Goal: Task Accomplishment & Management: Complete application form

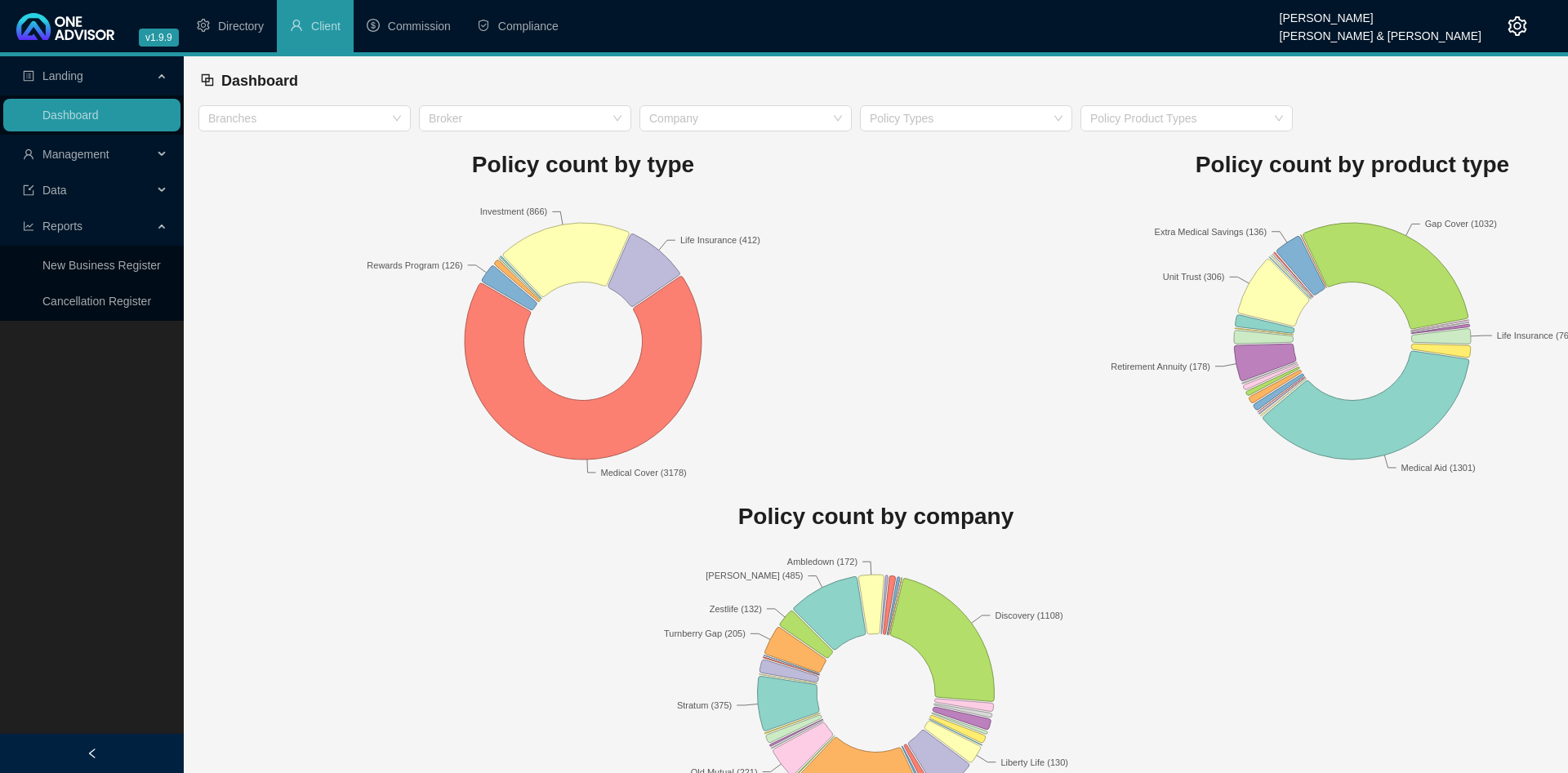
click at [102, 149] on span "Management" at bounding box center [76, 154] width 67 height 13
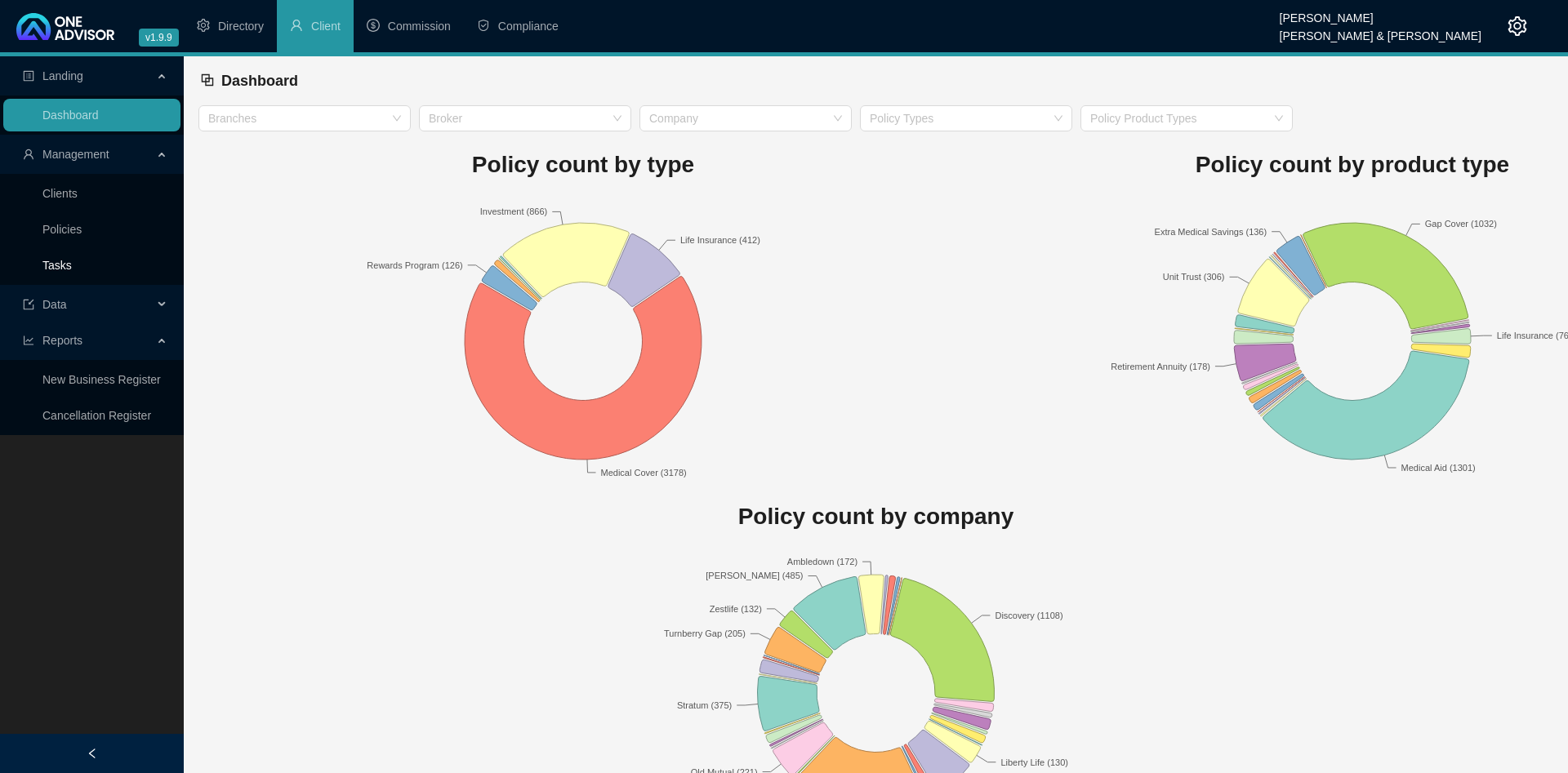
click at [72, 259] on link "Tasks" at bounding box center [57, 265] width 30 height 13
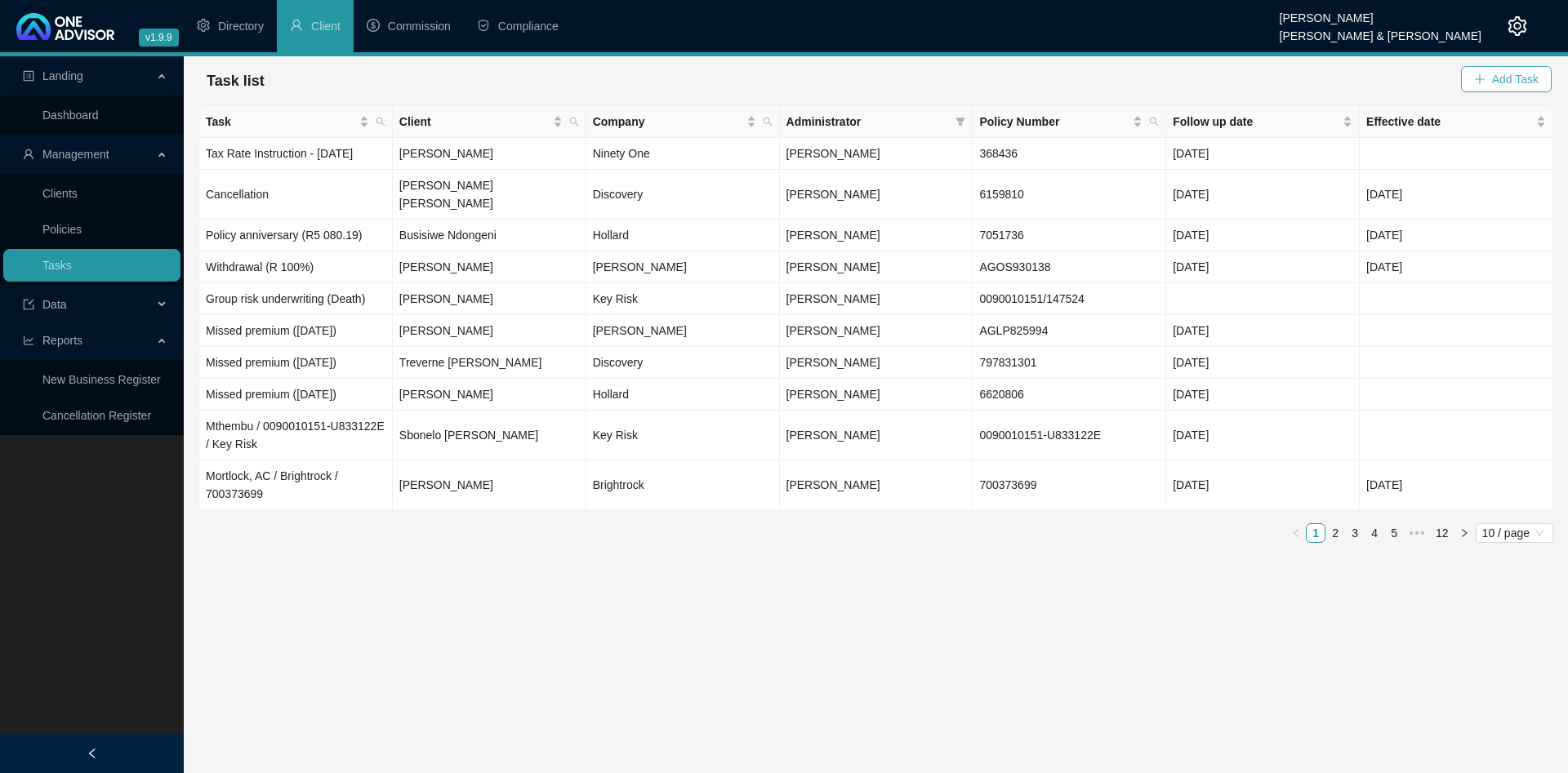
click at [1495, 80] on span "Add Task" at bounding box center [1514, 79] width 47 height 18
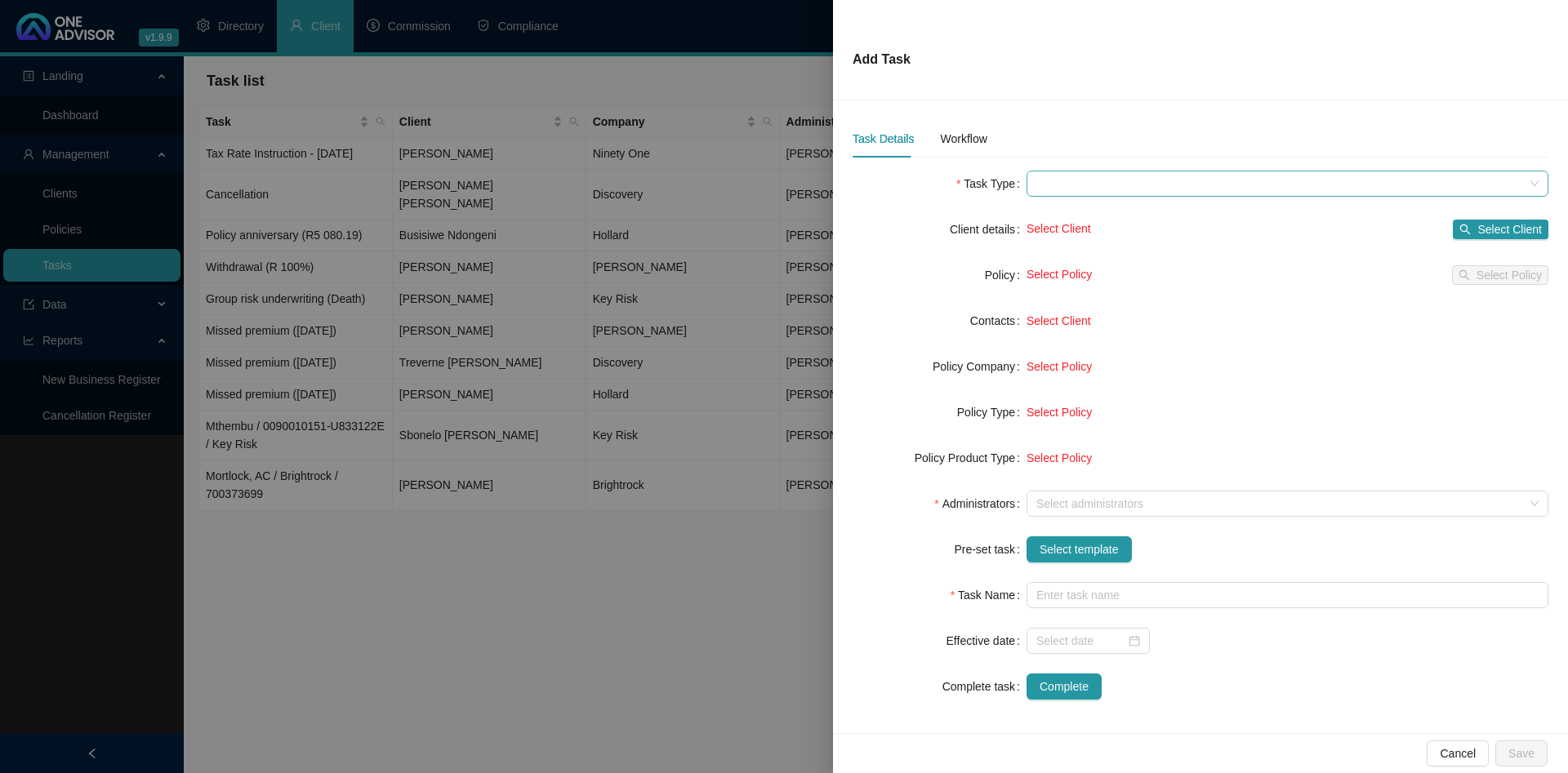
click at [1170, 181] on span at bounding box center [1287, 184] width 502 height 25
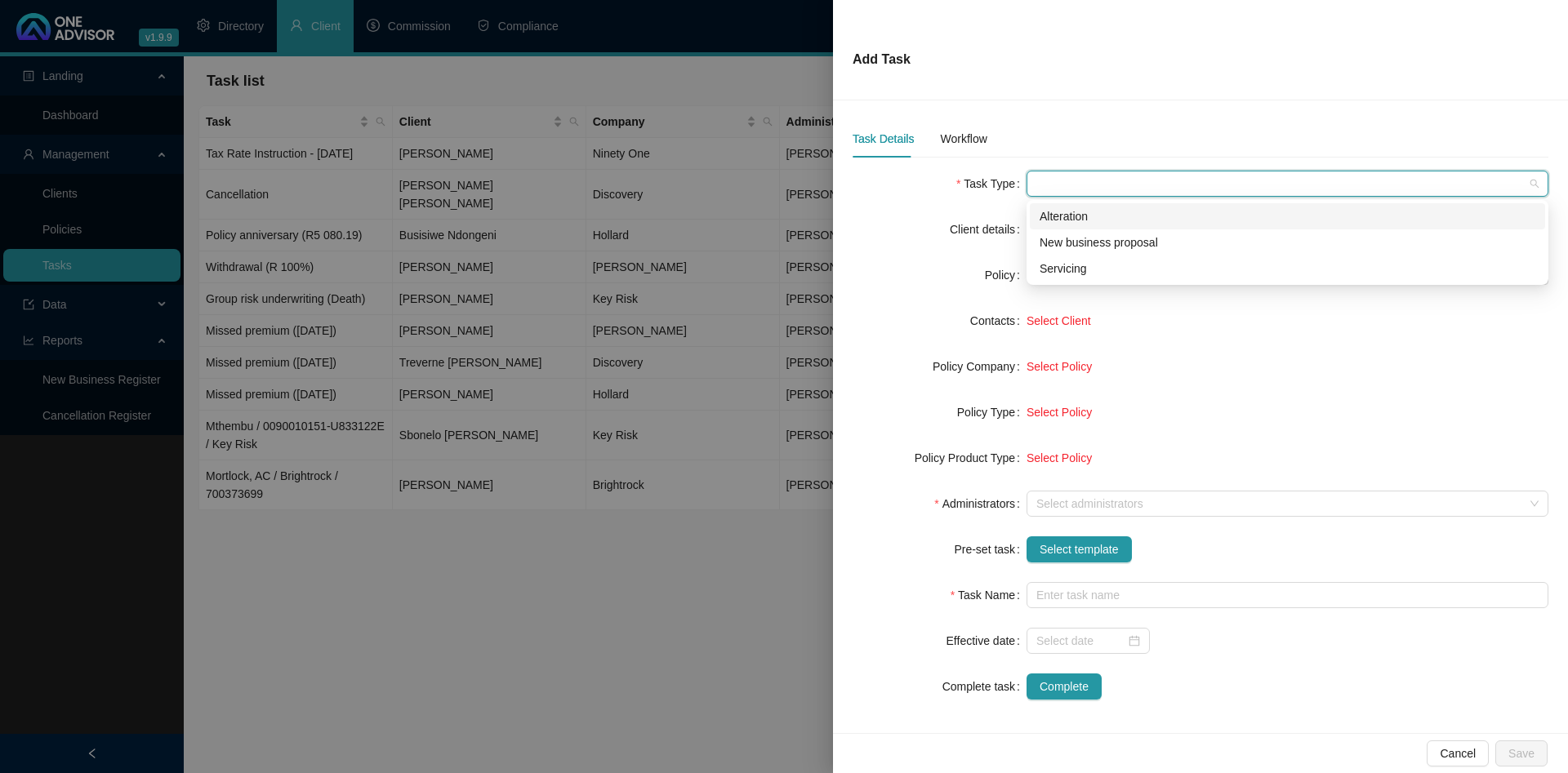
click at [1115, 119] on div "Task Details Workflow Task Type Client details Select Client Select Client Poli…" at bounding box center [1200, 417] width 735 height 633
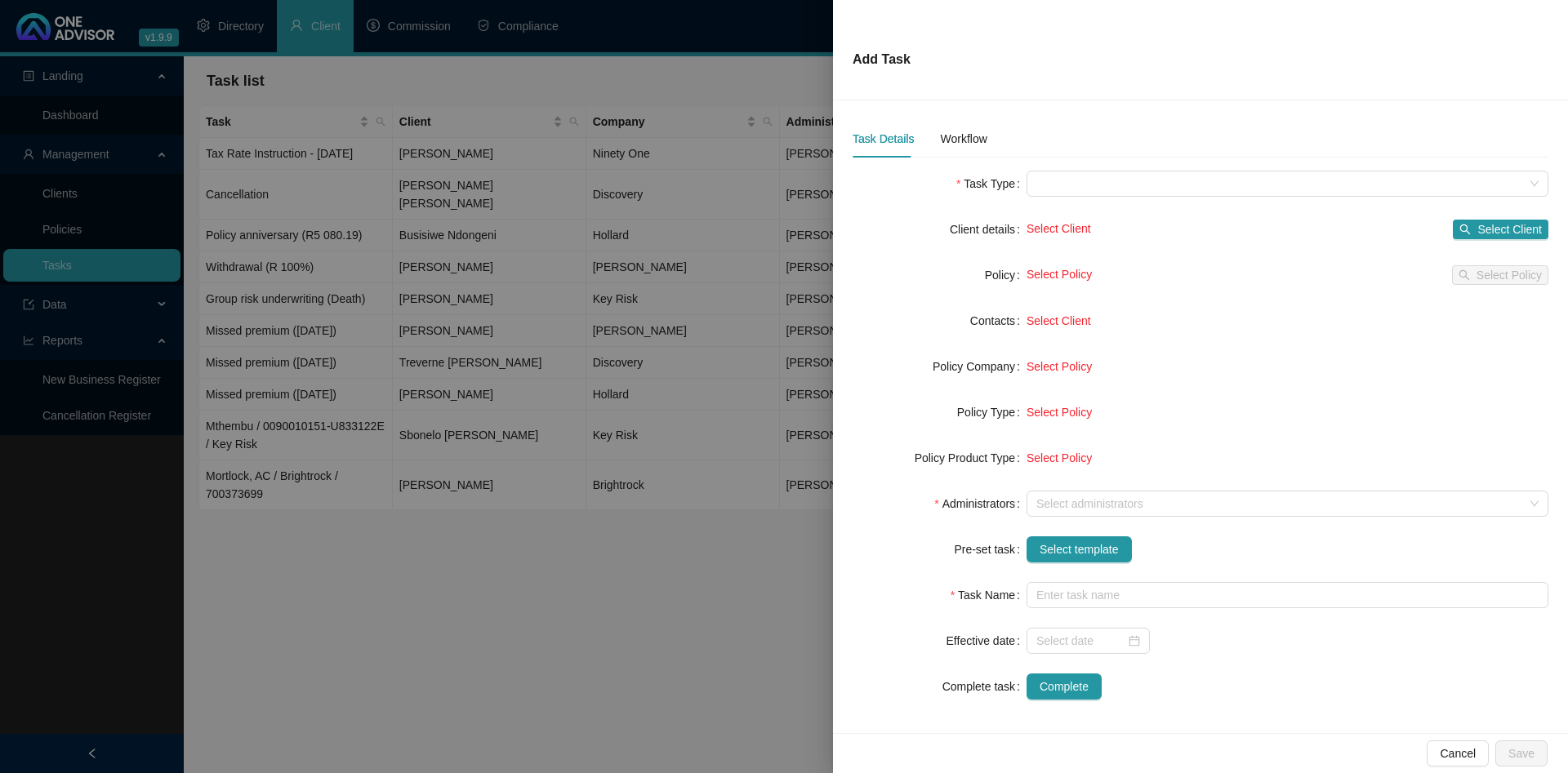
click at [553, 176] on div at bounding box center [784, 386] width 1568 height 773
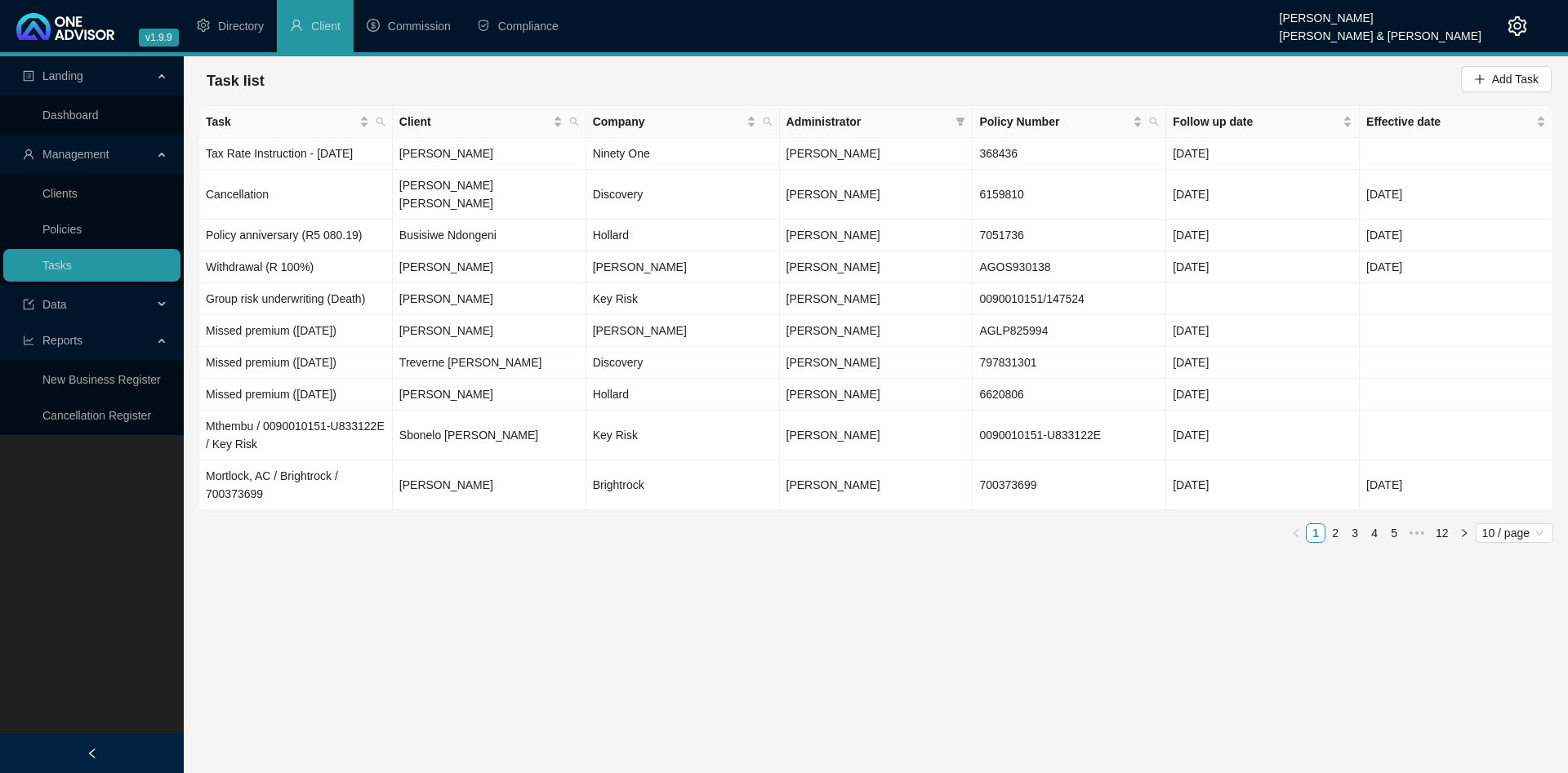
click at [1515, 25] on icon "setting" at bounding box center [1517, 26] width 19 height 19
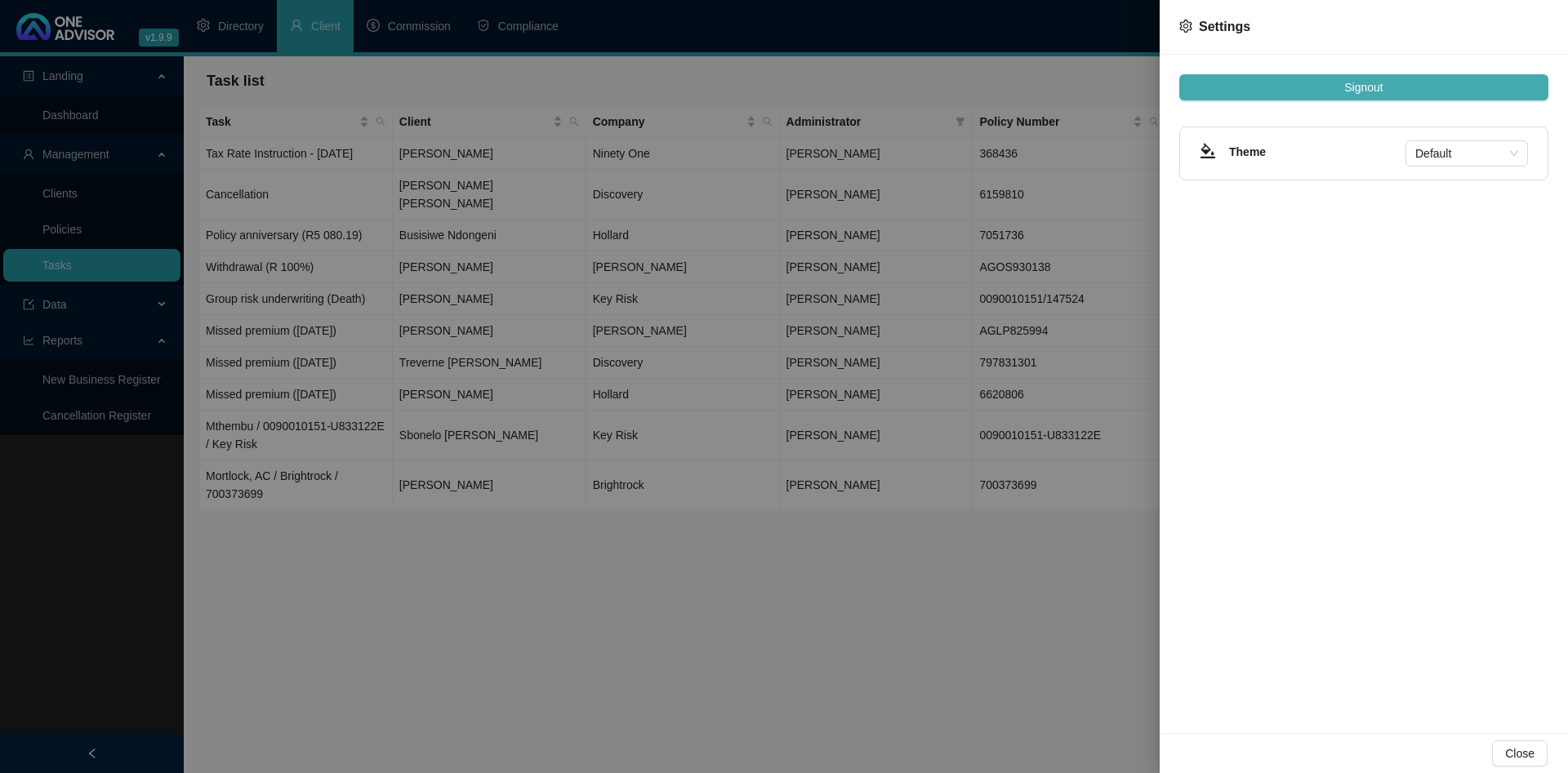
click at [1384, 85] on button "Signout" at bounding box center [1363, 87] width 369 height 26
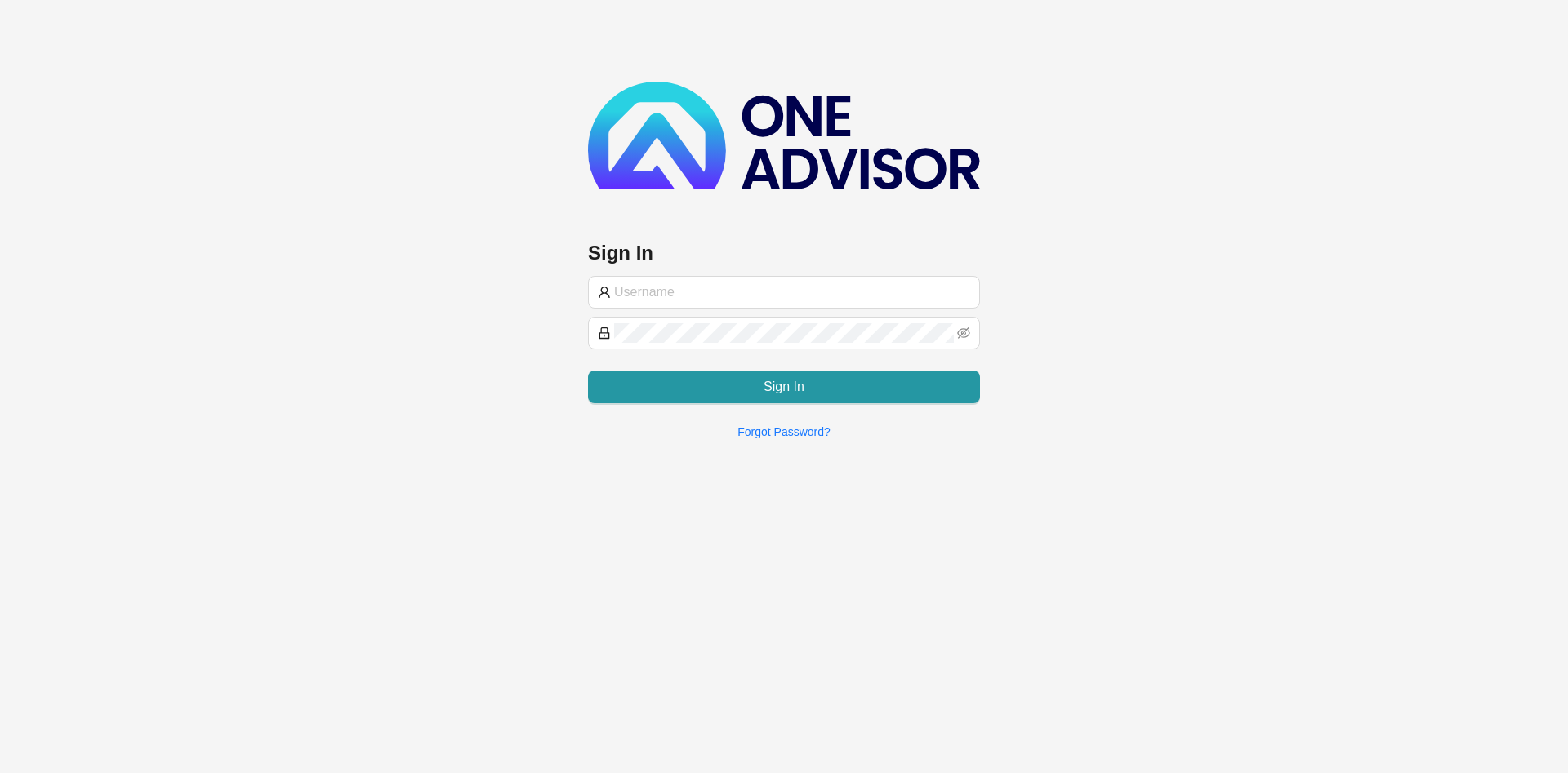
click at [728, 258] on h3 "Sign In" at bounding box center [784, 253] width 392 height 26
click at [698, 292] on input "text" at bounding box center [792, 292] width 356 height 19
paste input "BryceProfile"
type input "BryceProfile"
click at [345, 332] on div "Sign In BryceProfile Sign In Forgot Password?" at bounding box center [784, 226] width 1568 height 452
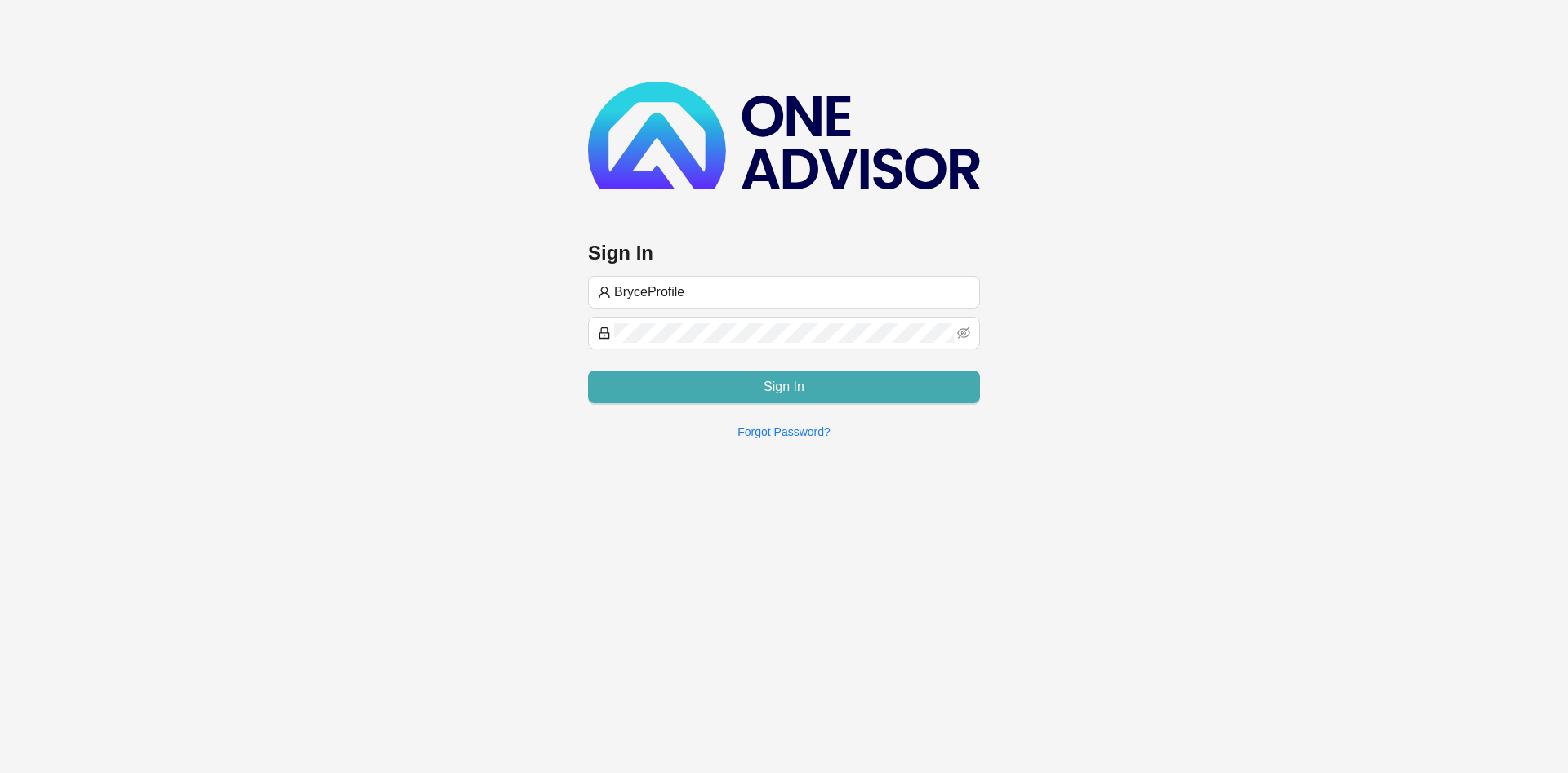
click at [668, 380] on button "Sign In" at bounding box center [784, 387] width 392 height 33
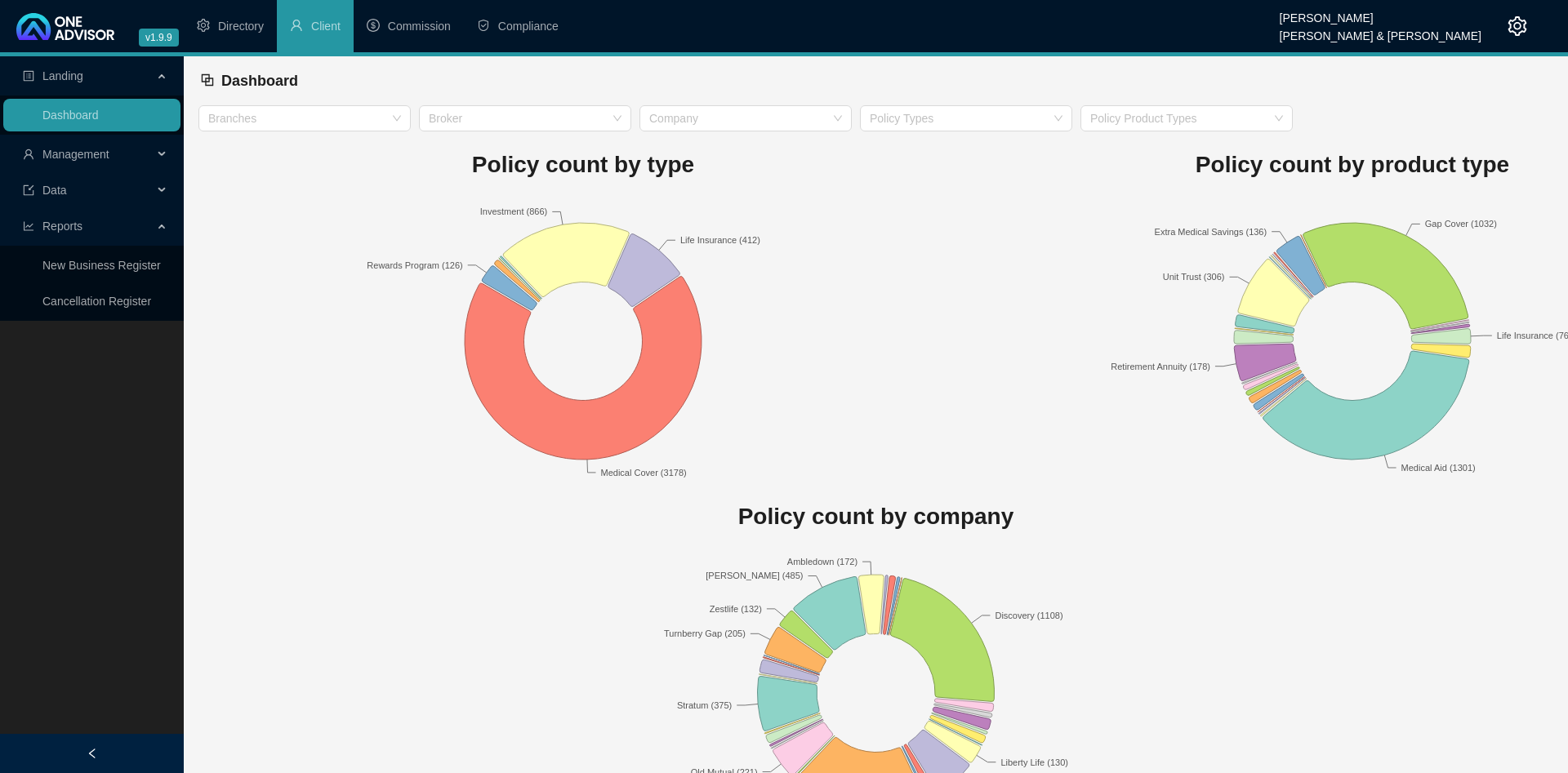
click at [347, 230] on rect at bounding box center [582, 341] width 769 height 285
click at [107, 148] on span "Management" at bounding box center [76, 154] width 67 height 13
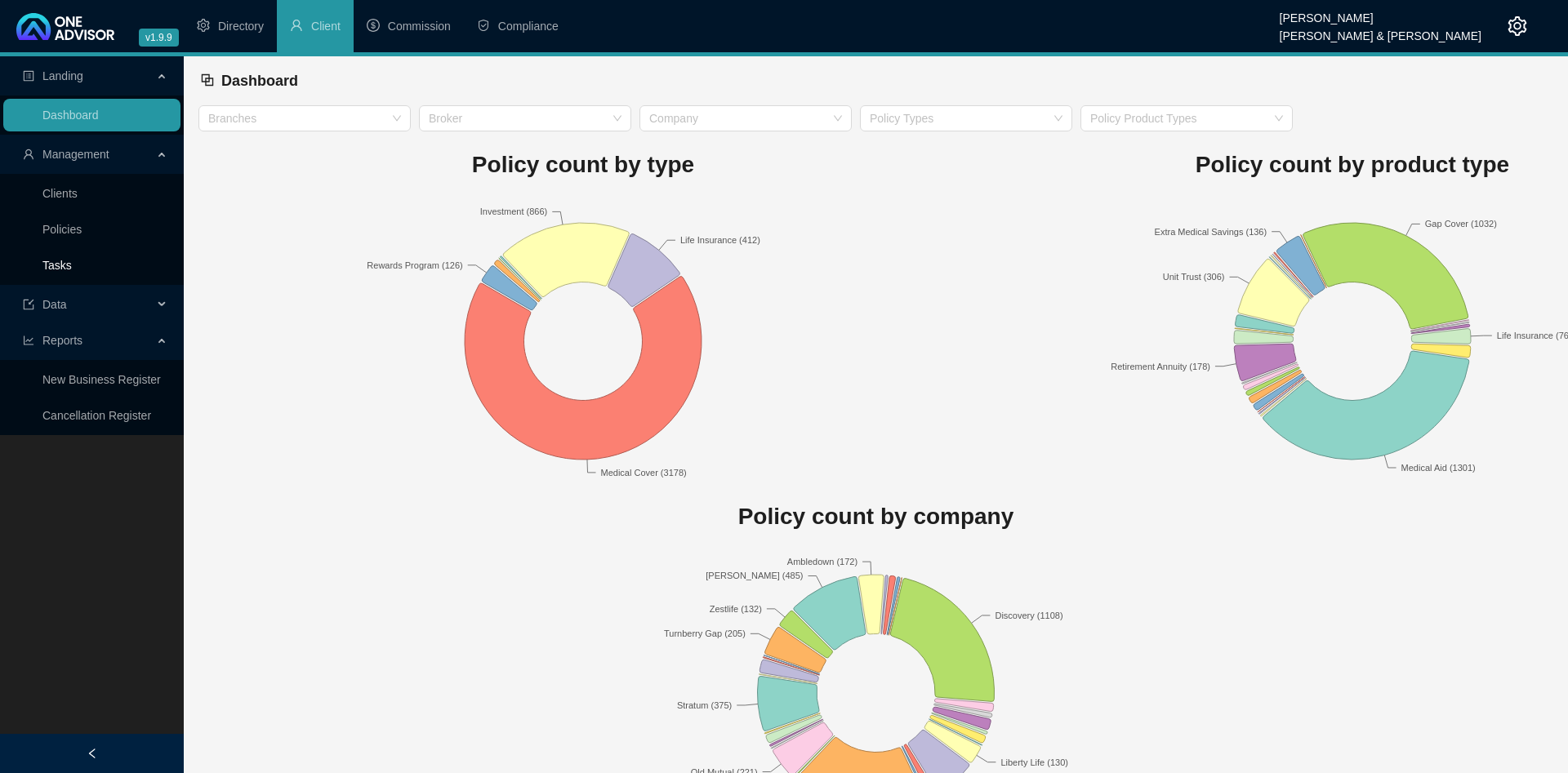
click at [72, 261] on link "Tasks" at bounding box center [57, 265] width 30 height 13
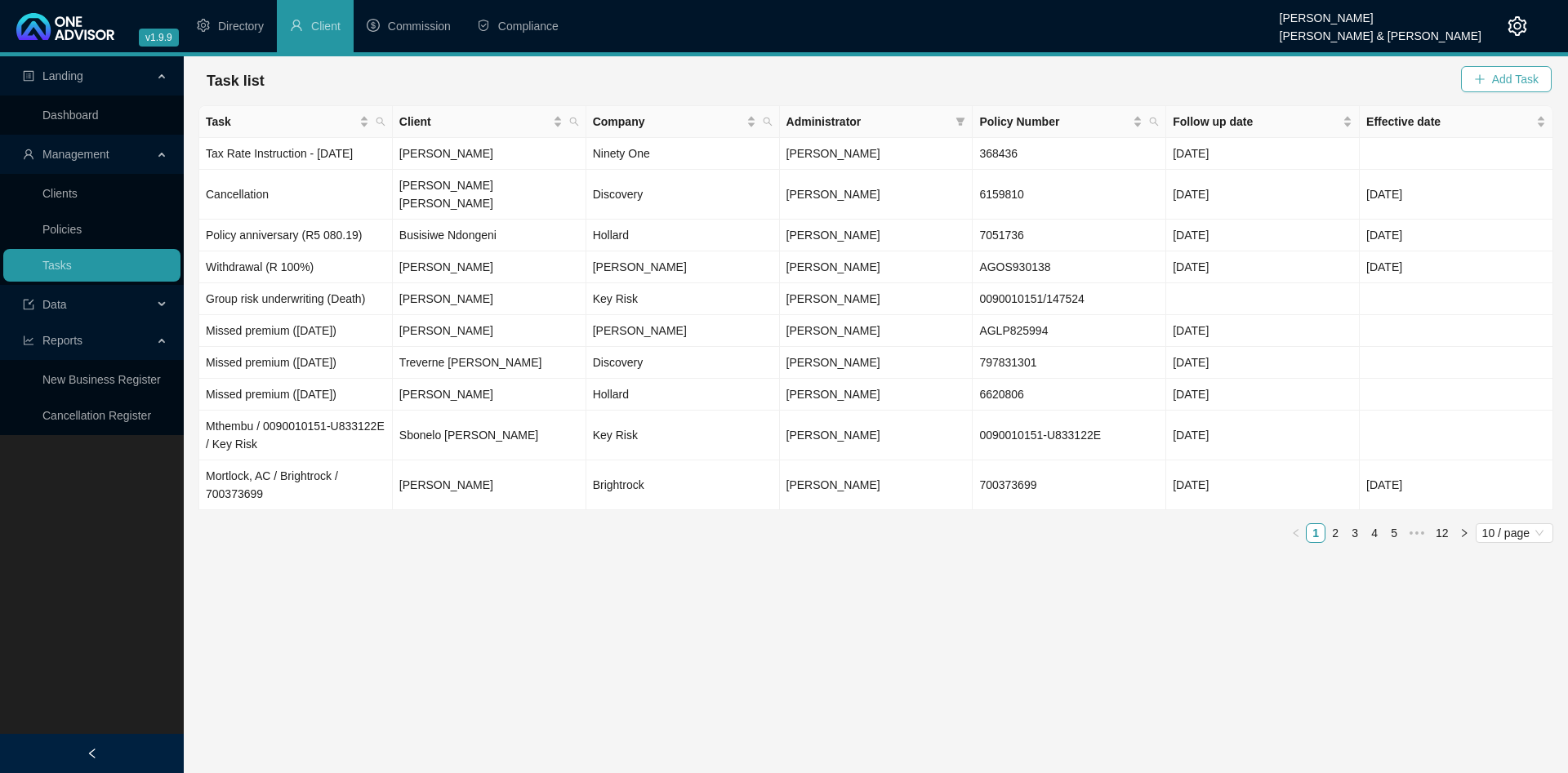
click at [1536, 73] on span "Add Task" at bounding box center [1514, 79] width 47 height 18
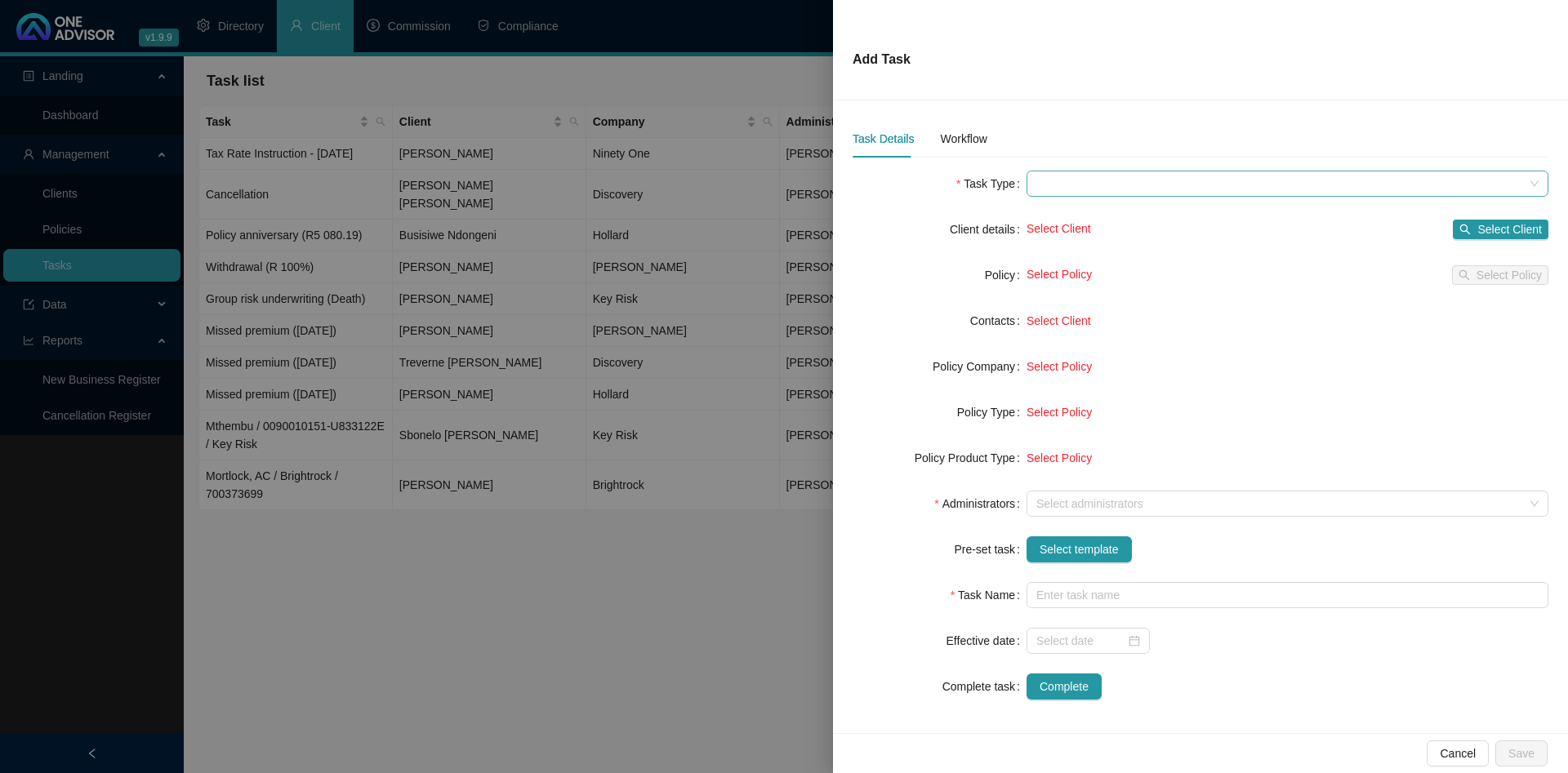
click at [1140, 174] on span at bounding box center [1287, 184] width 502 height 25
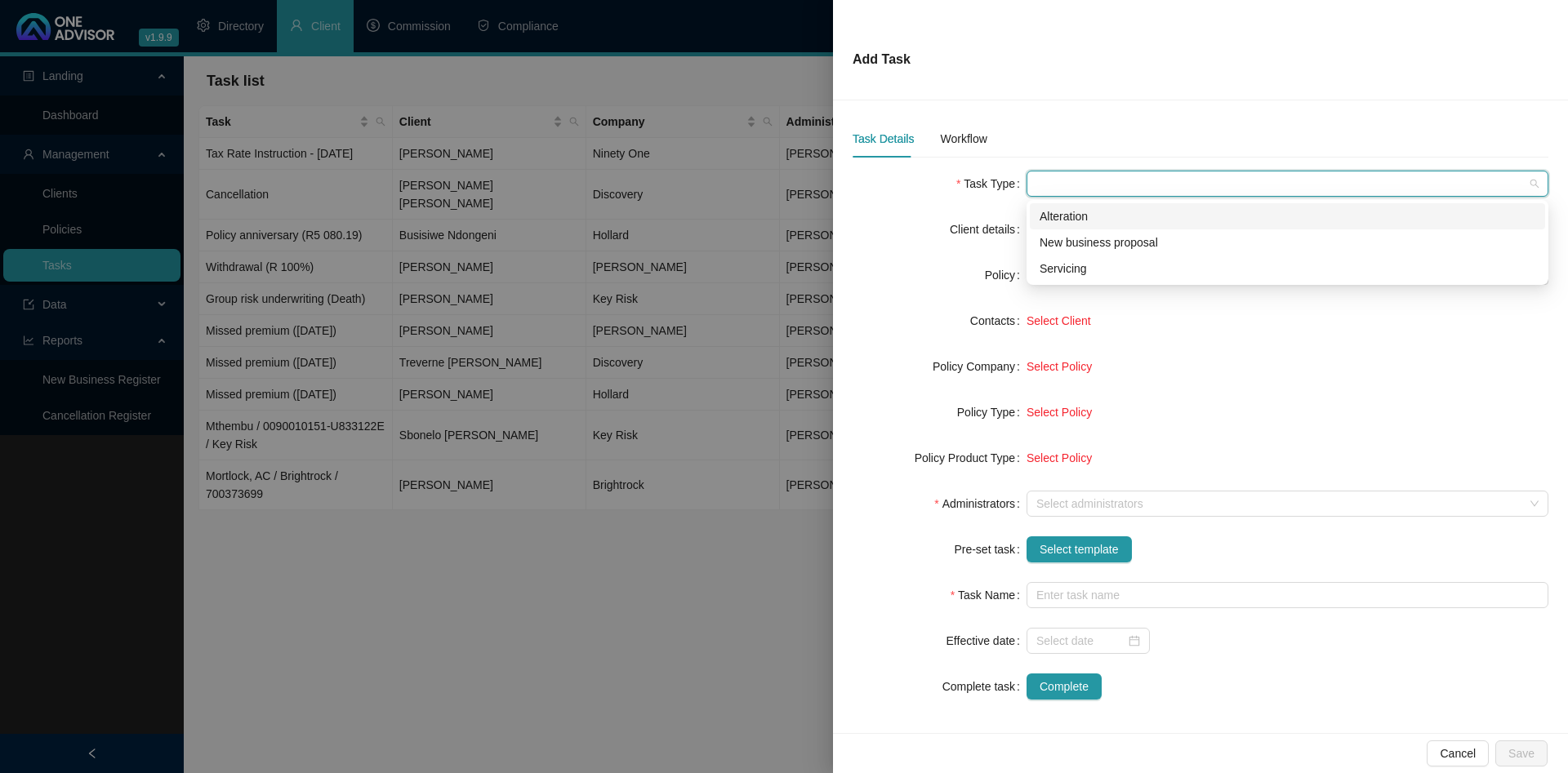
click at [1084, 218] on div "Alteration" at bounding box center [1286, 216] width 495 height 18
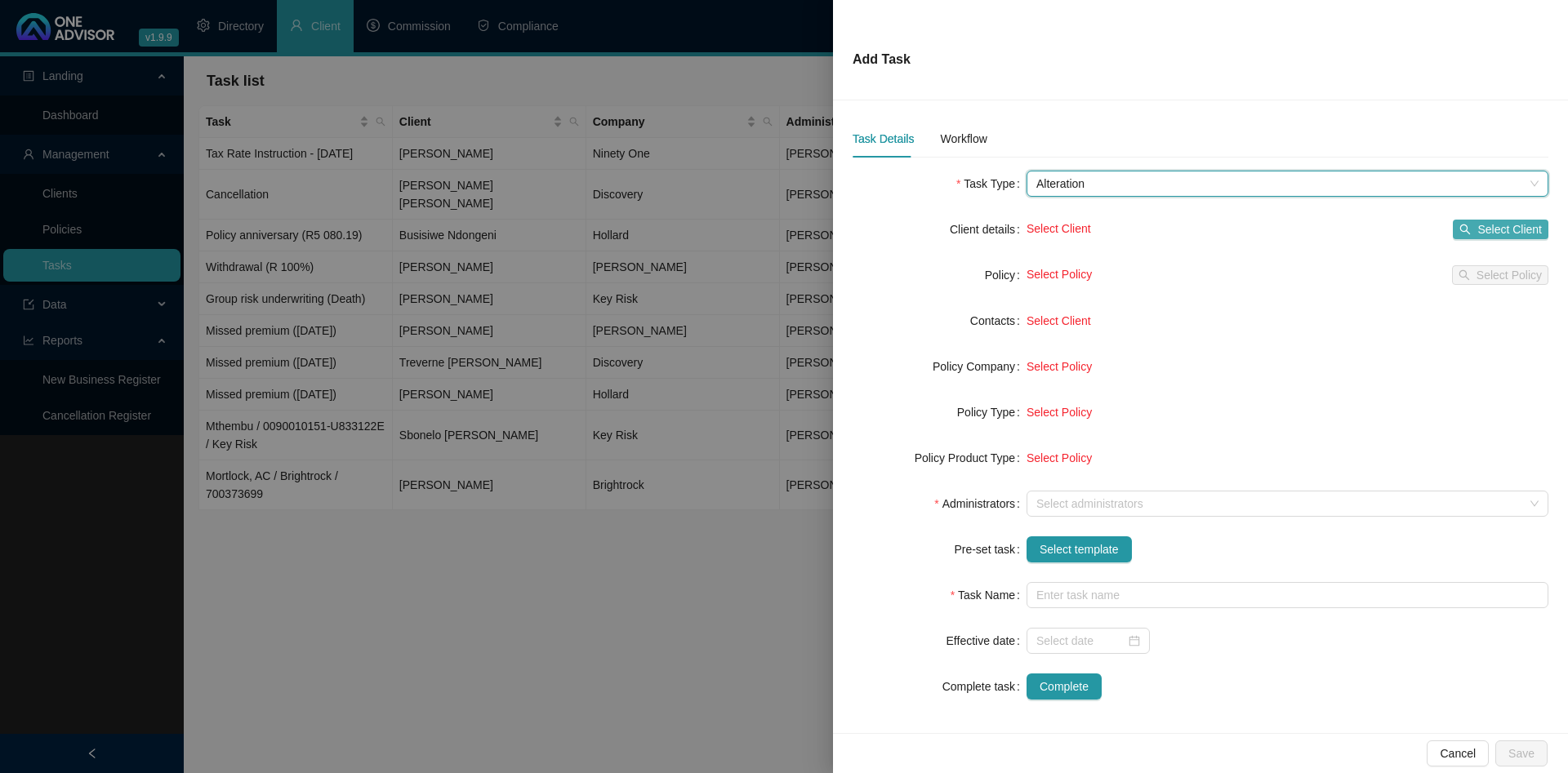
click at [1489, 225] on span "Select Client" at bounding box center [1509, 229] width 64 height 18
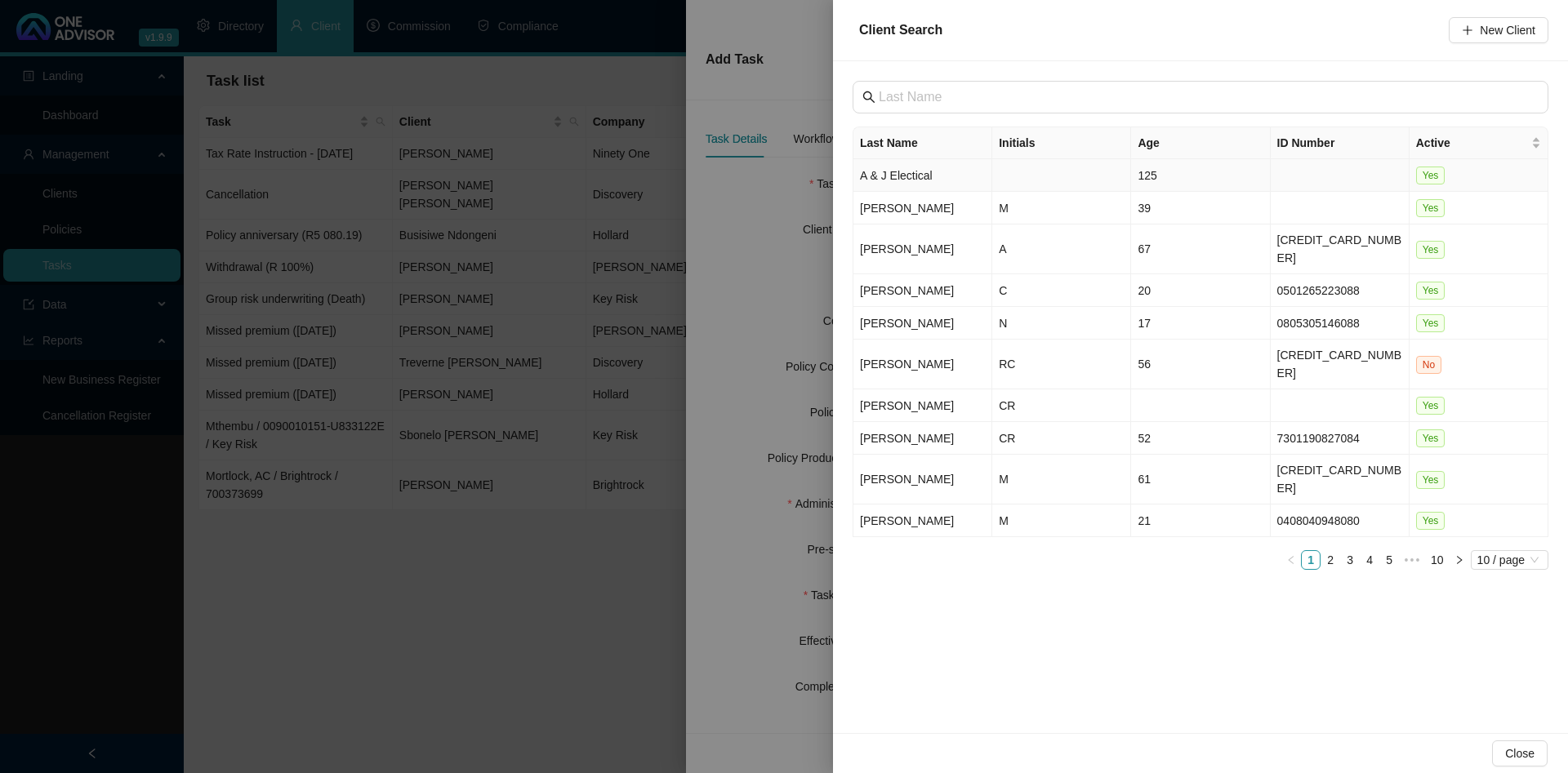
click at [982, 181] on td "A & J Electical" at bounding box center [922, 175] width 139 height 33
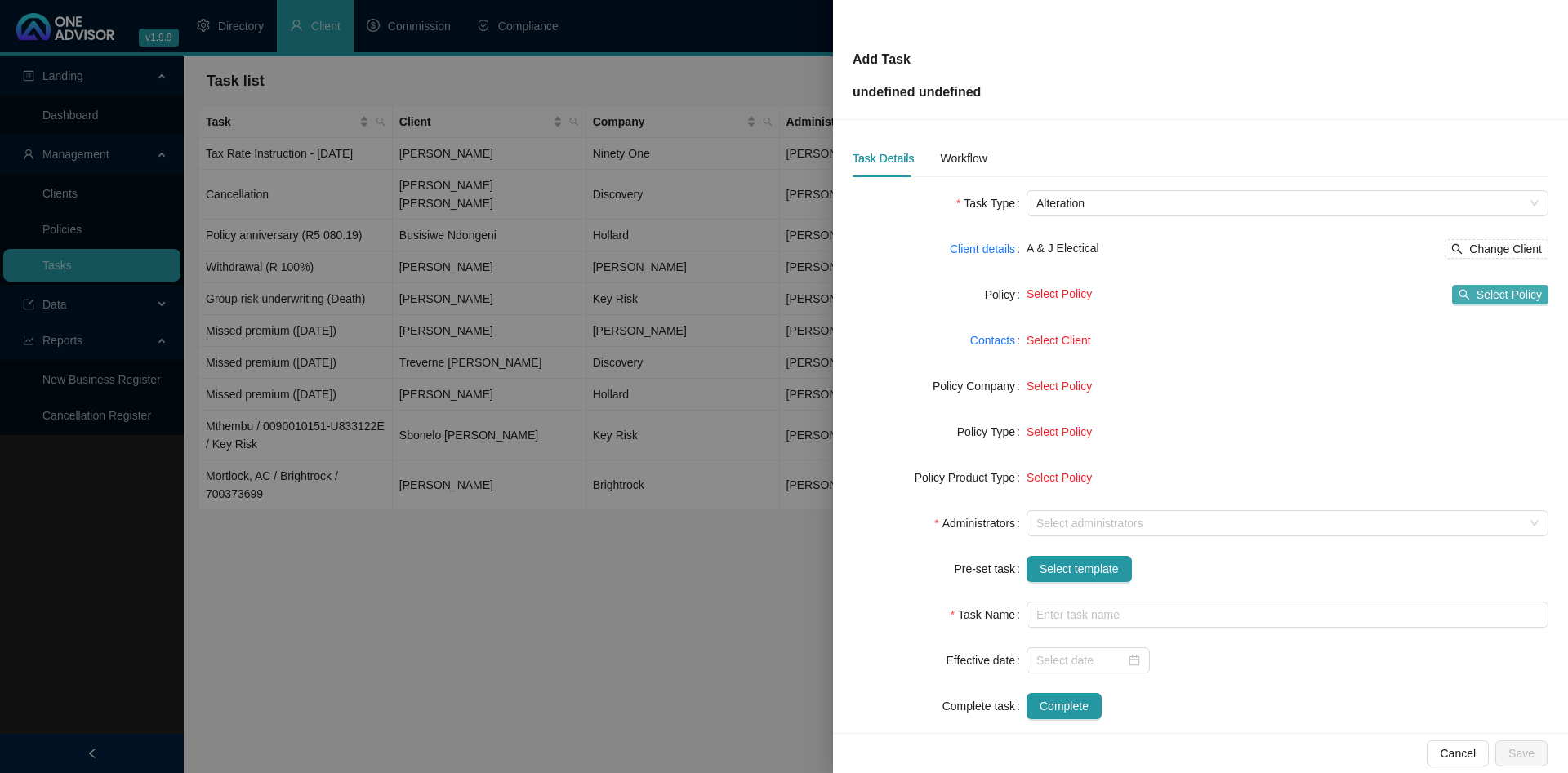
click at [1490, 290] on span "Select Policy" at bounding box center [1509, 294] width 65 height 18
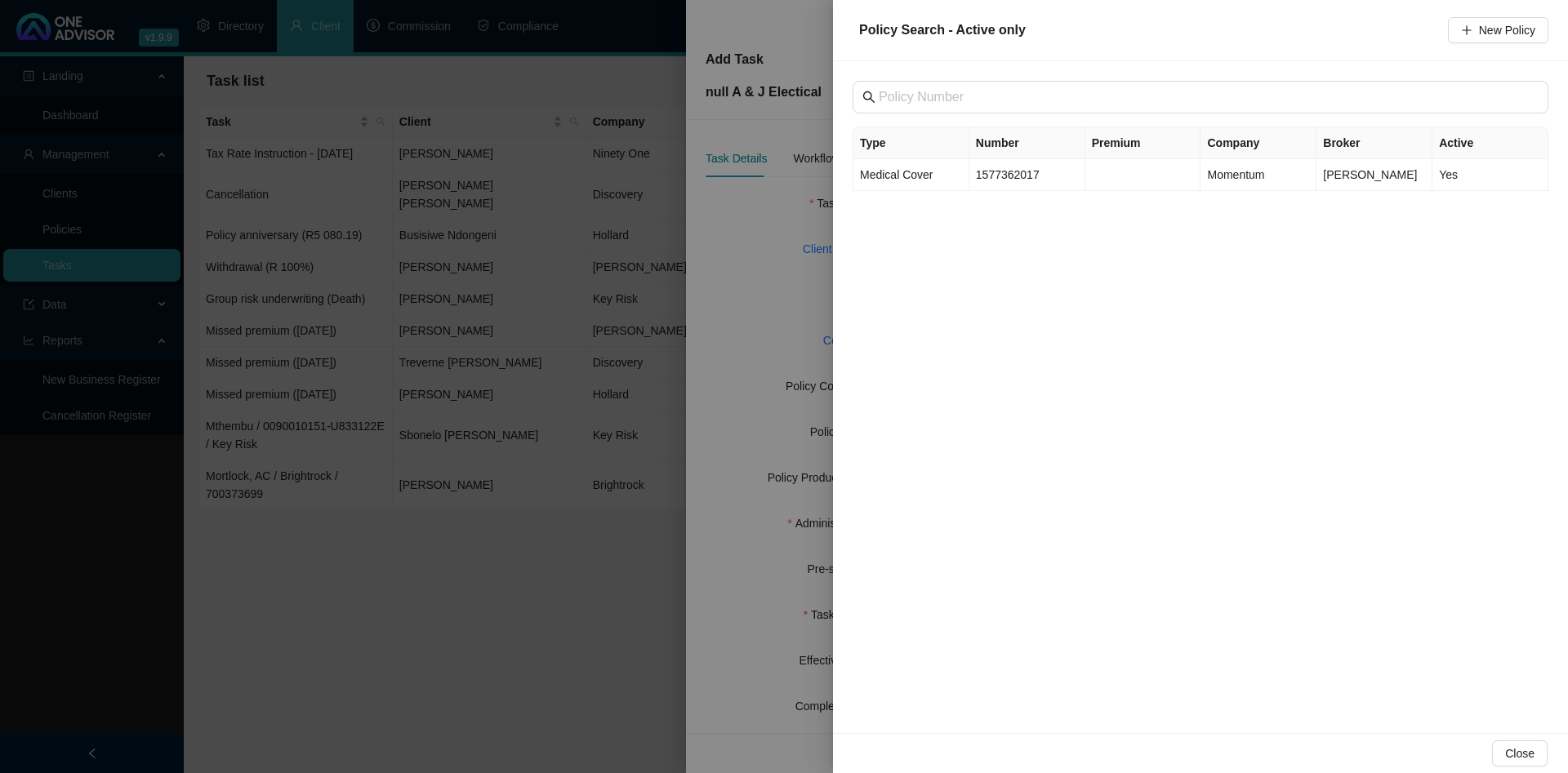
click at [707, 235] on div at bounding box center [784, 386] width 1568 height 773
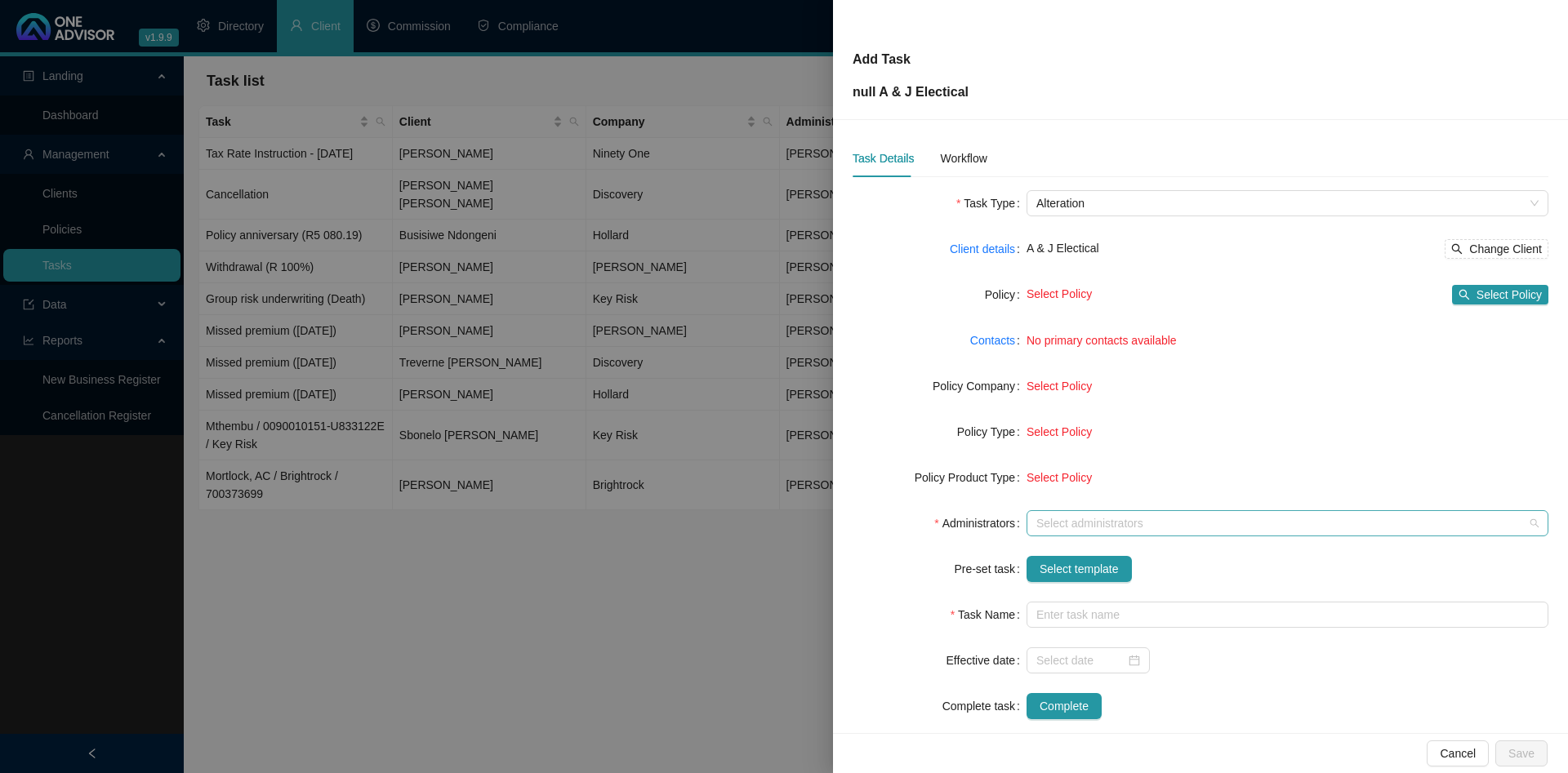
click at [1081, 519] on div at bounding box center [1279, 523] width 498 height 12
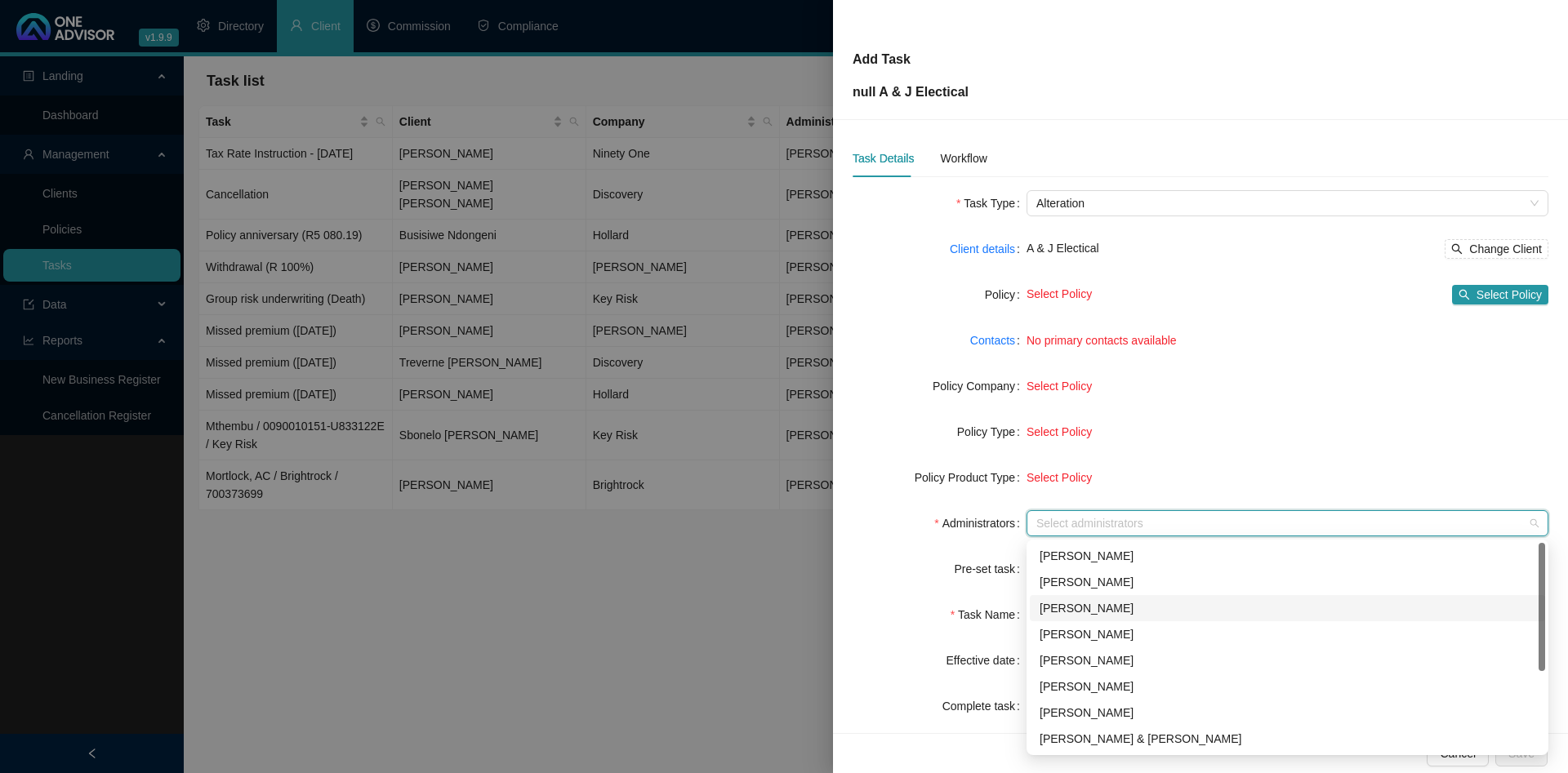
click at [1087, 608] on div "[PERSON_NAME]" at bounding box center [1286, 608] width 495 height 18
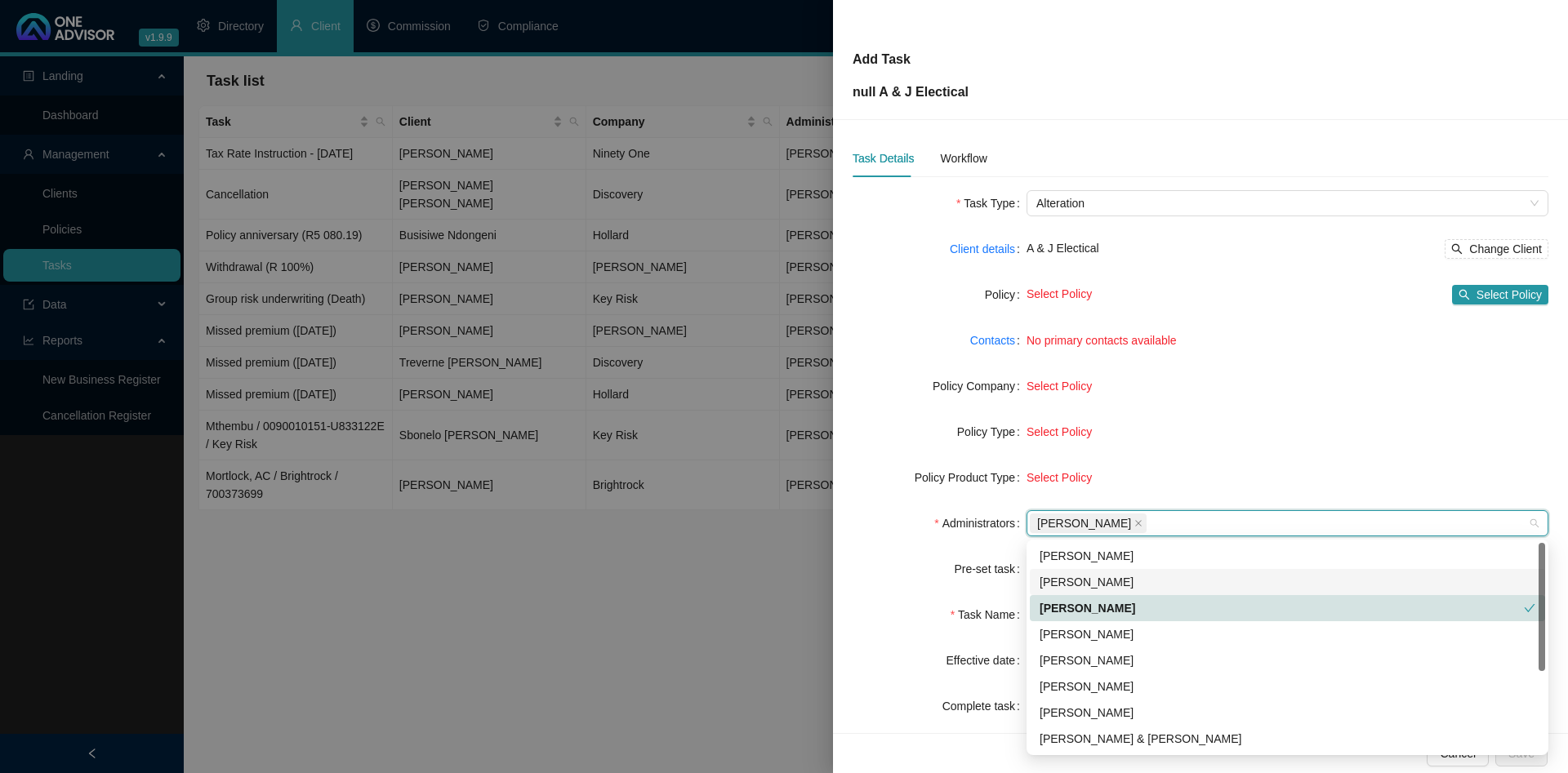
click at [902, 418] on form "Task Type Alteration Client details A & J Electical Change Client Policy Select…" at bounding box center [1200, 455] width 695 height 529
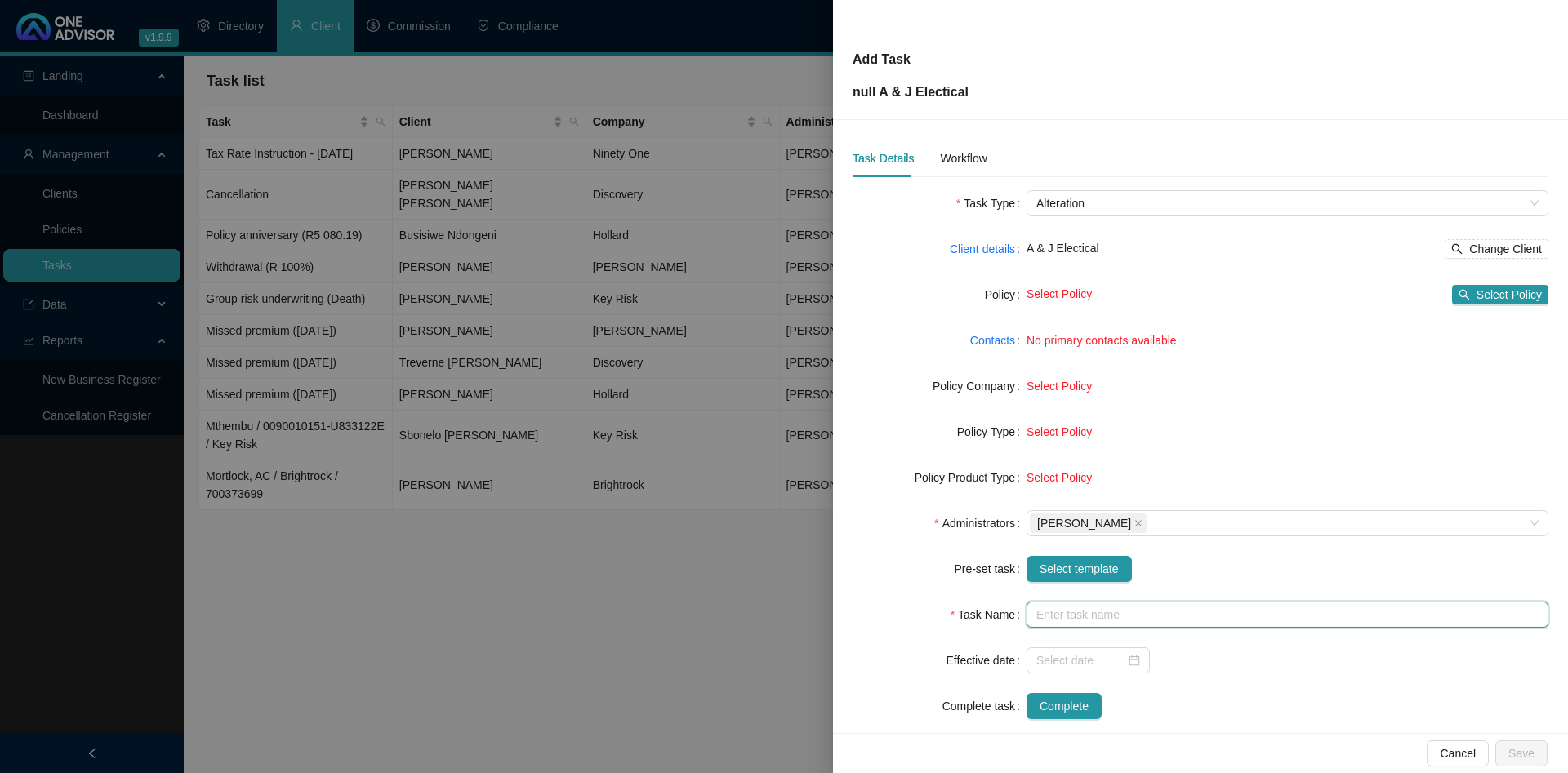
click at [1103, 618] on input "text" at bounding box center [1287, 614] width 522 height 26
click at [904, 308] on form "Task Type Alteration Client details A & J Electical Change Client Policy Select…" at bounding box center [1200, 455] width 695 height 529
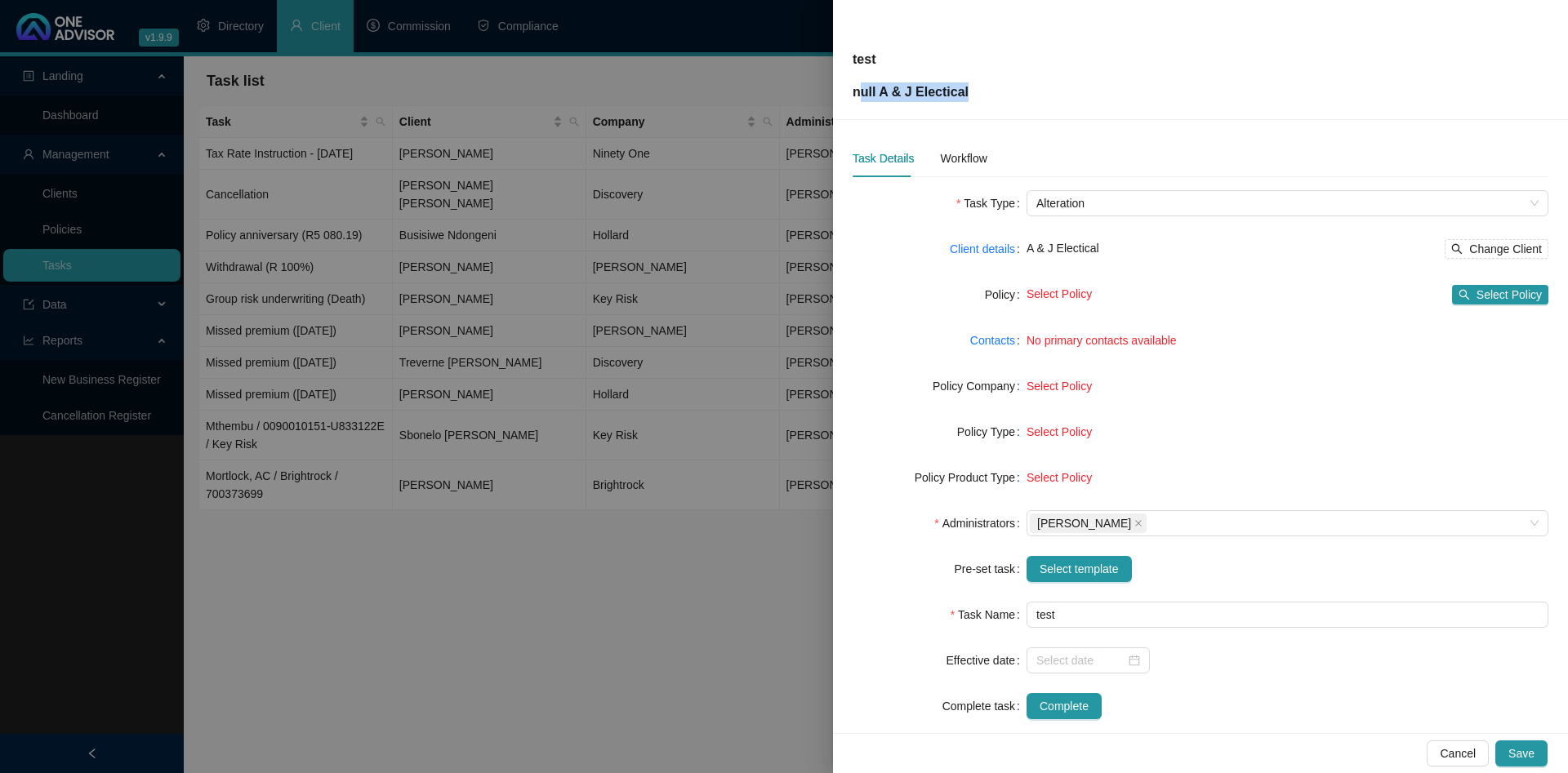
drag, startPoint x: 859, startPoint y: 90, endPoint x: 974, endPoint y: 92, distance: 115.0
click at [974, 92] on div "test null A & J Electical" at bounding box center [1200, 59] width 695 height 85
click at [899, 90] on p "null A & J Electical" at bounding box center [910, 92] width 116 height 19
click at [1486, 301] on span "Select Policy" at bounding box center [1509, 294] width 65 height 18
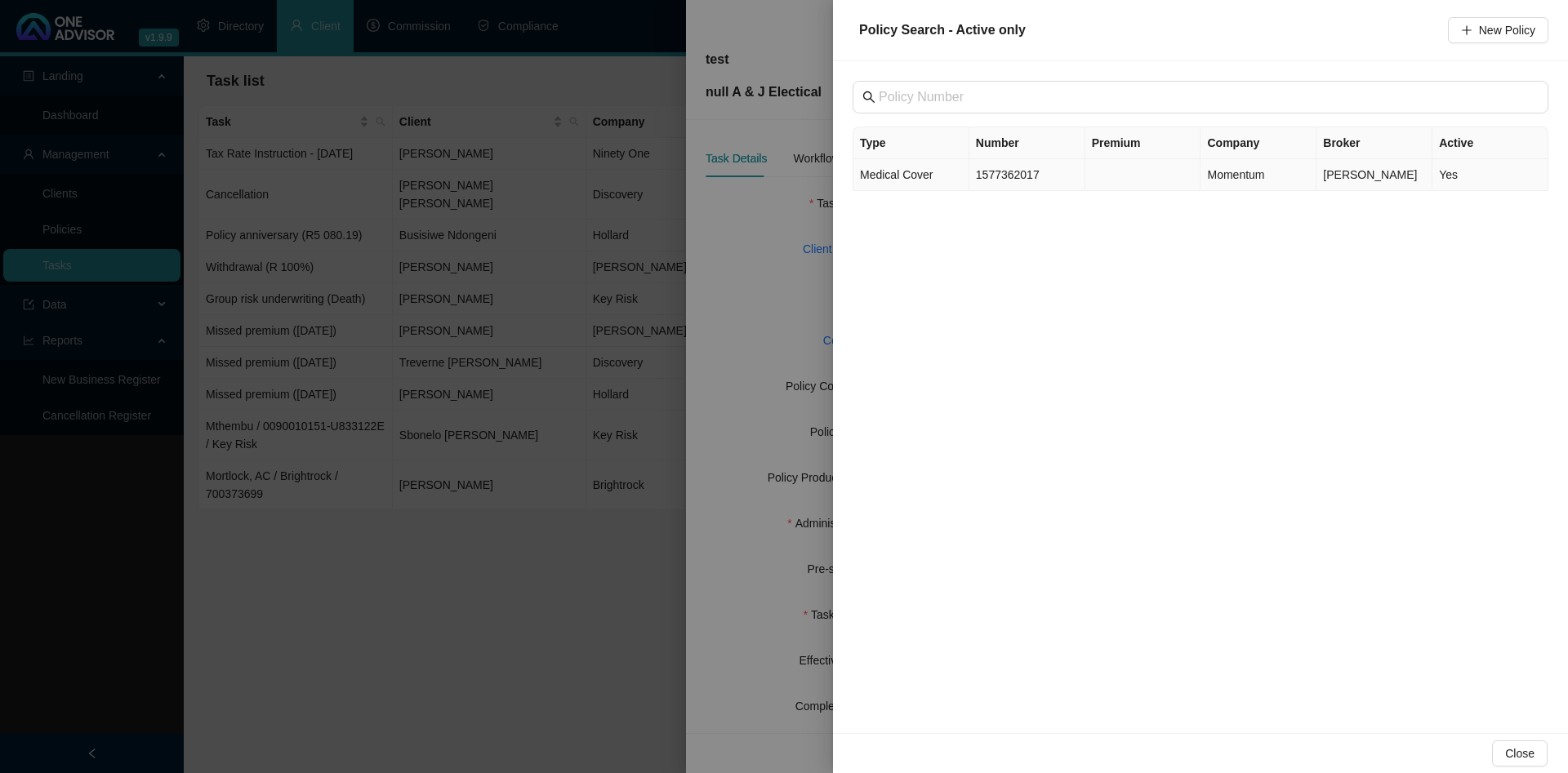
click at [968, 180] on td "Medical Cover" at bounding box center [911, 174] width 116 height 32
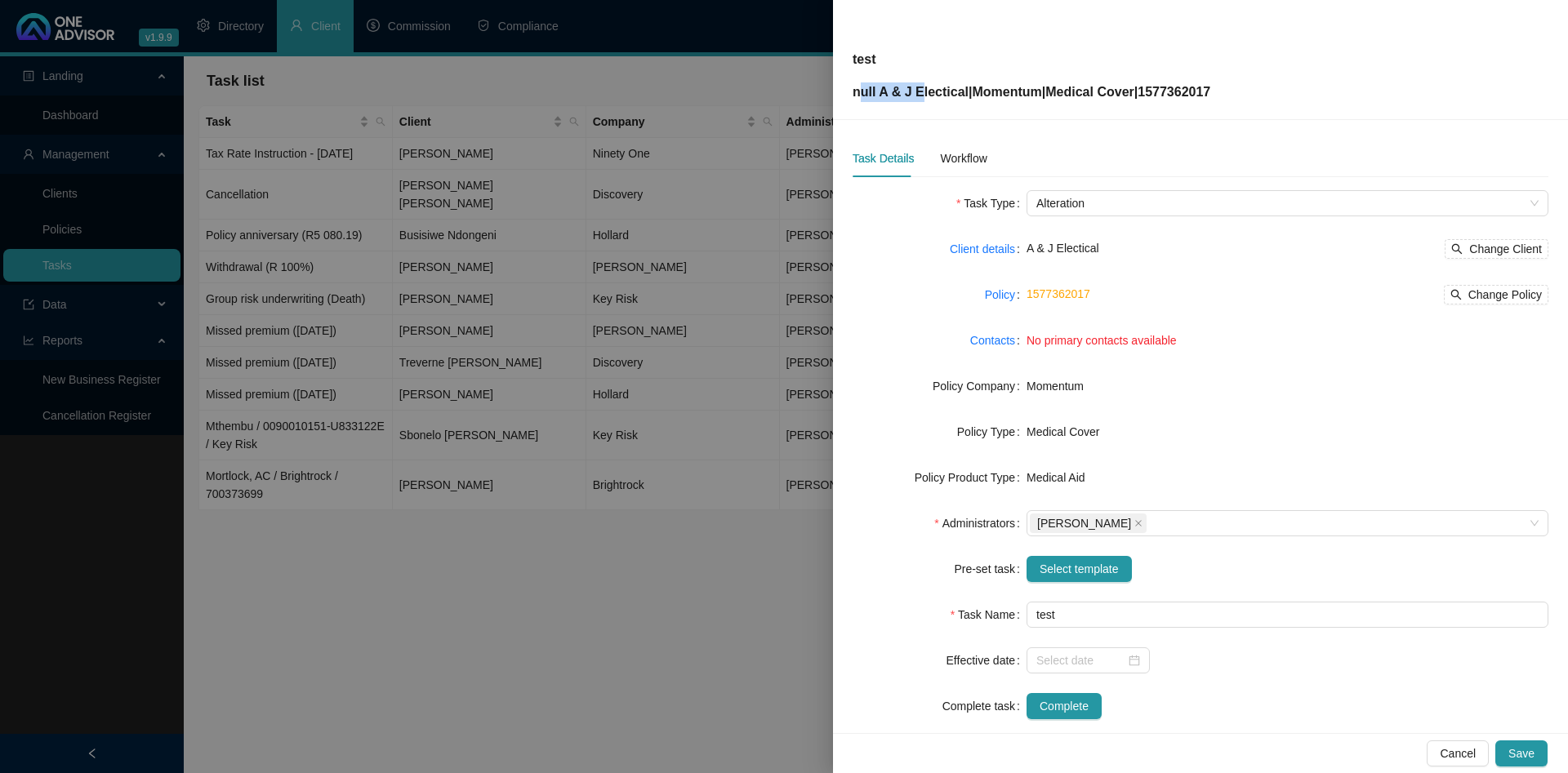
drag, startPoint x: 861, startPoint y: 94, endPoint x: 919, endPoint y: 95, distance: 58.0
click at [919, 95] on p "null A & J Electical | Momentum | Medical Cover | 1577362017" at bounding box center [1031, 92] width 357 height 19
click at [894, 93] on p "null A & J Electical | Momentum | Medical Cover | 1577362017" at bounding box center [1031, 92] width 357 height 19
click at [1514, 242] on span "Change Client" at bounding box center [1506, 249] width 73 height 18
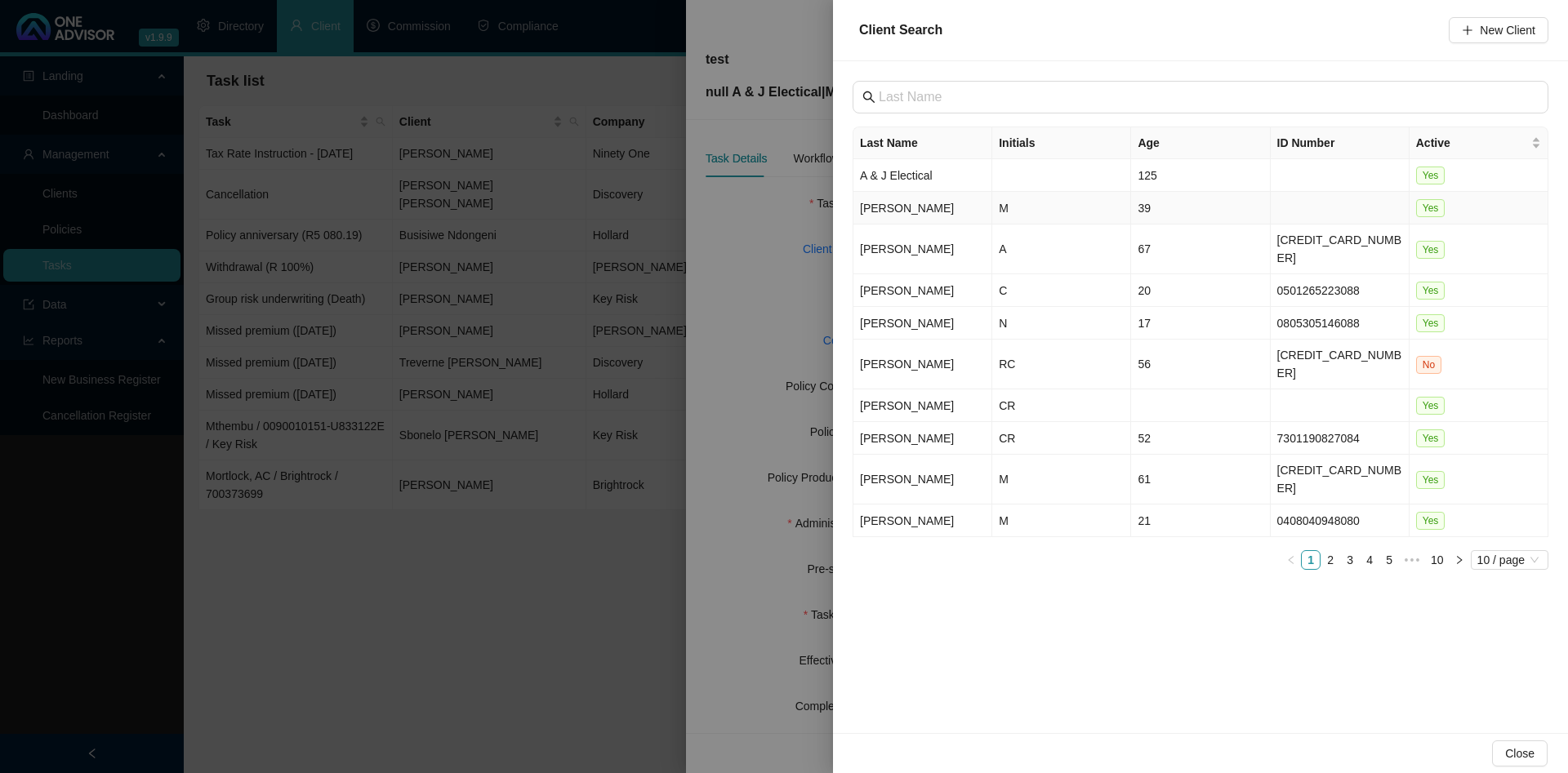
click at [939, 200] on td "[PERSON_NAME]" at bounding box center [922, 208] width 139 height 33
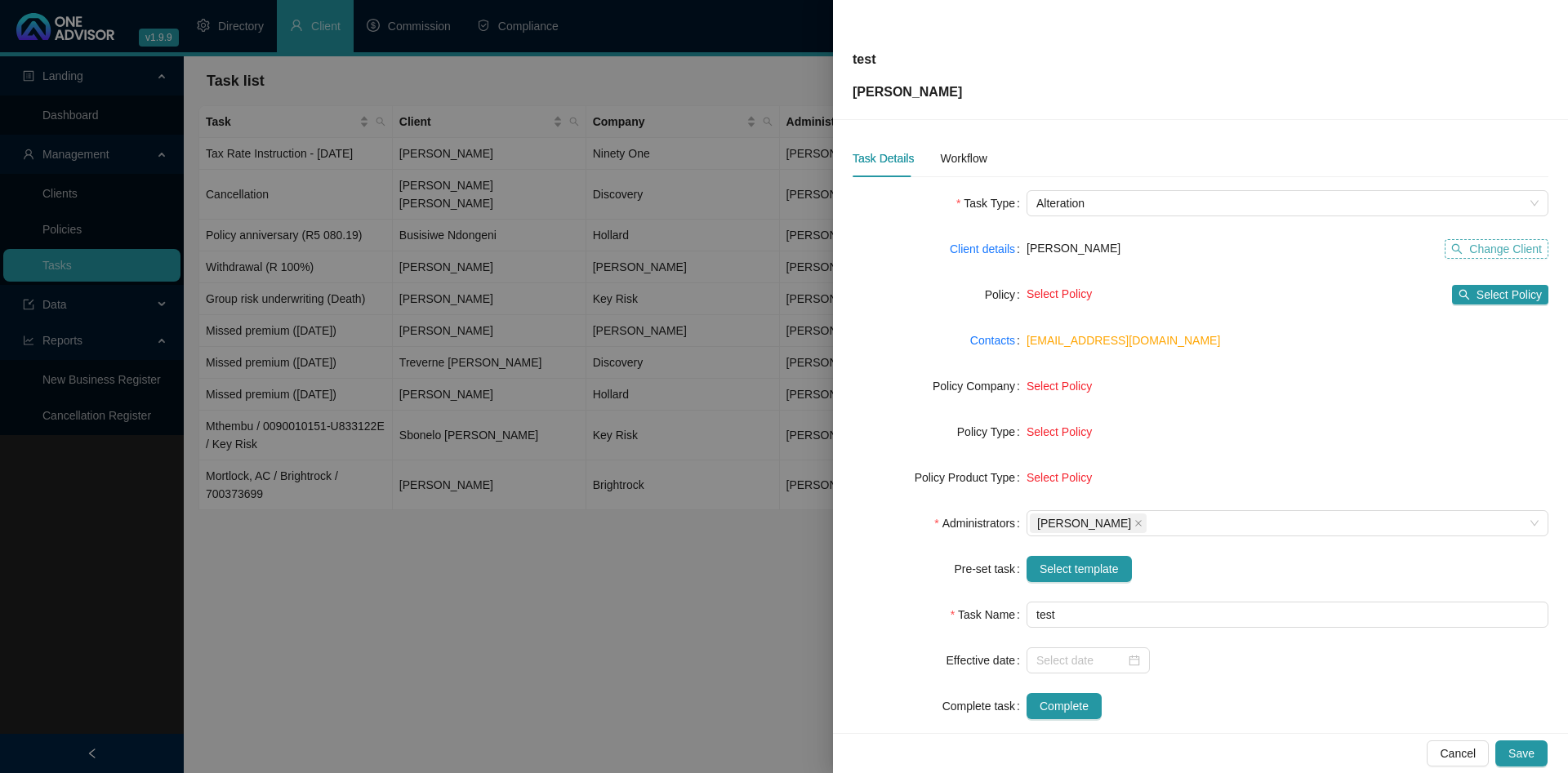
click at [1506, 250] on span "Change Client" at bounding box center [1506, 249] width 73 height 18
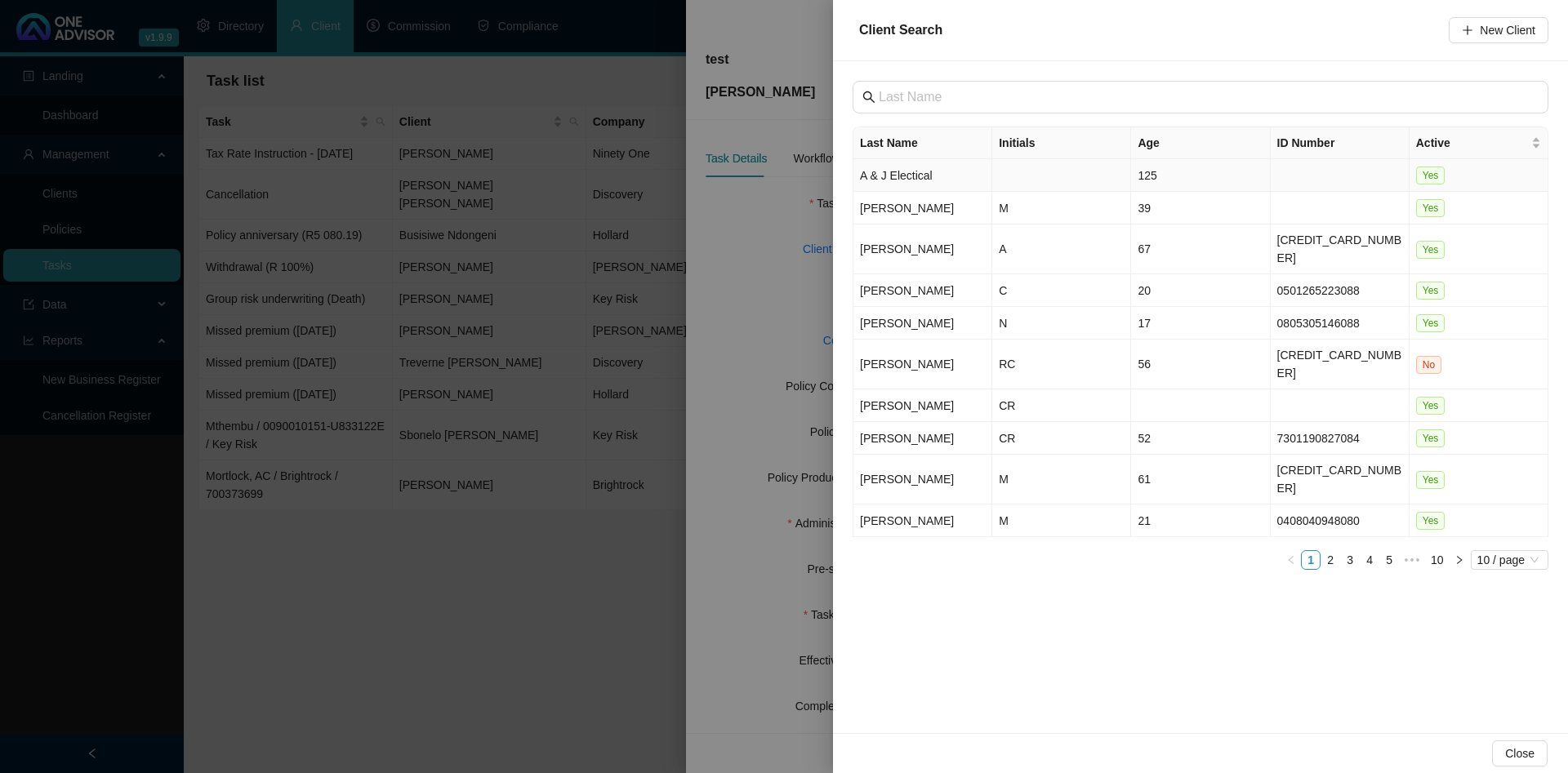
click at [968, 170] on td "A & J Electical" at bounding box center [922, 175] width 139 height 33
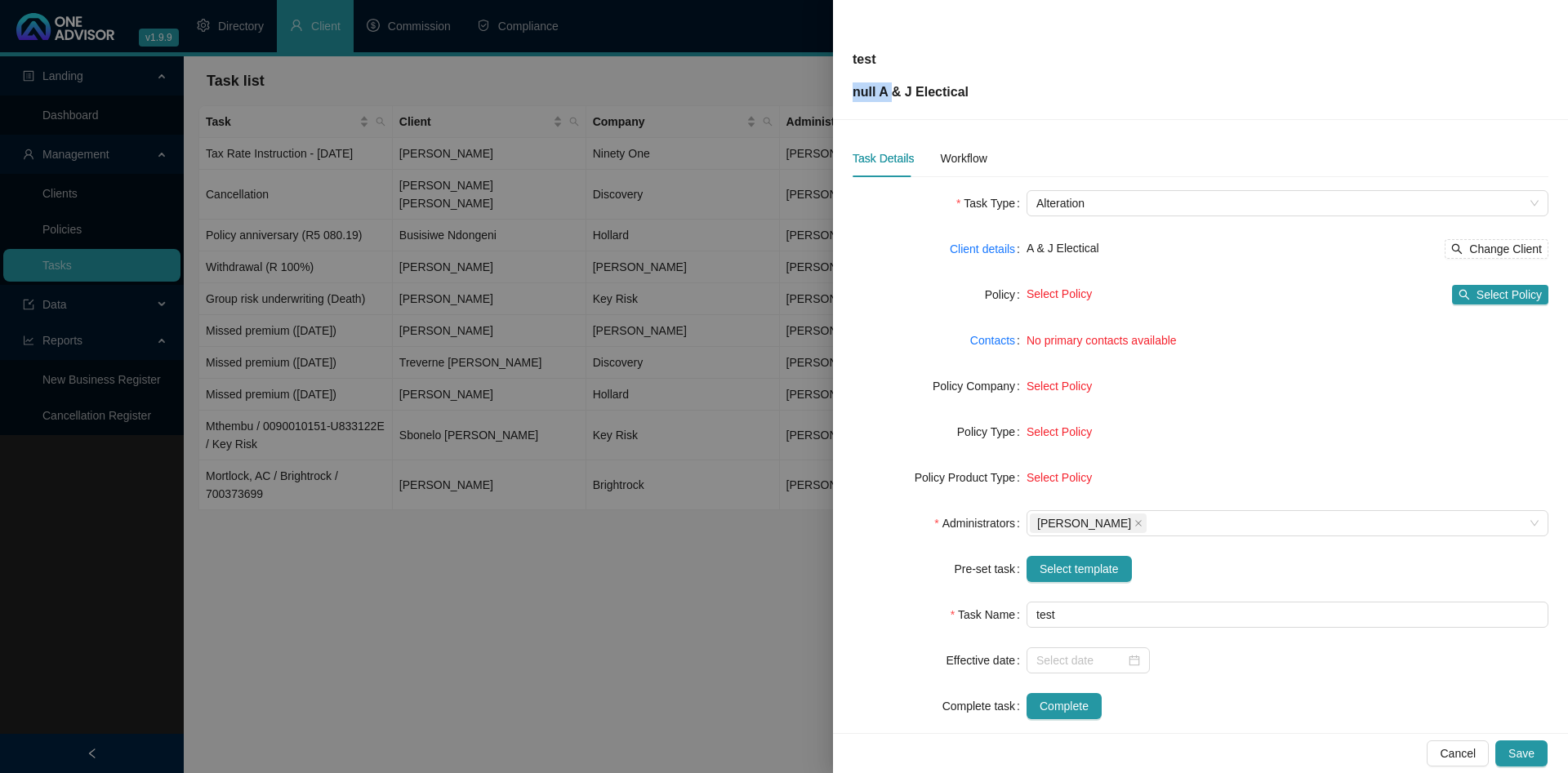
drag, startPoint x: 851, startPoint y: 94, endPoint x: 891, endPoint y: 95, distance: 40.0
click at [891, 95] on div "test null A & J Electical" at bounding box center [1200, 59] width 735 height 120
click at [881, 287] on div "Policy" at bounding box center [940, 294] width 174 height 26
click at [1110, 571] on span "Select template" at bounding box center [1079, 569] width 80 height 18
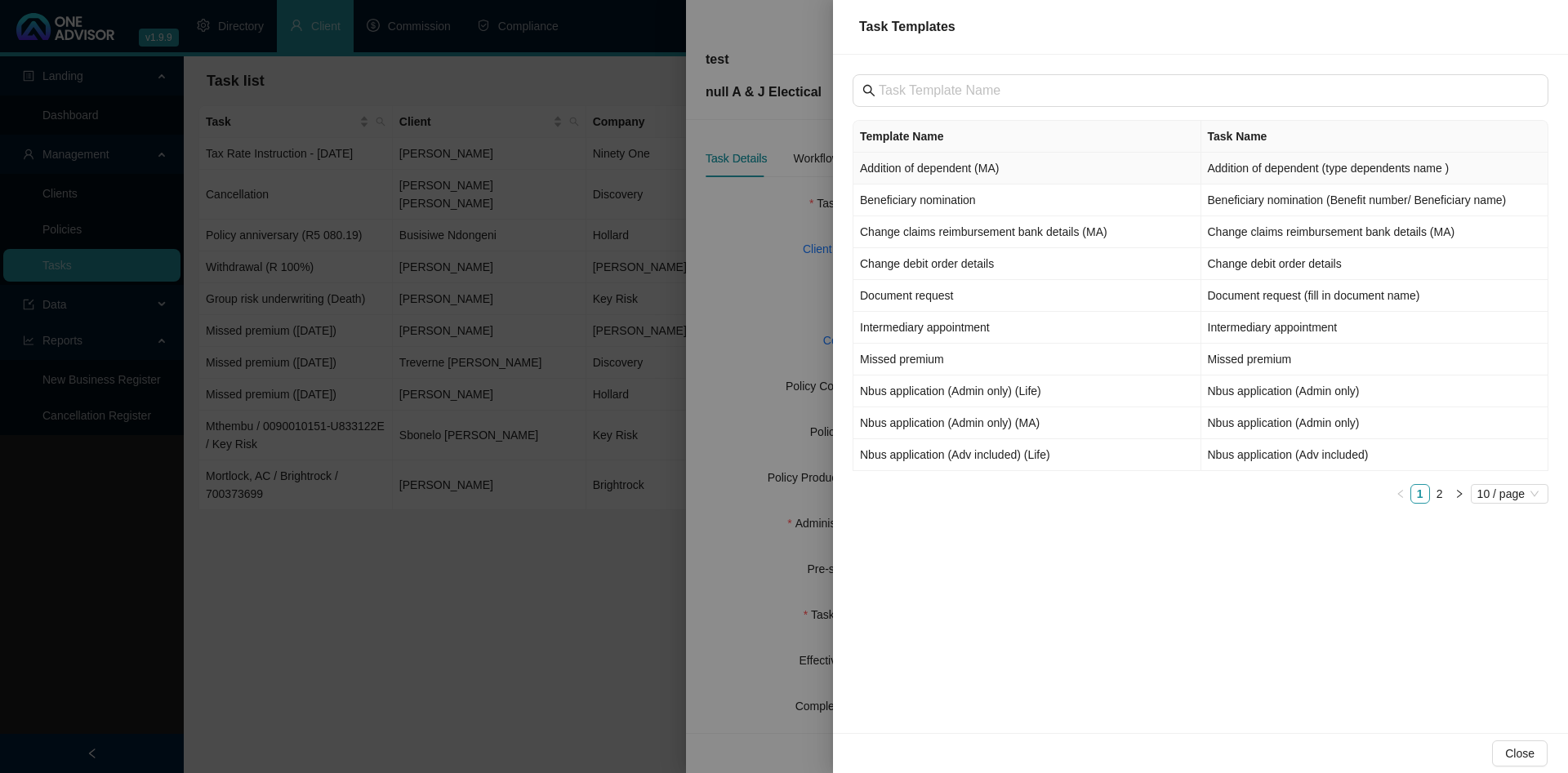
click at [1065, 164] on td "Addition of dependent (MA)" at bounding box center [1027, 168] width 348 height 32
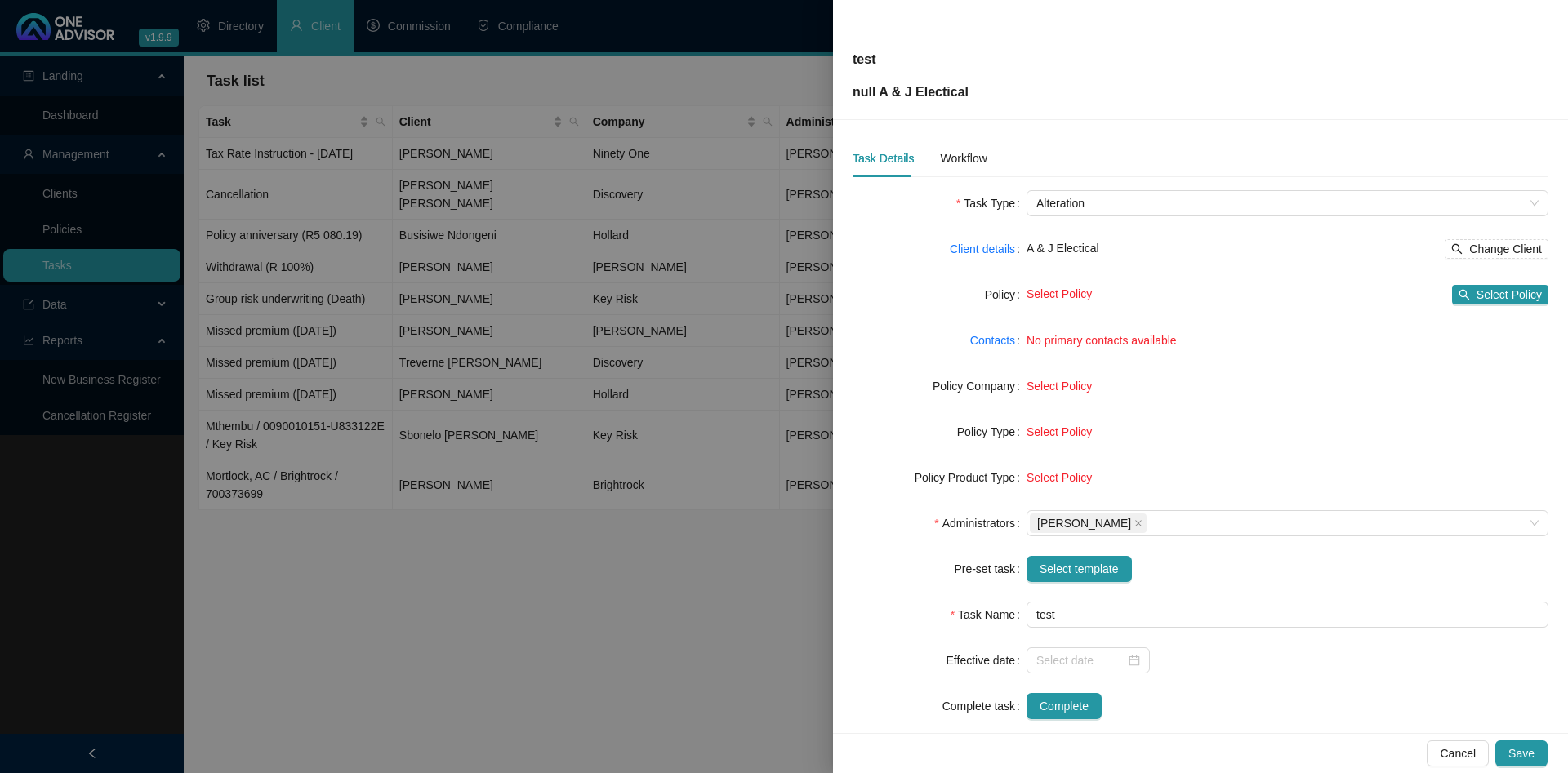
type input "Addition of dependent (type dependents name )"
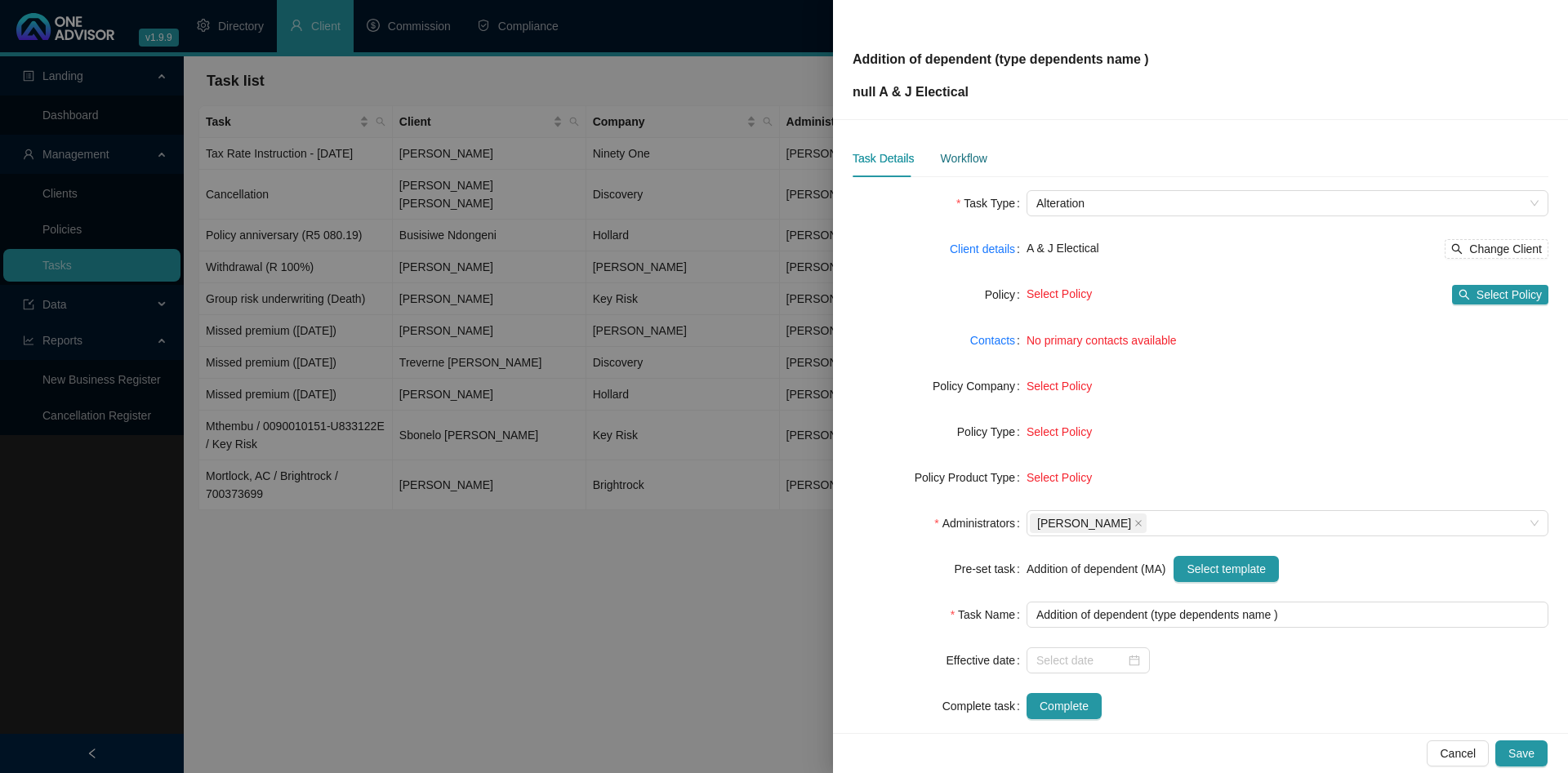
click at [971, 163] on div "Workflow" at bounding box center [963, 158] width 47 height 18
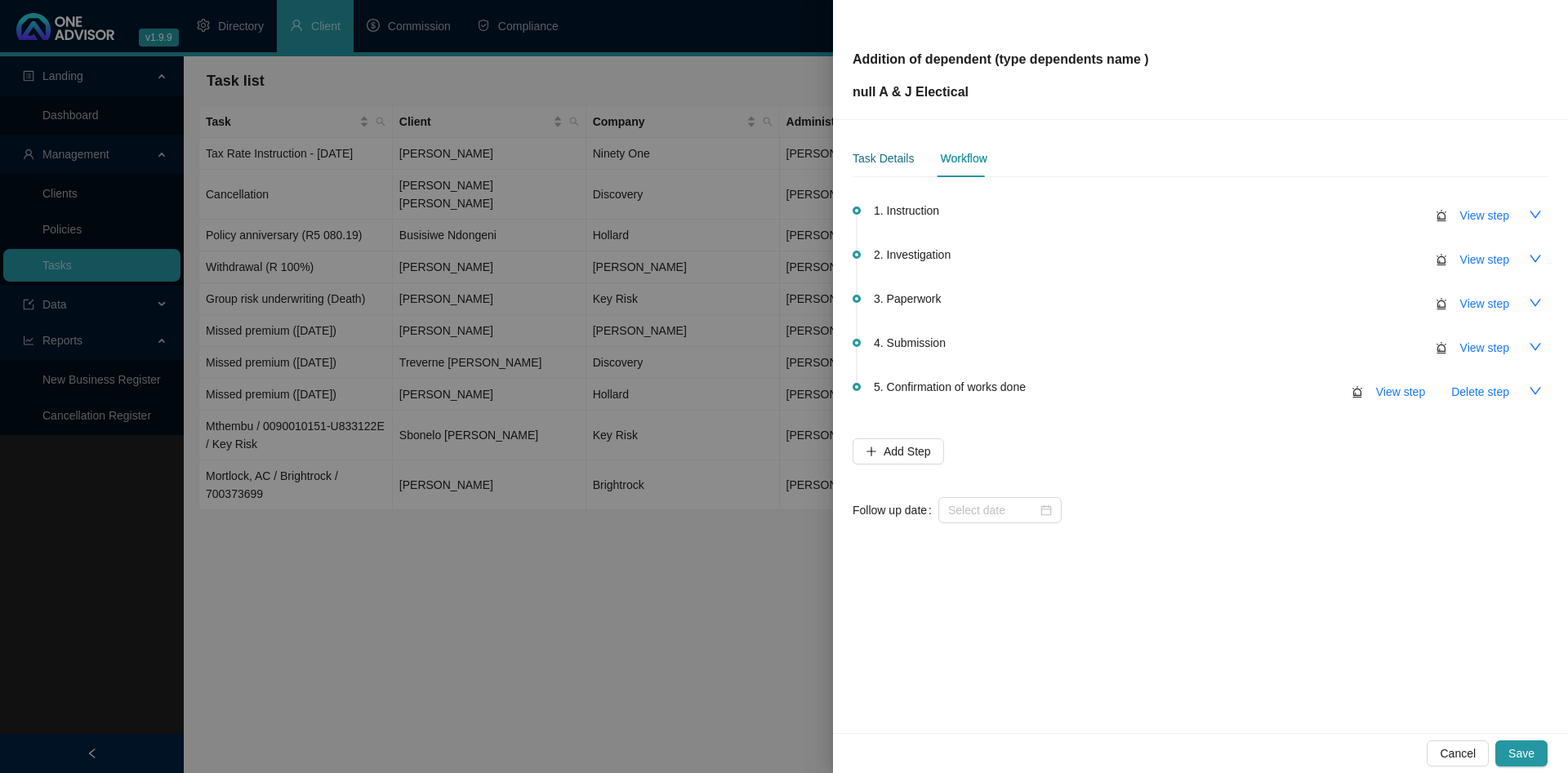
click at [903, 164] on div "Task Details" at bounding box center [883, 158] width 61 height 18
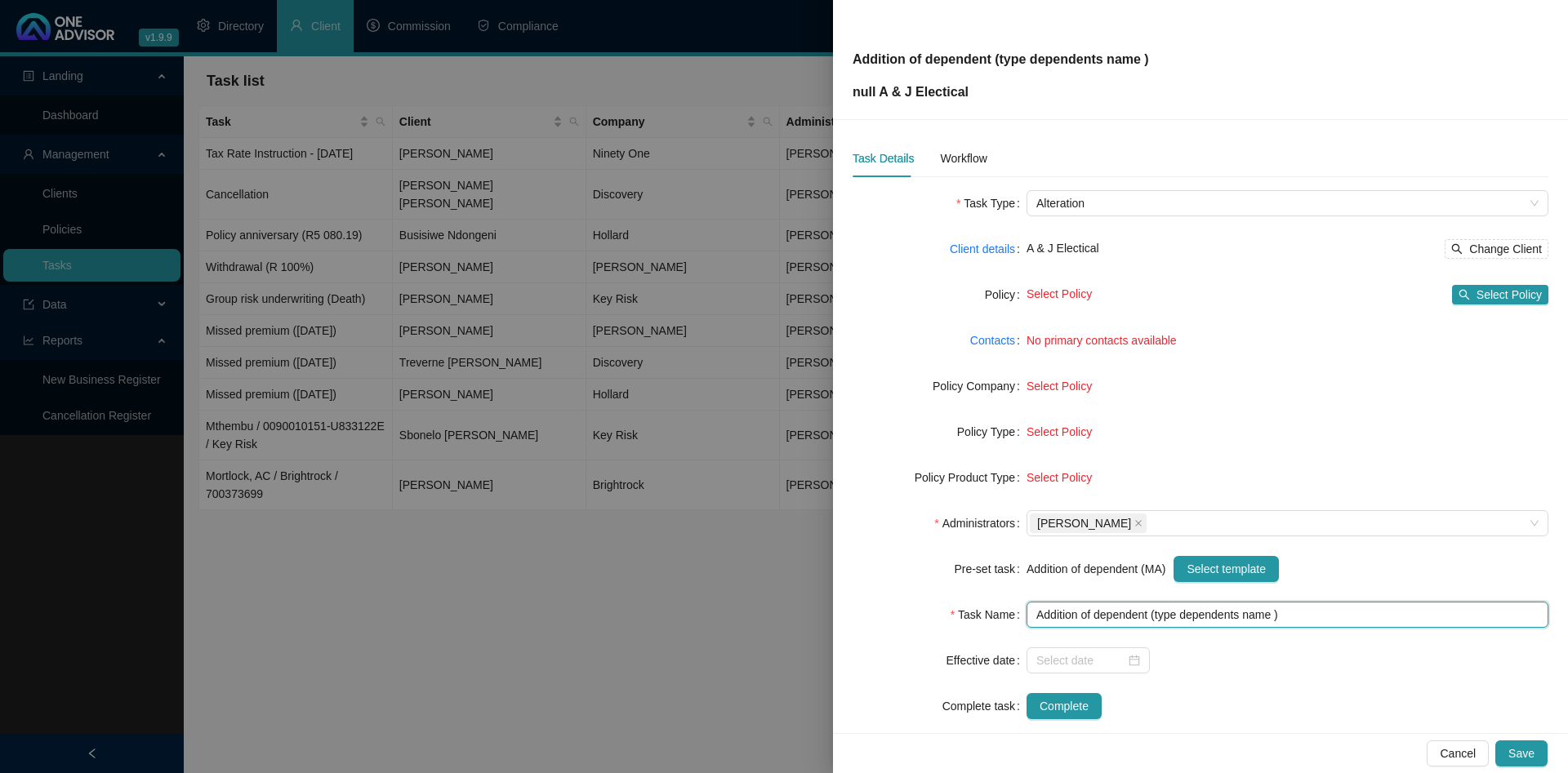
drag, startPoint x: 1276, startPoint y: 618, endPoint x: 1157, endPoint y: 620, distance: 119.0
click at [1157, 620] on input "Addition of dependent (type dependents name )" at bounding box center [1287, 614] width 522 height 26
click at [1134, 519] on icon "close" at bounding box center [1138, 523] width 9 height 9
click at [1114, 523] on div at bounding box center [1279, 523] width 498 height 12
type input "Addition of dependent (test)"
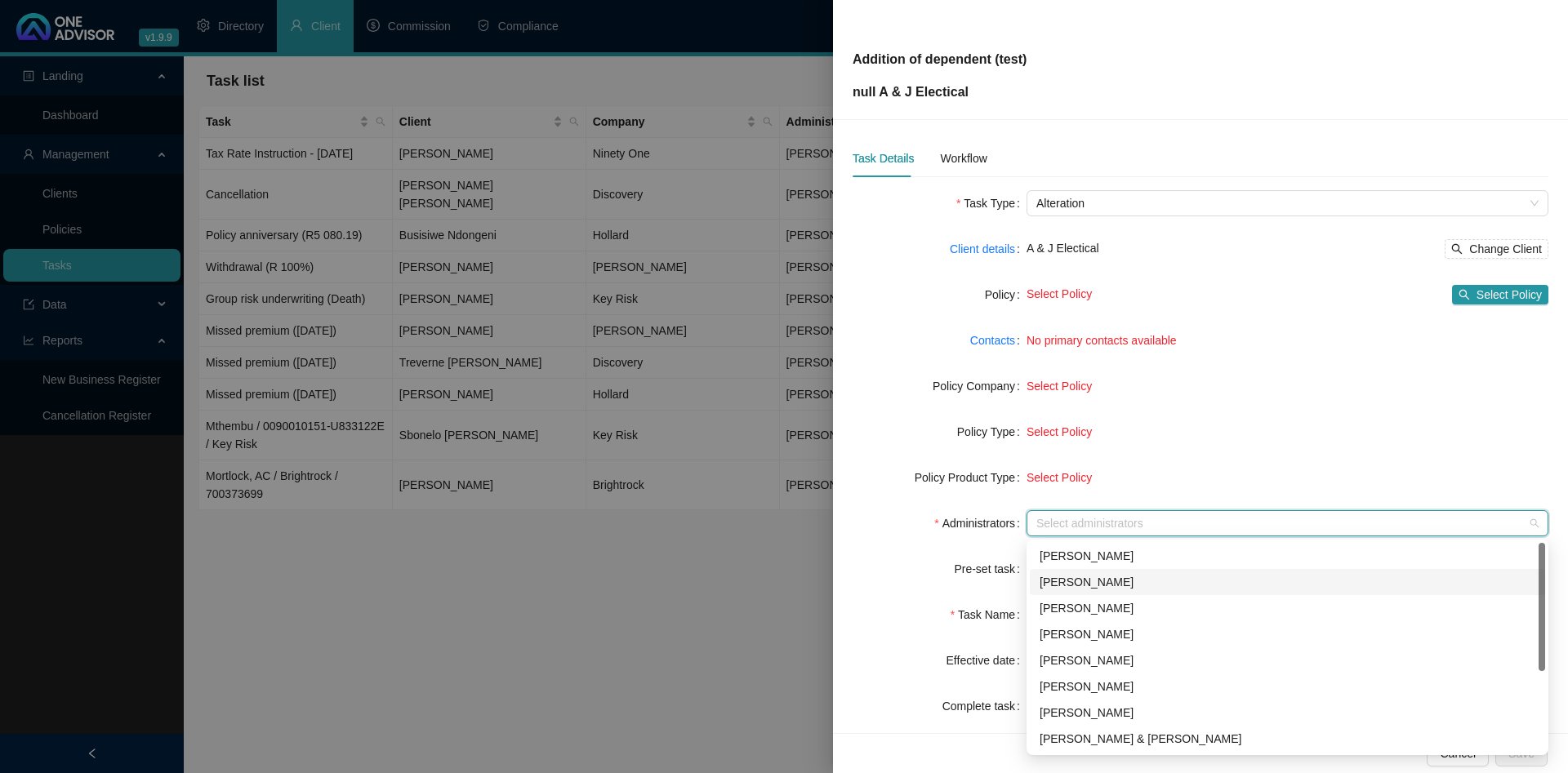
scroll to position [130, 0]
click at [1114, 739] on div "[PERSON_NAME]" at bounding box center [1286, 739] width 495 height 18
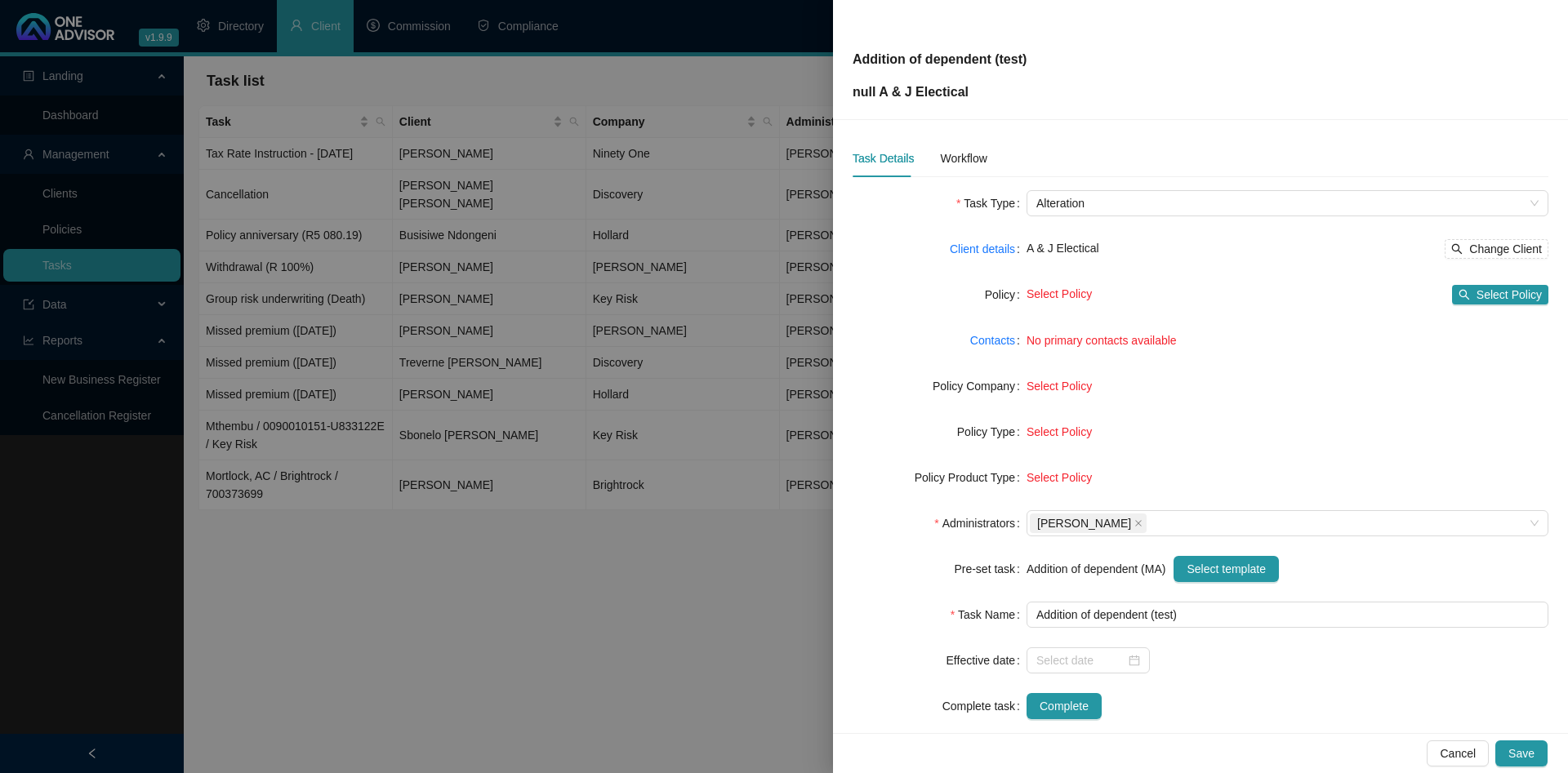
click at [1238, 454] on form "Task Type Alteration Client details A & J Electical Change Client Policy Select…" at bounding box center [1200, 455] width 695 height 529
click at [968, 164] on div "Workflow" at bounding box center [963, 158] width 47 height 18
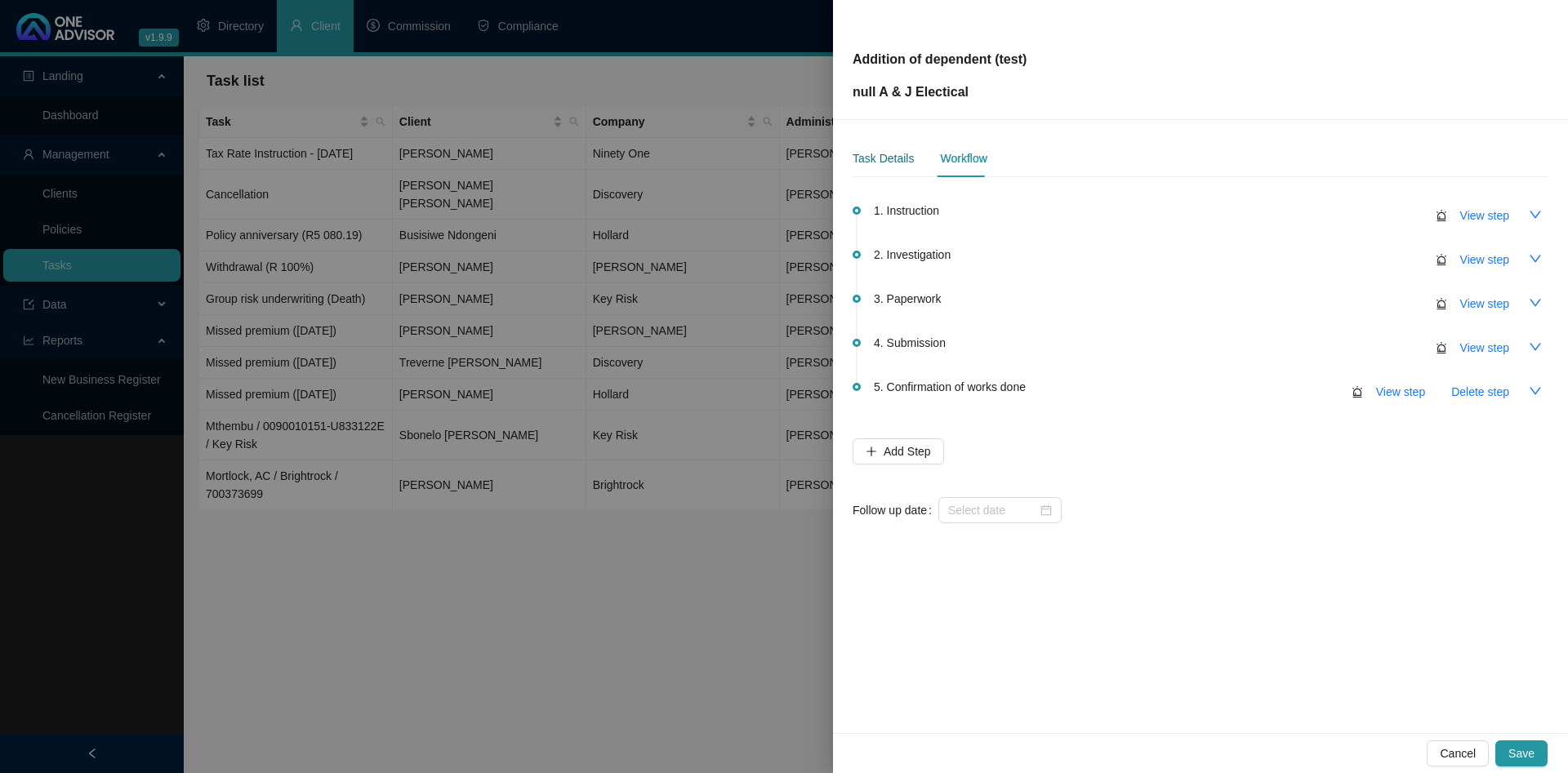
click at [885, 163] on div "Task Details" at bounding box center [883, 158] width 61 height 18
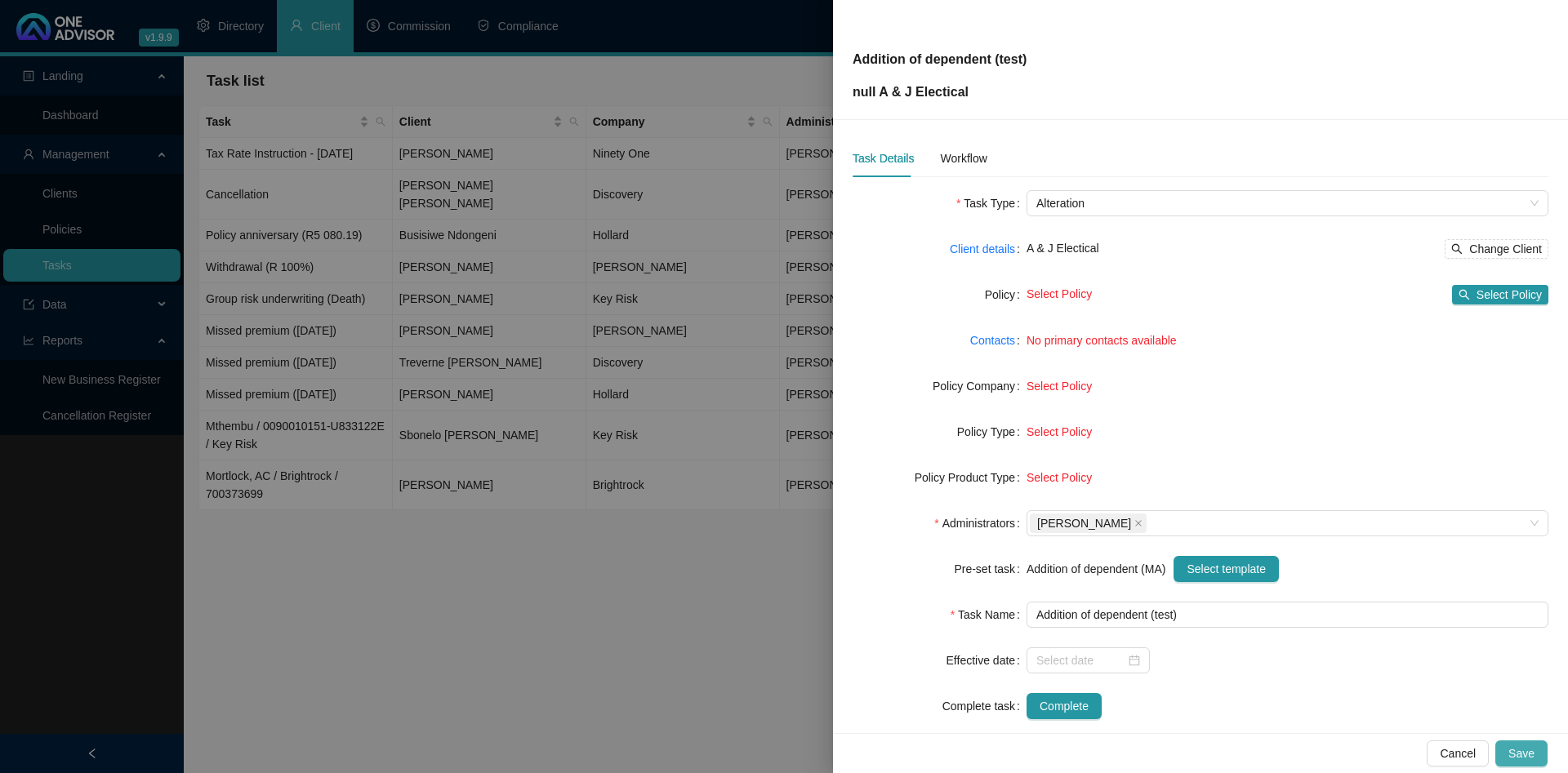
click at [1516, 752] on span "Save" at bounding box center [1520, 753] width 26 height 18
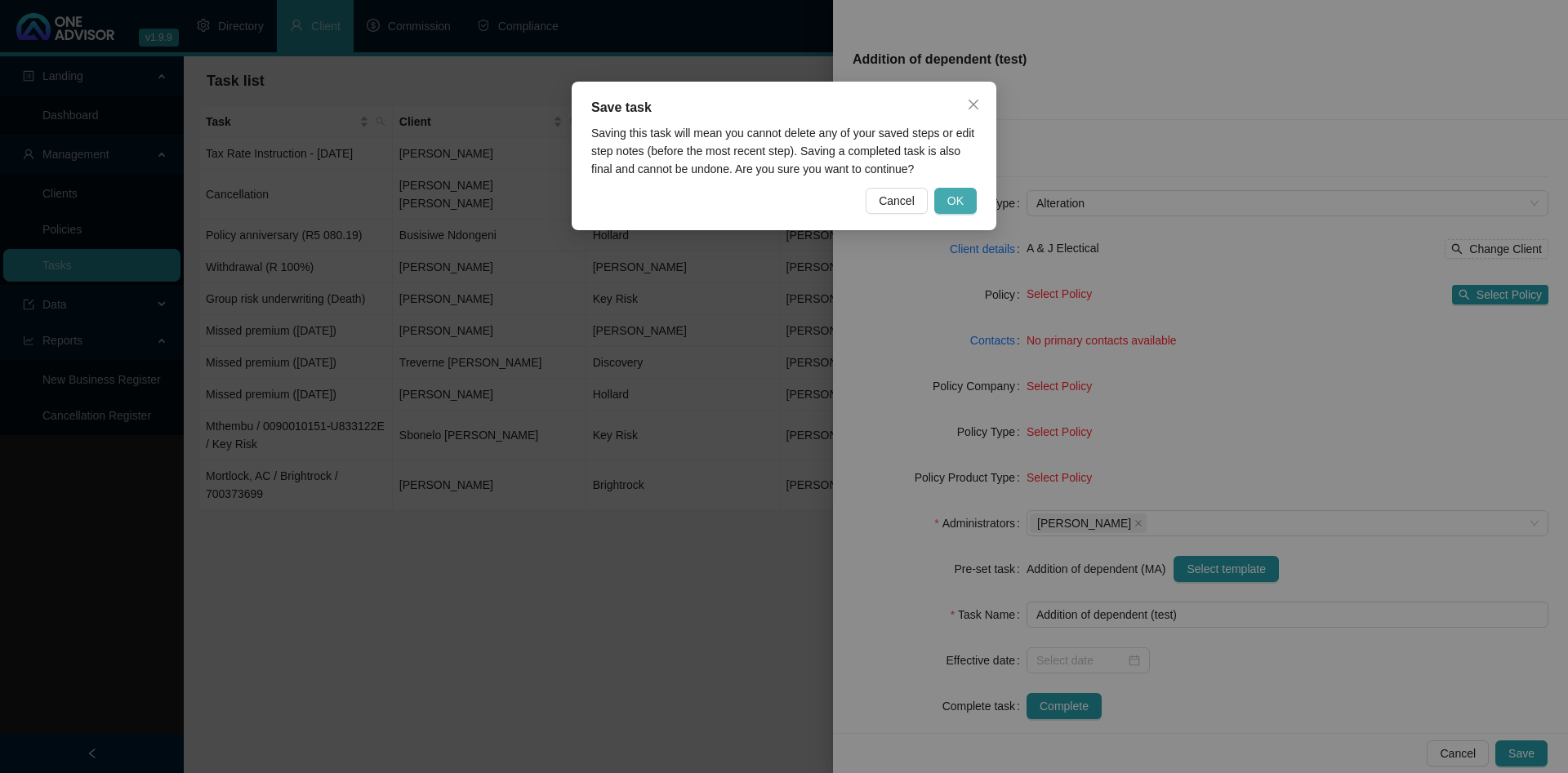
click at [954, 205] on span "OK" at bounding box center [955, 200] width 16 height 18
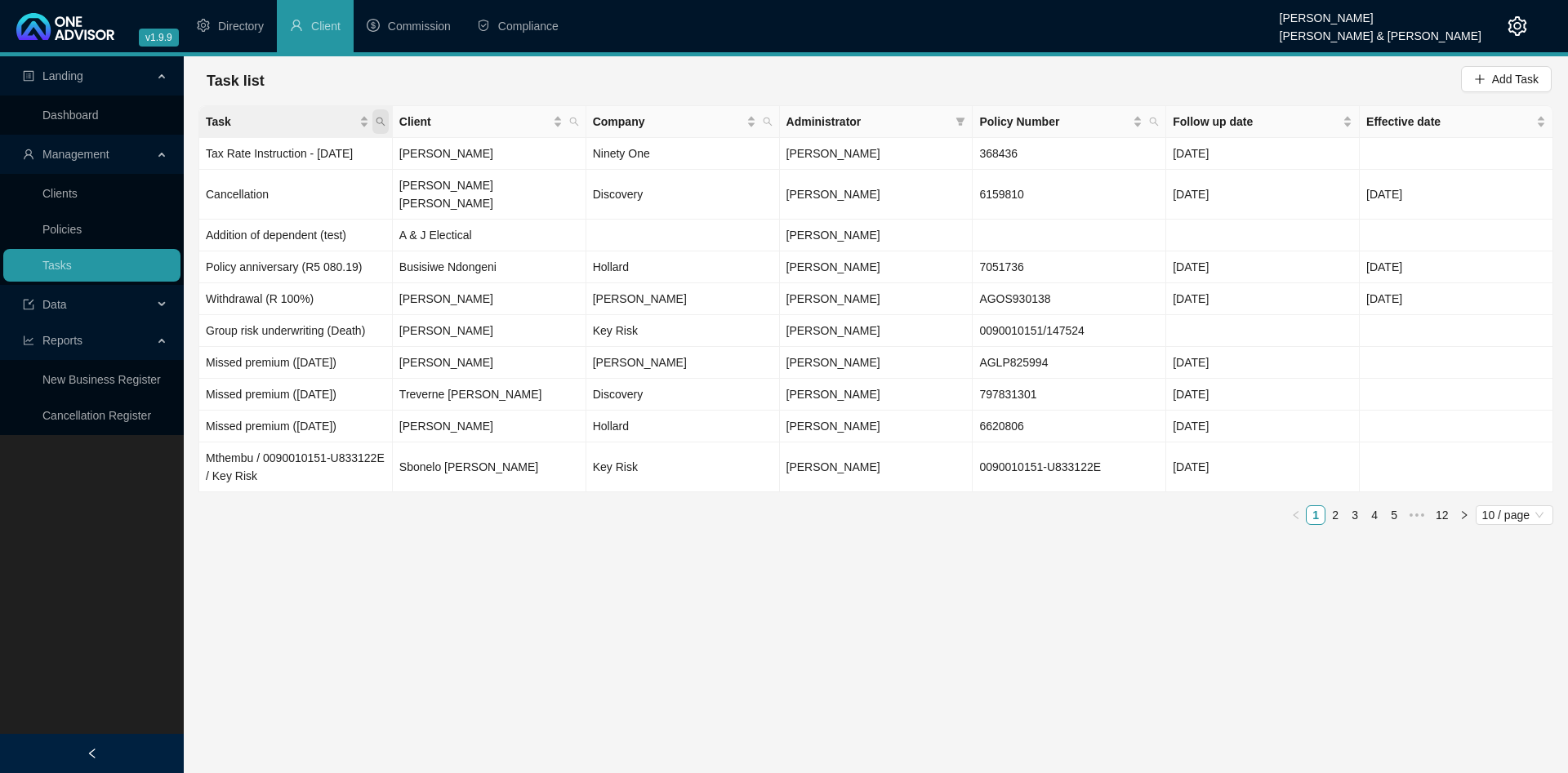
click at [380, 120] on icon "search" at bounding box center [380, 122] width 10 height 10
click at [356, 150] on input "text" at bounding box center [306, 156] width 153 height 26
type input "test"
click at [294, 186] on button "Search" at bounding box center [265, 186] width 74 height 19
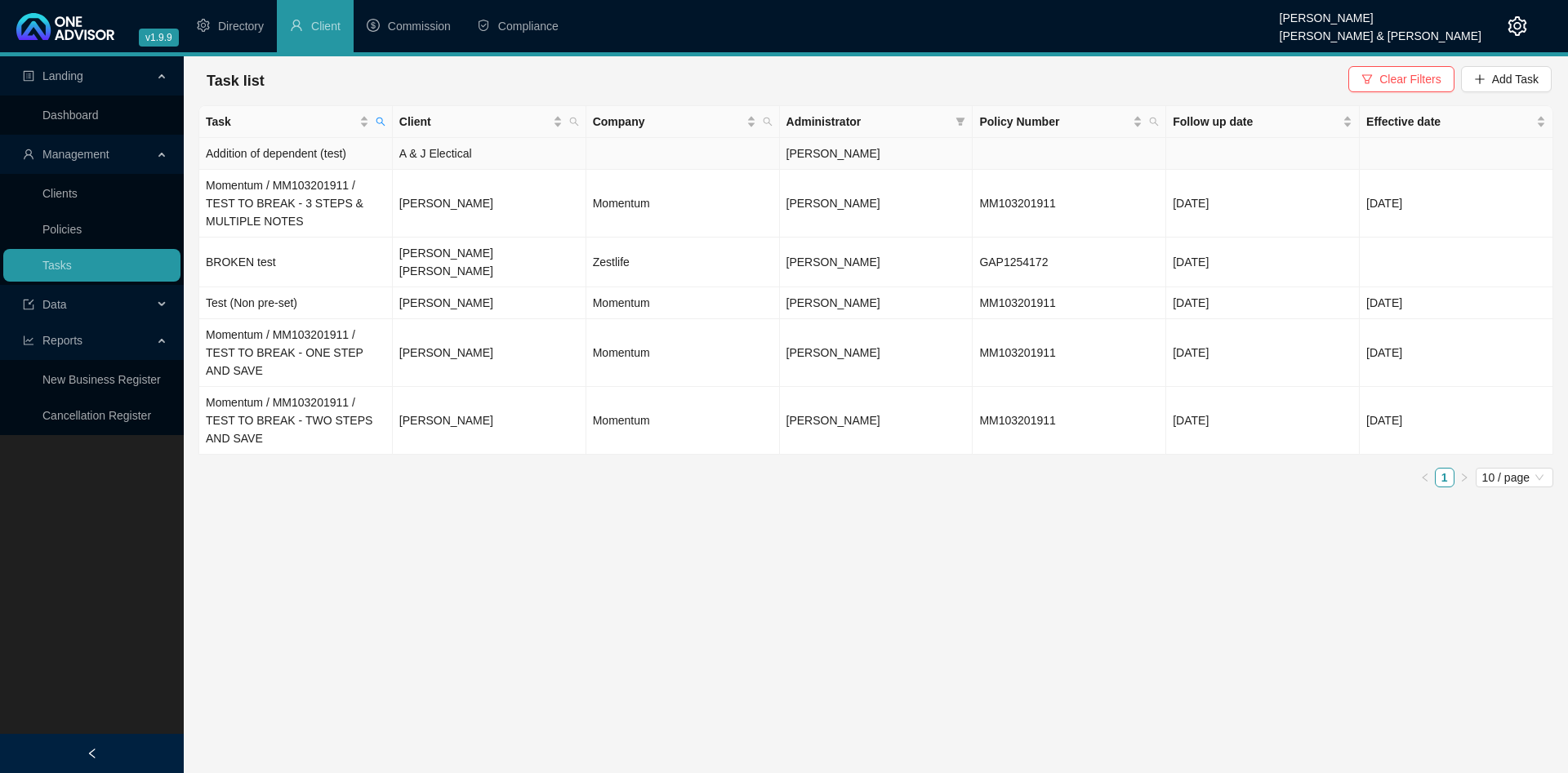
click at [339, 147] on td "Addition of dependent (test)" at bounding box center [296, 153] width 193 height 32
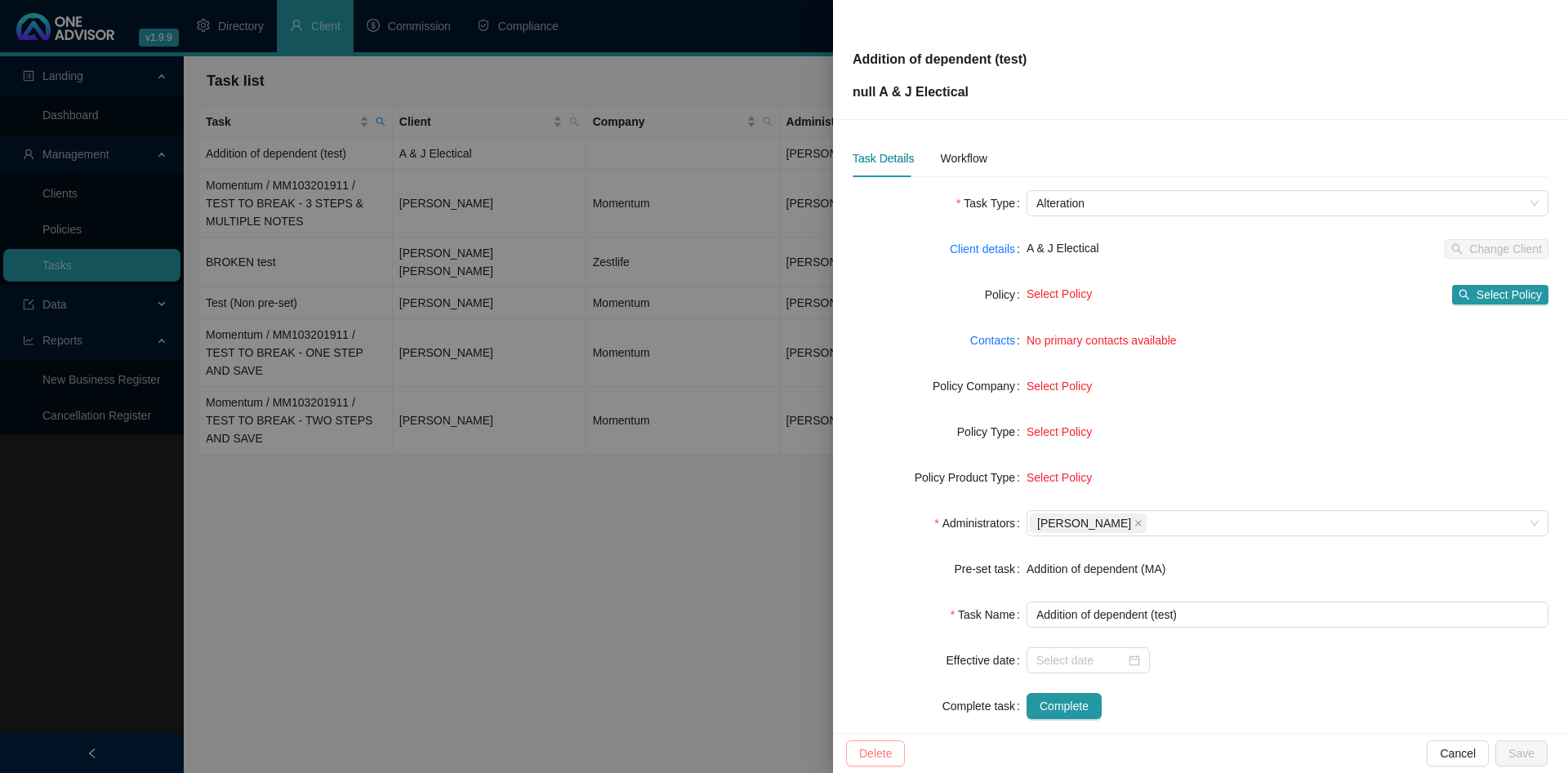
click at [892, 741] on button "Delete" at bounding box center [875, 753] width 58 height 26
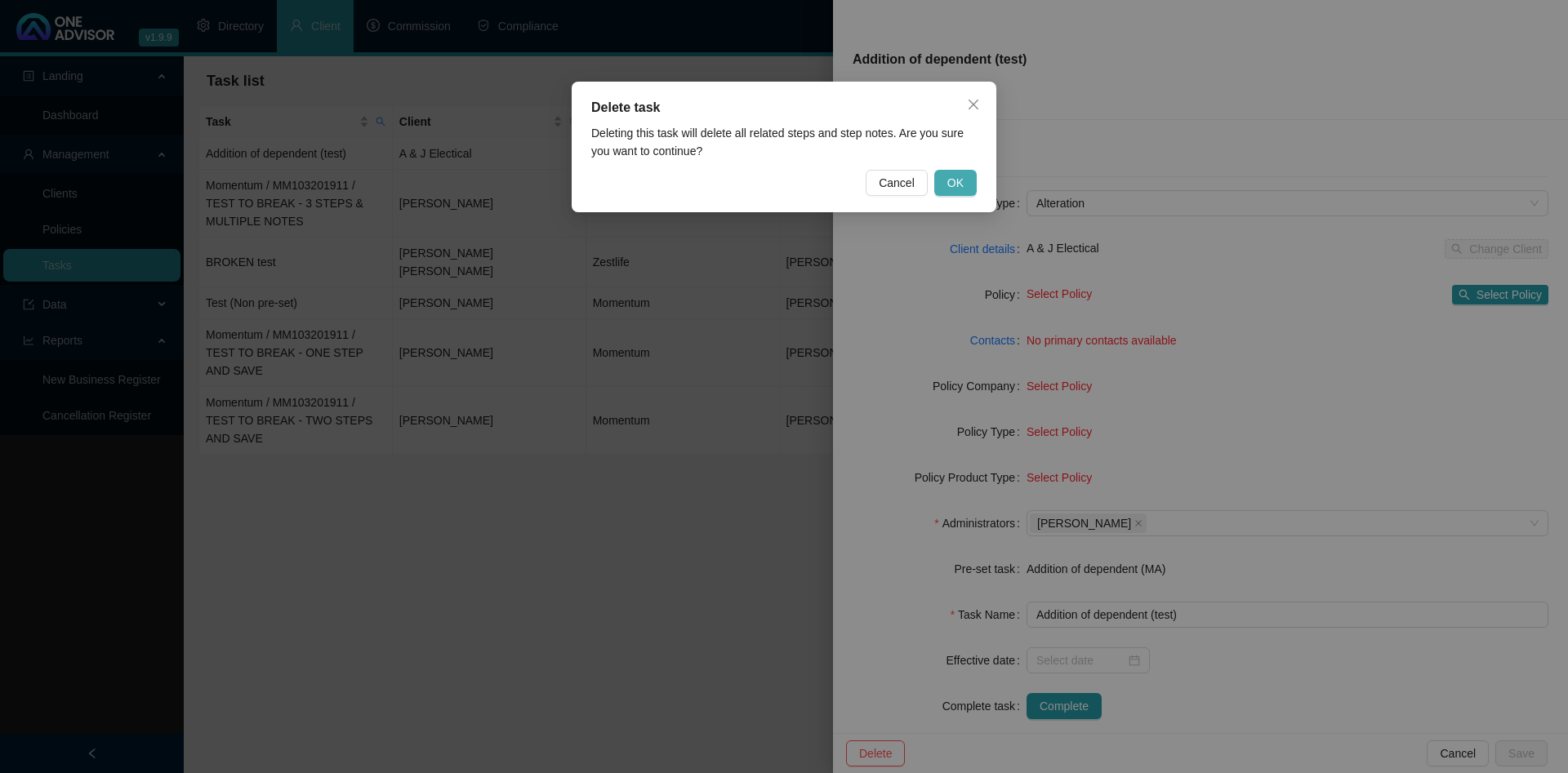
click at [963, 181] on span "OK" at bounding box center [955, 183] width 16 height 18
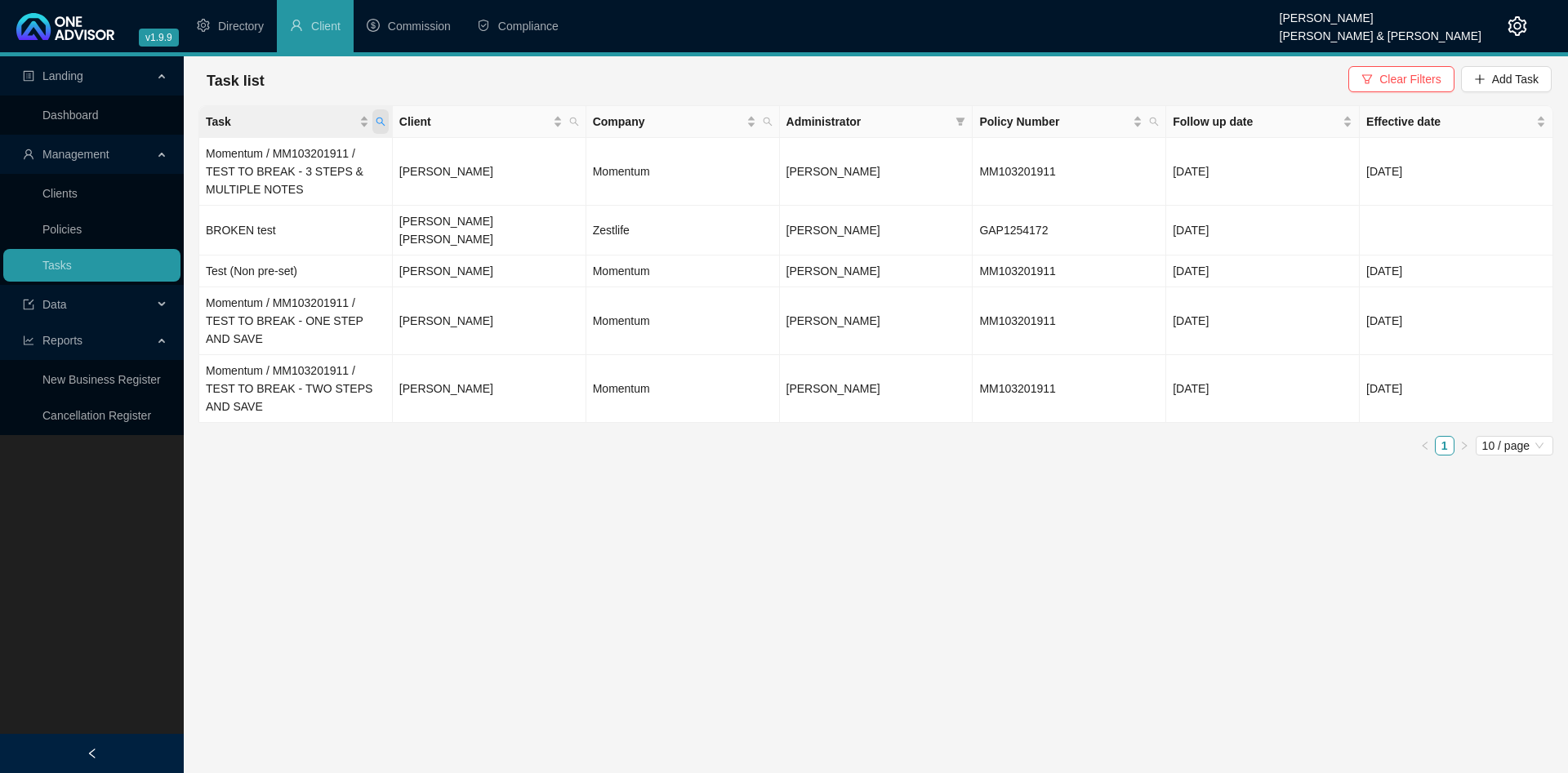
click at [379, 119] on icon "search" at bounding box center [380, 122] width 10 height 10
click at [344, 182] on span "Reset" at bounding box center [346, 186] width 31 height 18
click at [295, 185] on button "Search" at bounding box center [265, 186] width 74 height 19
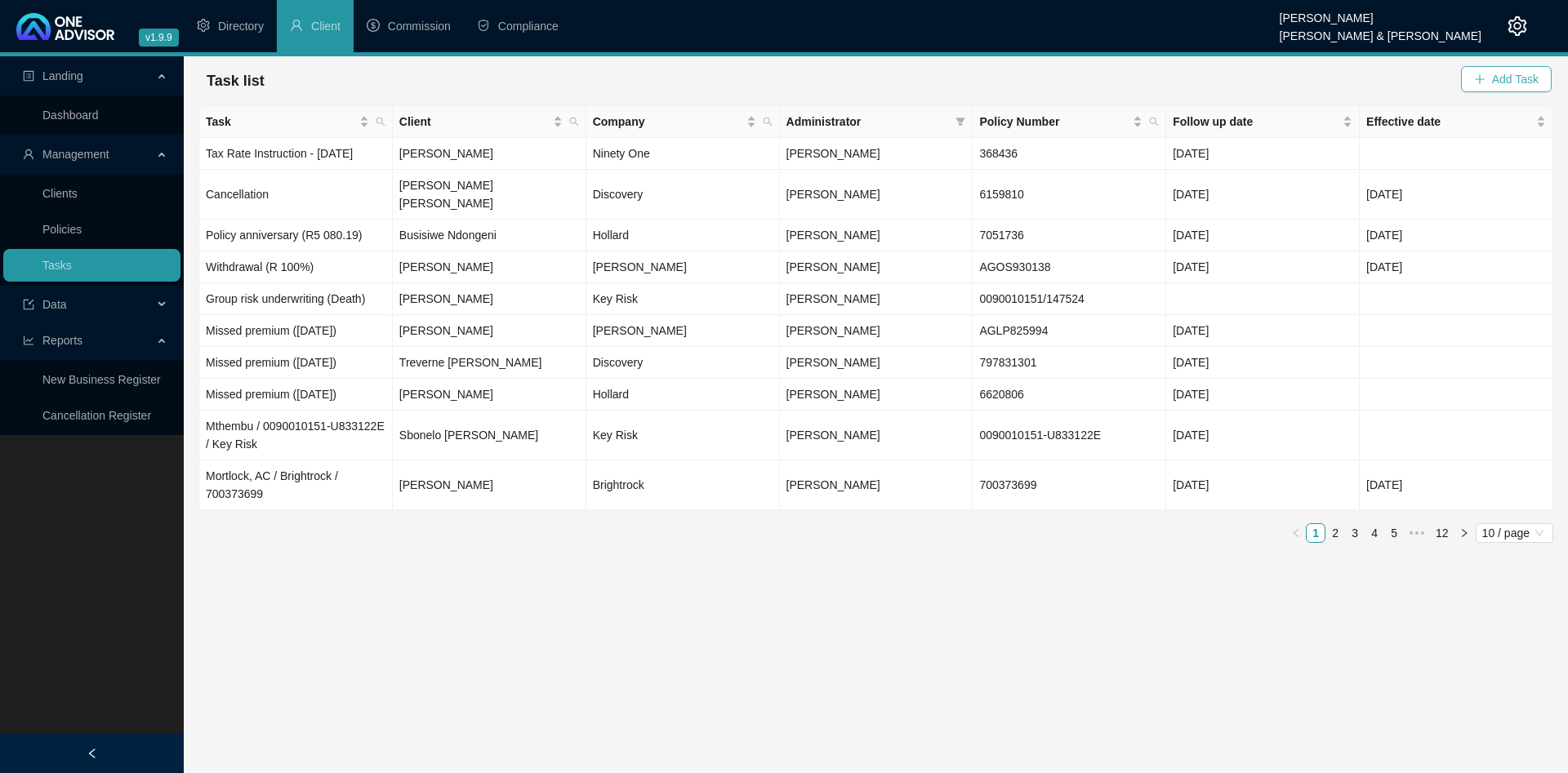
click at [1521, 80] on span "Add Task" at bounding box center [1514, 79] width 47 height 18
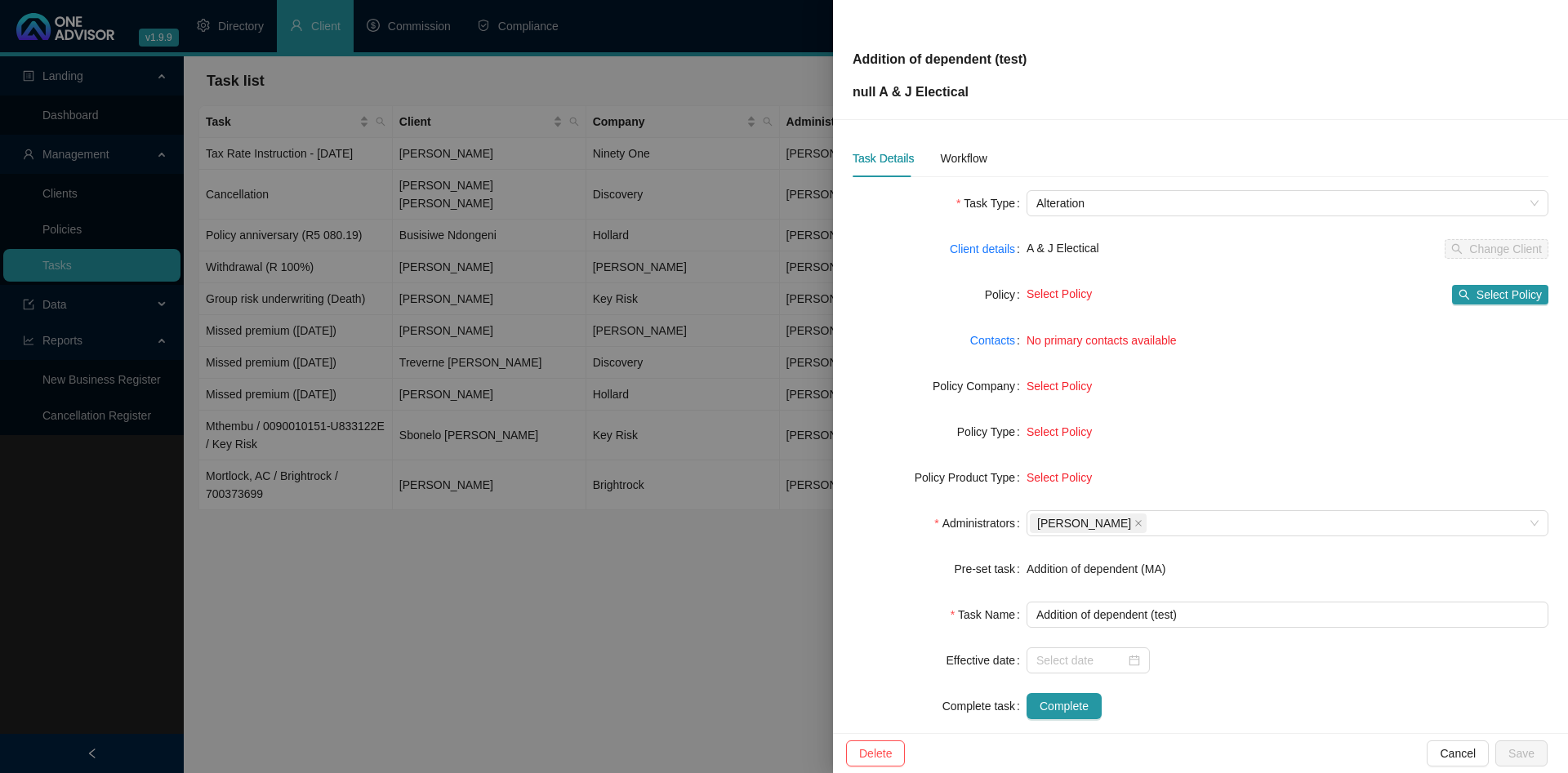
click at [633, 270] on div at bounding box center [784, 386] width 1568 height 773
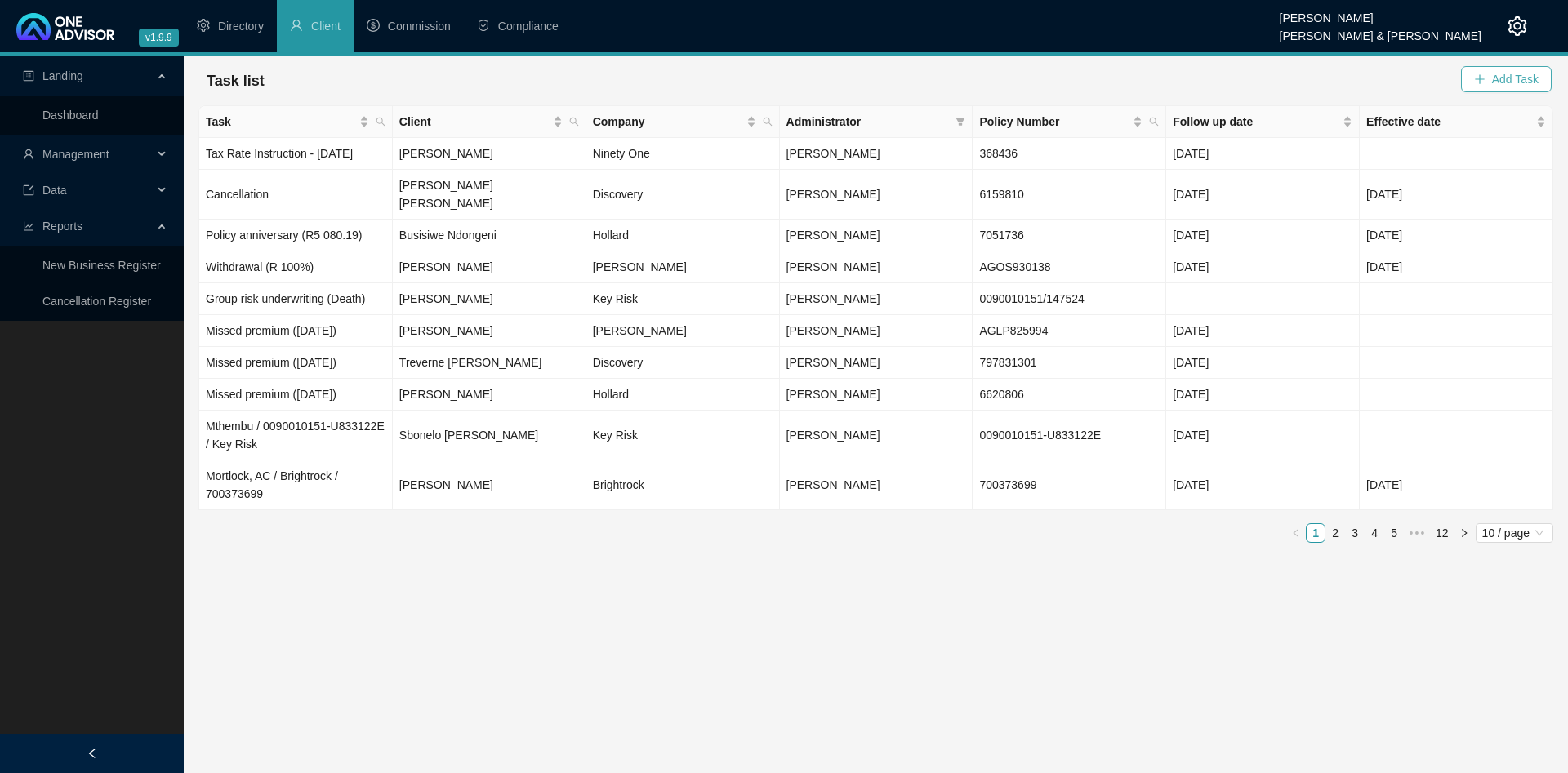
click at [1501, 72] on span "Add Task" at bounding box center [1514, 79] width 47 height 18
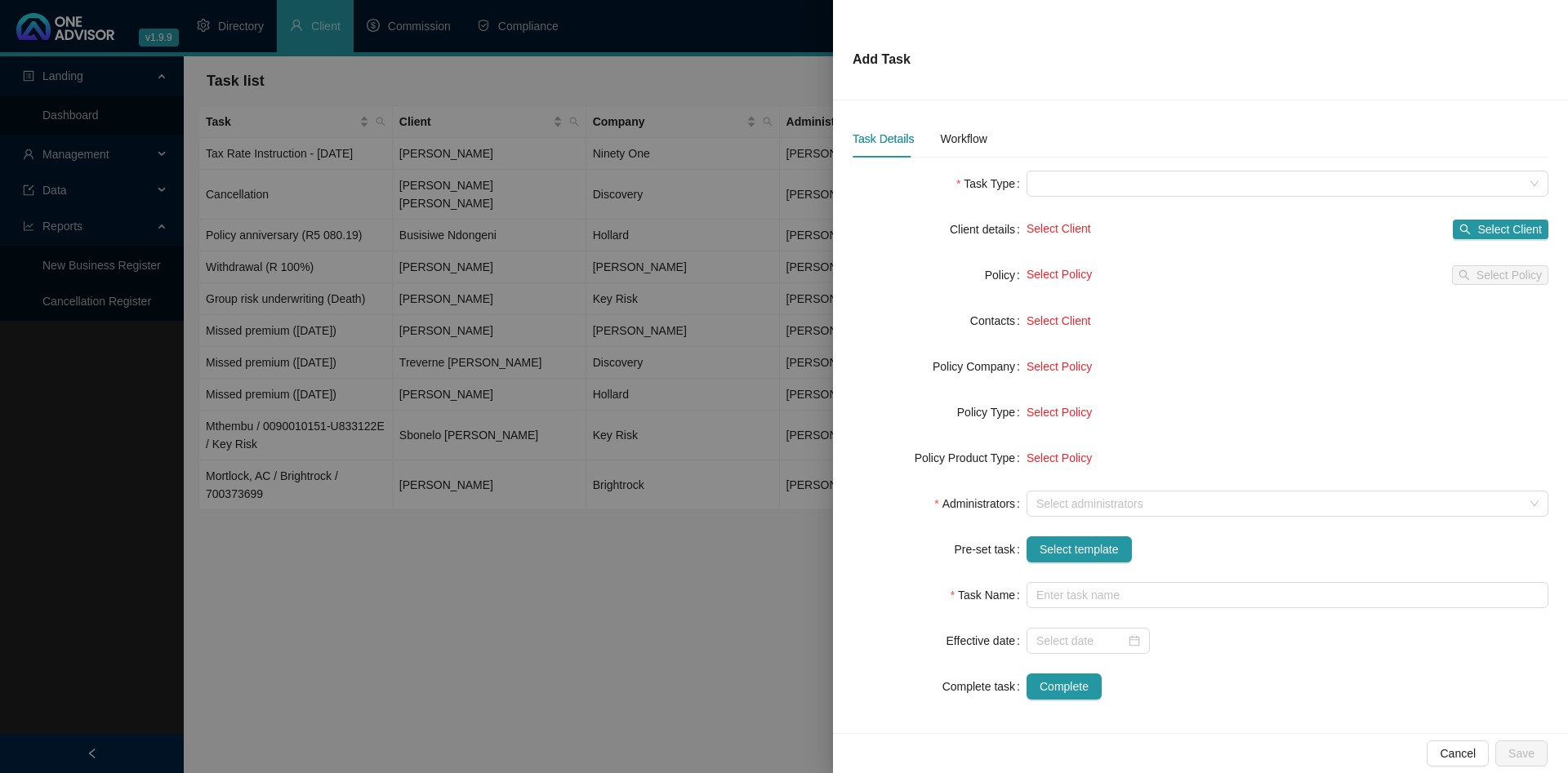
click at [642, 143] on div at bounding box center [784, 386] width 1568 height 773
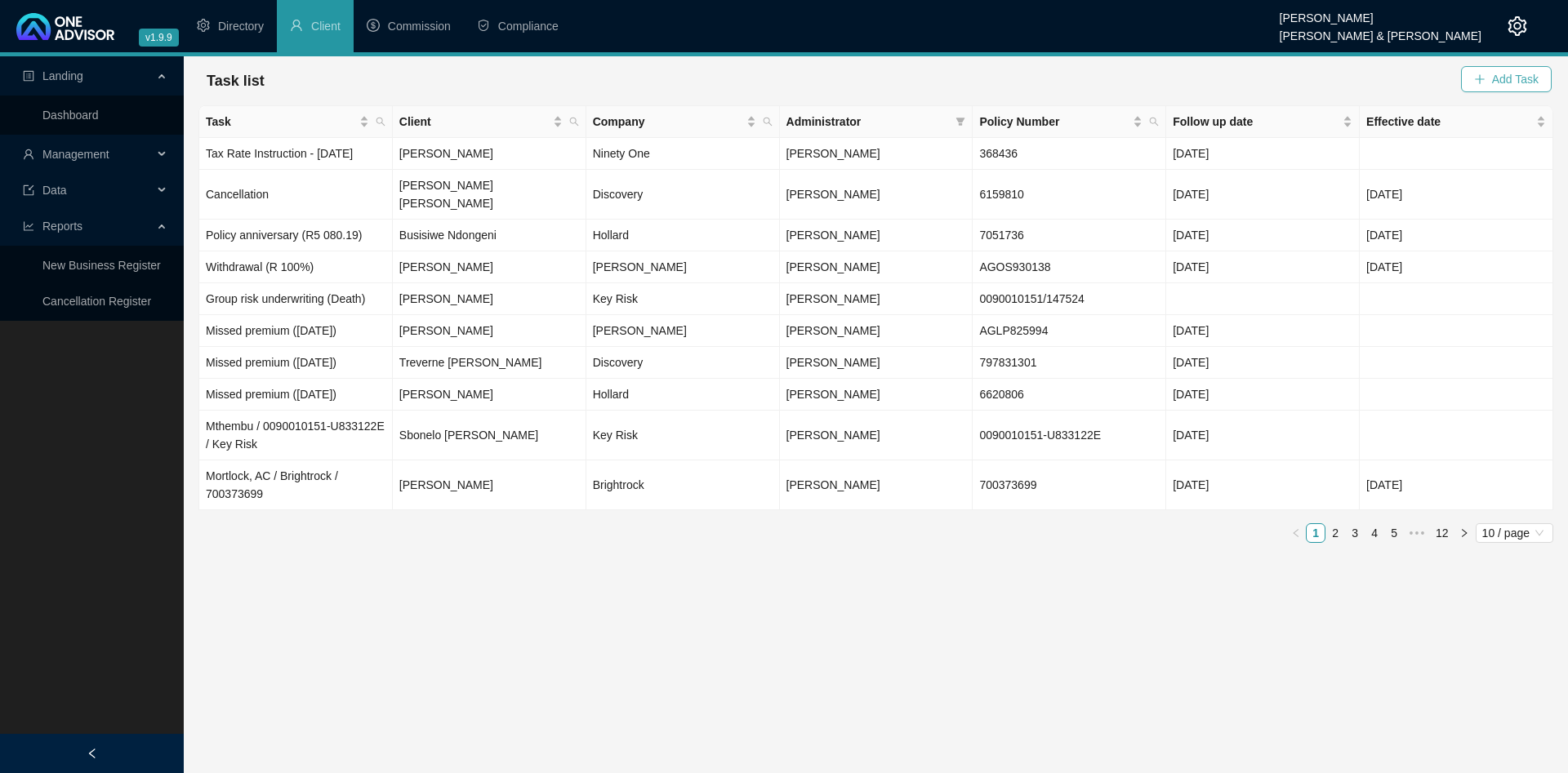
click at [1508, 80] on span "Add Task" at bounding box center [1514, 79] width 47 height 18
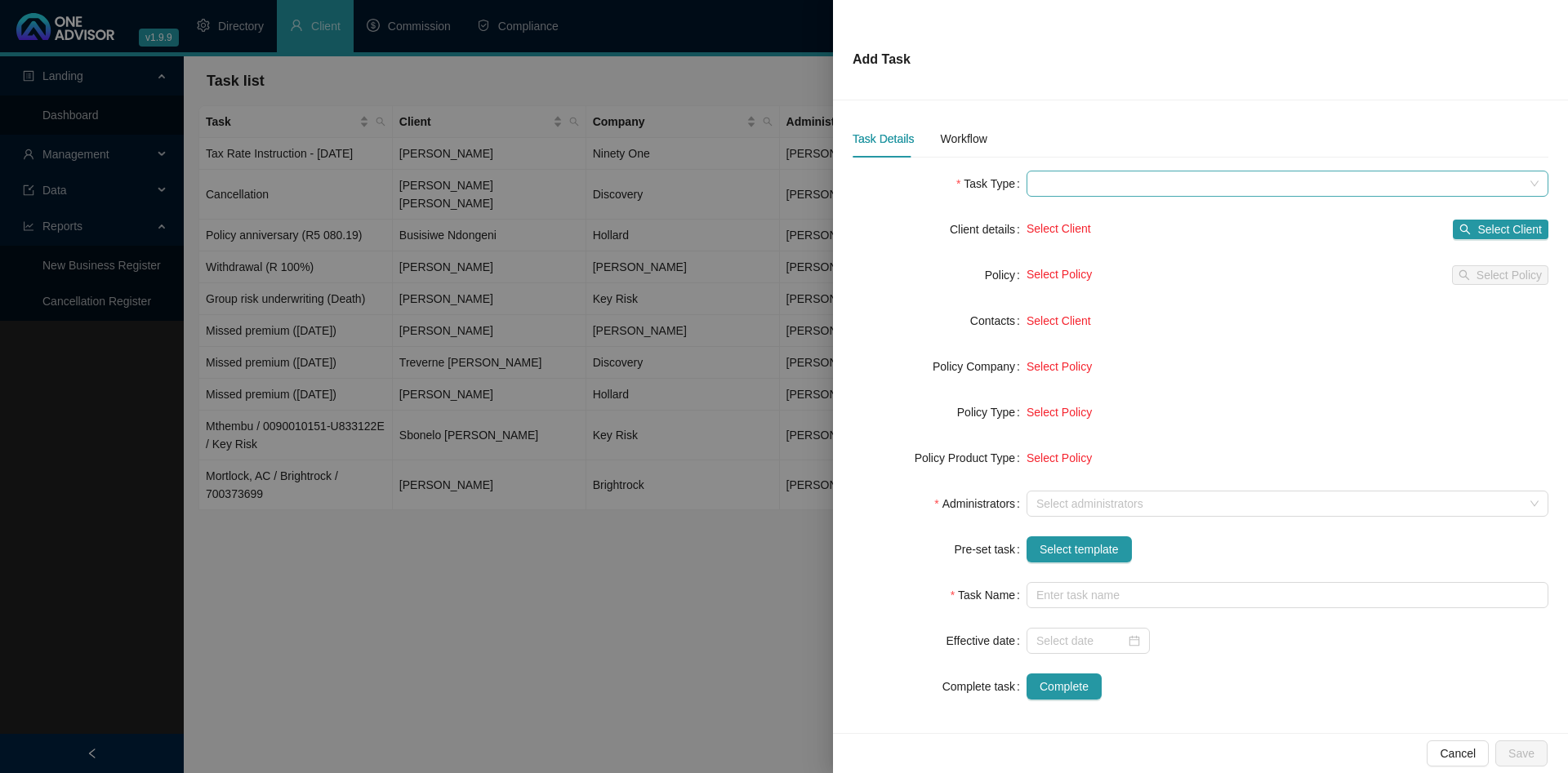
click at [1061, 180] on span at bounding box center [1287, 184] width 502 height 25
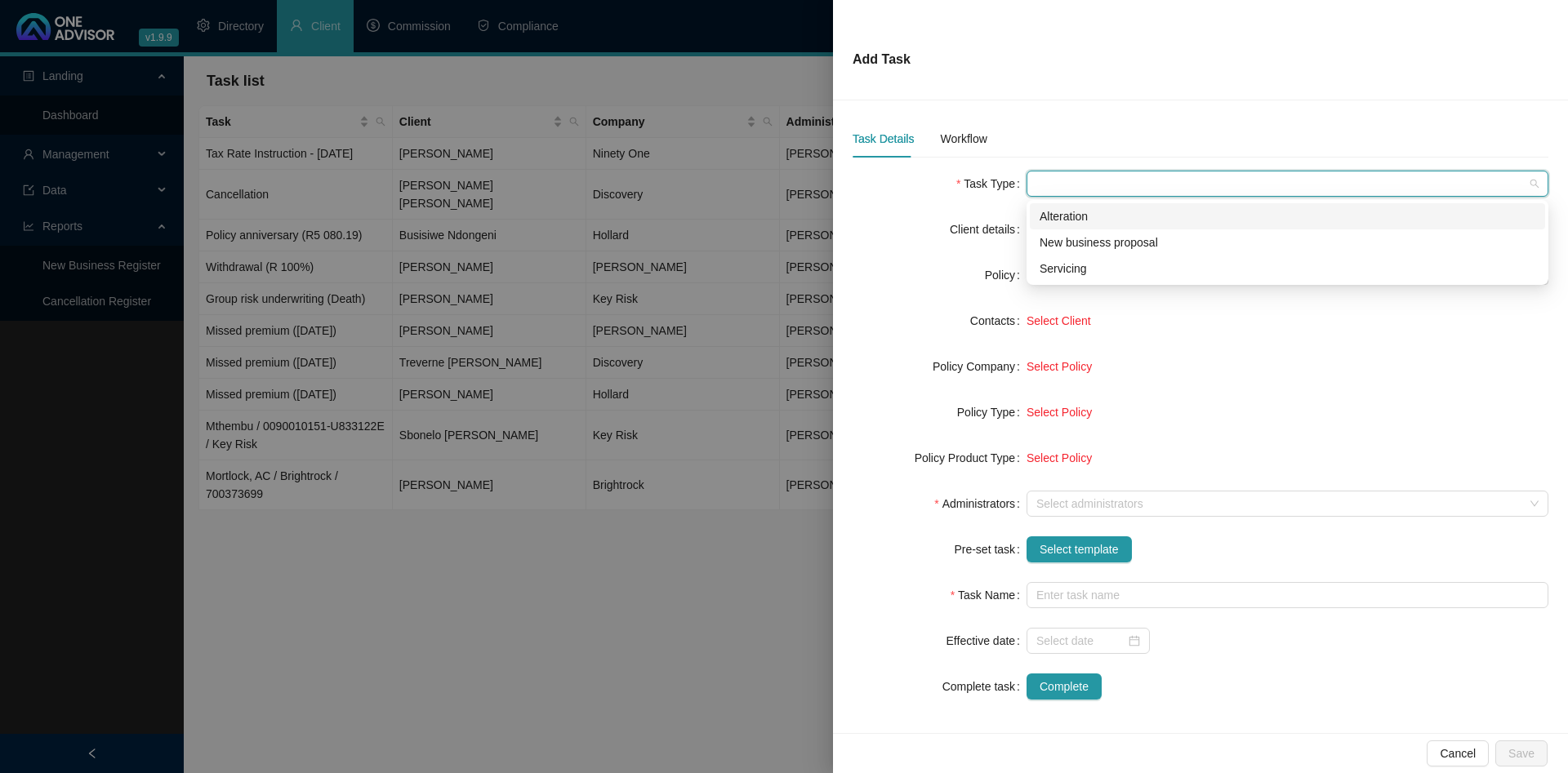
click at [1071, 210] on div "Alteration" at bounding box center [1286, 216] width 495 height 18
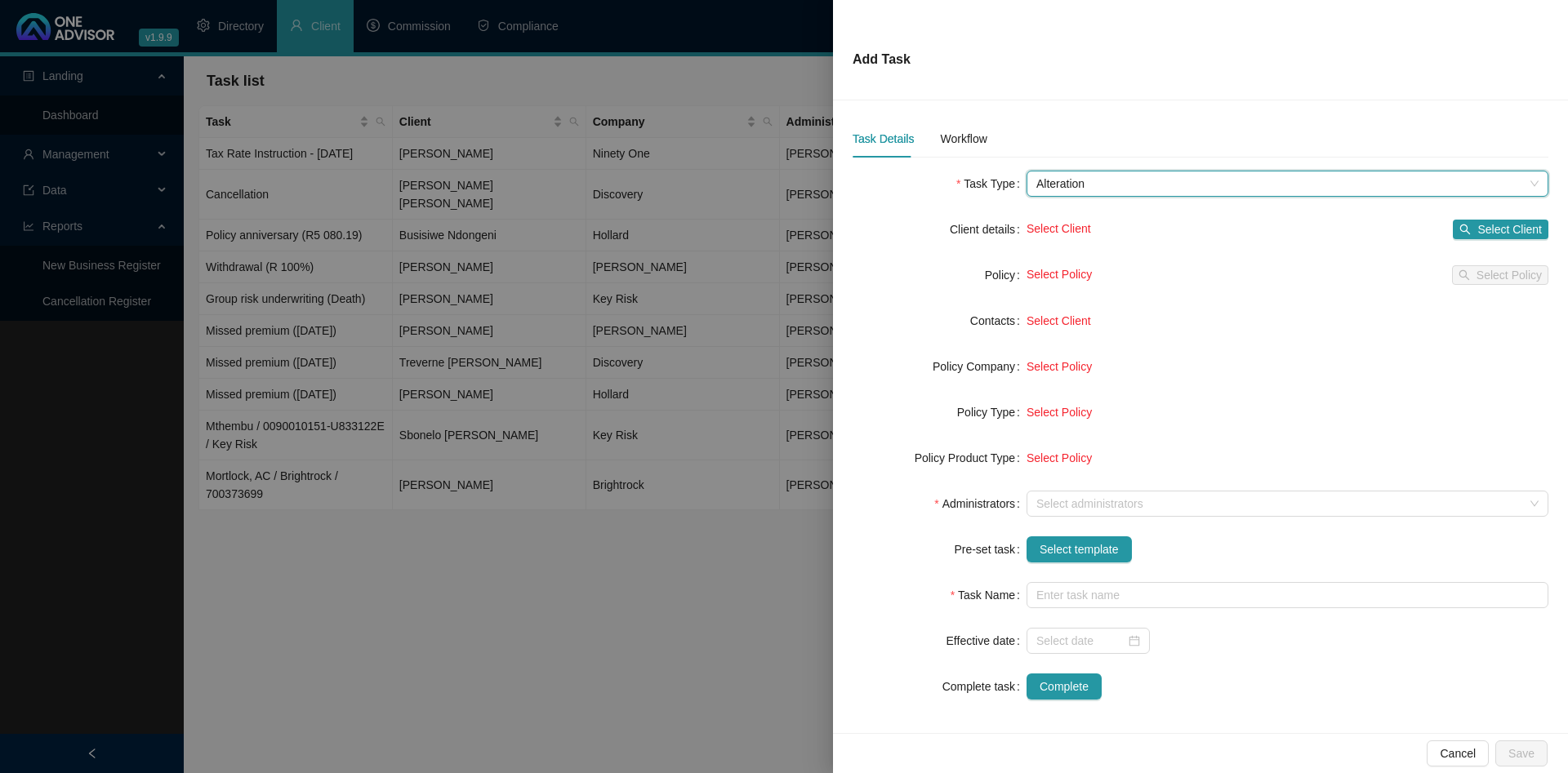
click at [941, 202] on form "Task Type Alteration Alteration Client details Select Client Select Client Poli…" at bounding box center [1200, 435] width 695 height 529
click at [1119, 540] on button "Select template" at bounding box center [1079, 549] width 105 height 26
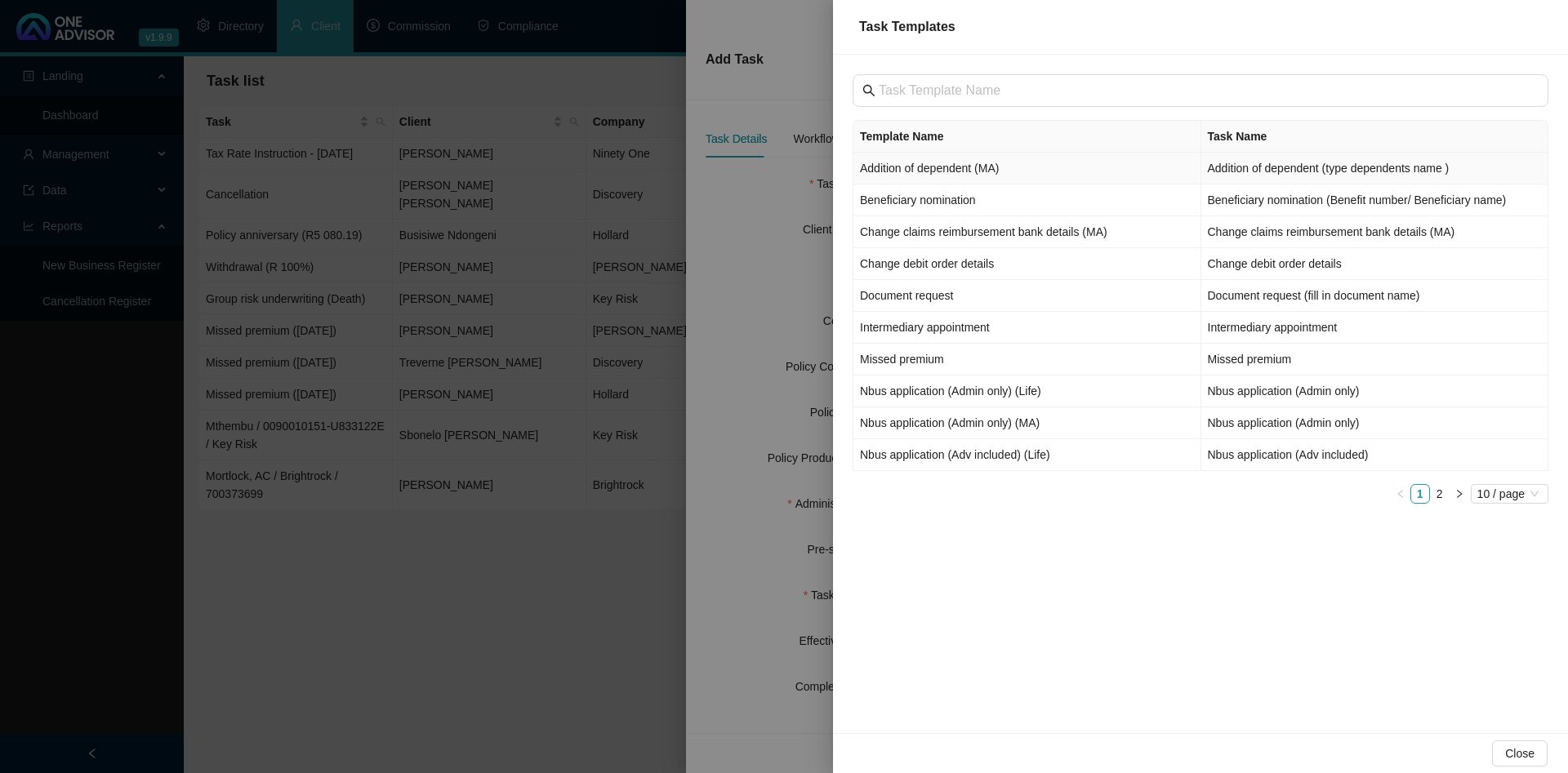
click at [1010, 169] on td "Addition of dependent (MA)" at bounding box center [1027, 168] width 348 height 32
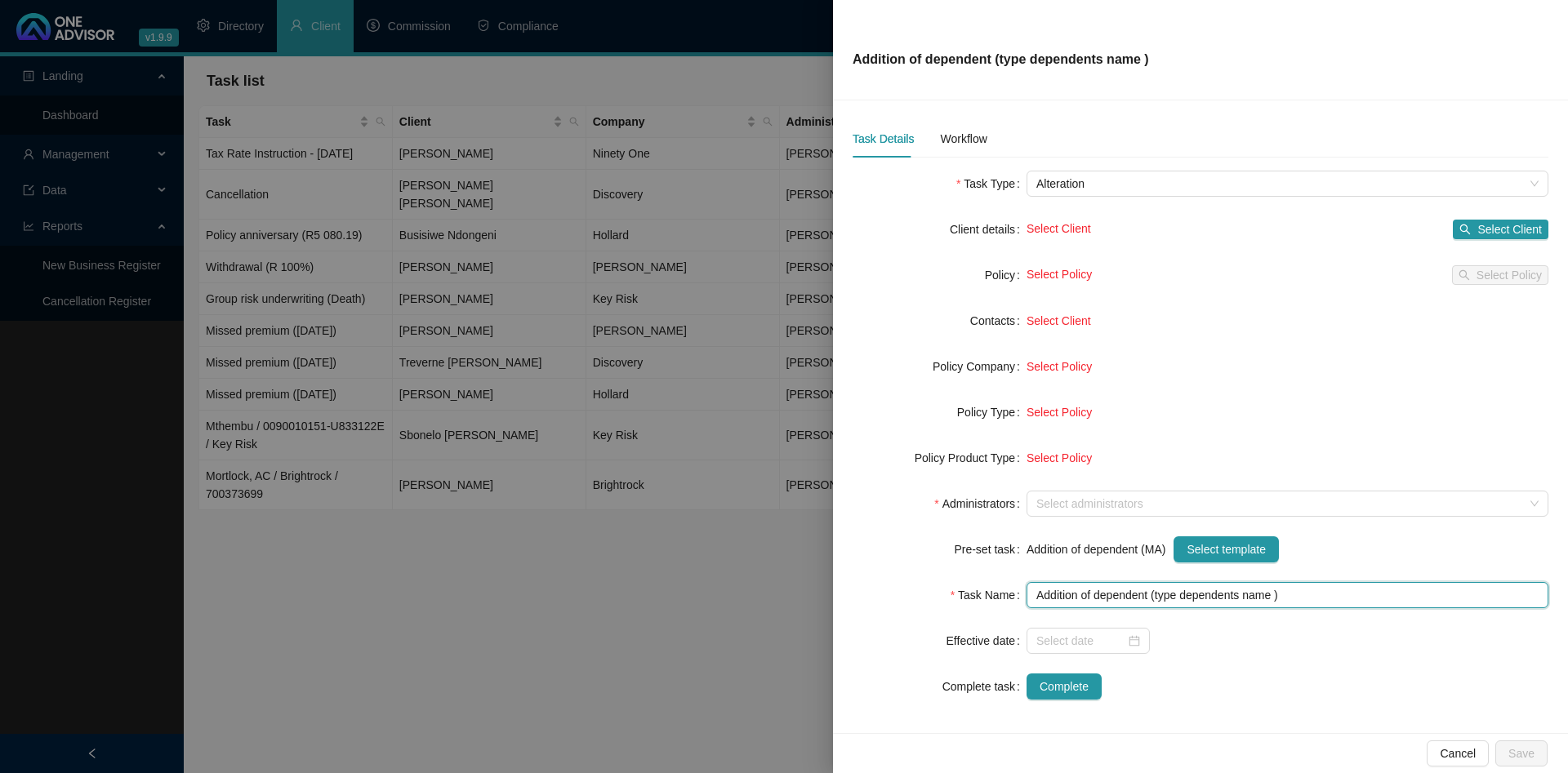
drag, startPoint x: 1276, startPoint y: 597, endPoint x: 1158, endPoint y: 594, distance: 118.0
click at [1158, 594] on input "Addition of dependent (type dependents name )" at bounding box center [1287, 595] width 522 height 26
type input "Addition of dependent (testing prod deployment )"
click at [980, 133] on div "Workflow" at bounding box center [963, 139] width 47 height 18
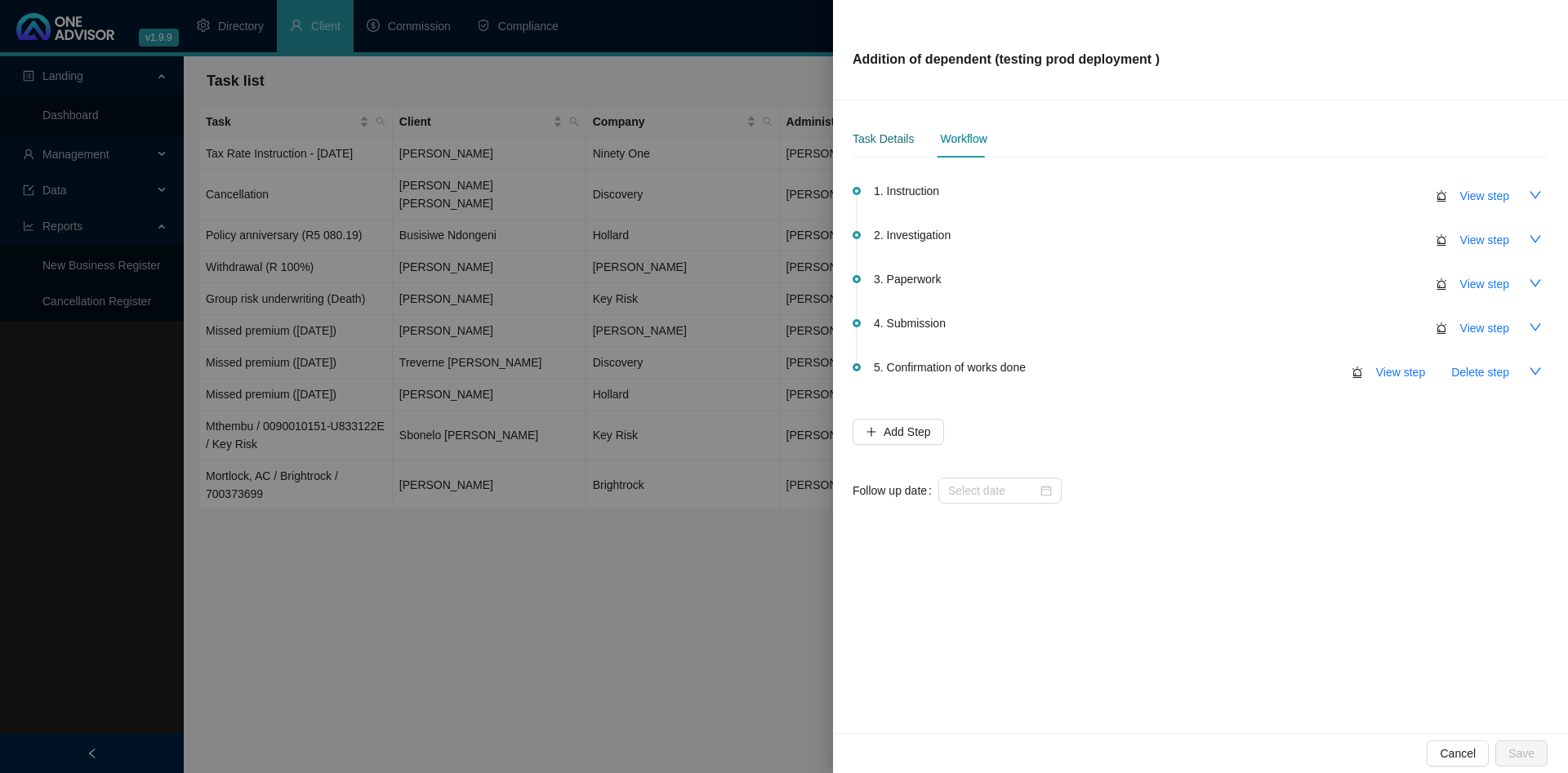
click at [881, 133] on div "Task Details" at bounding box center [883, 139] width 61 height 18
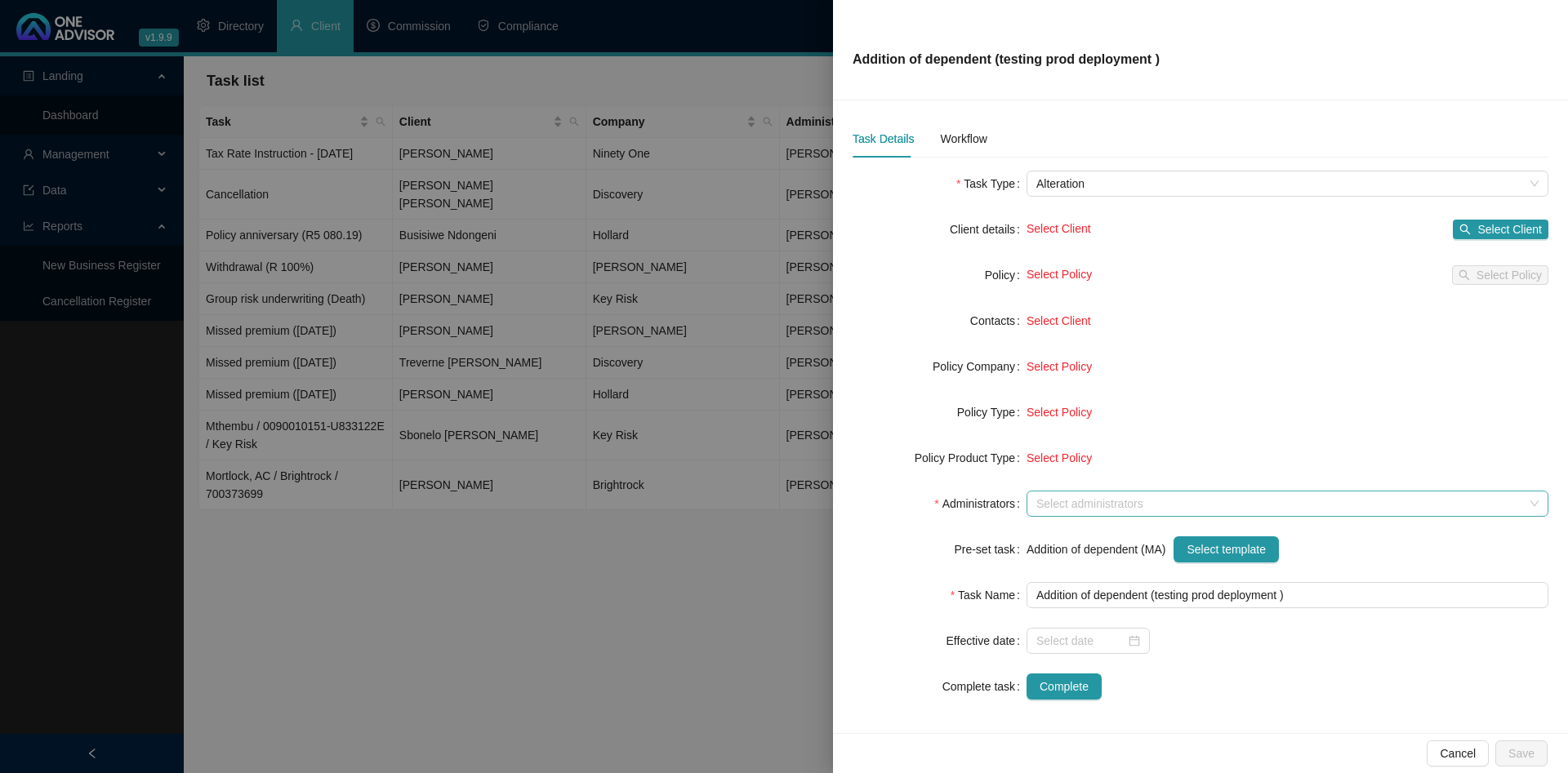
click at [1078, 506] on div at bounding box center [1279, 504] width 498 height 12
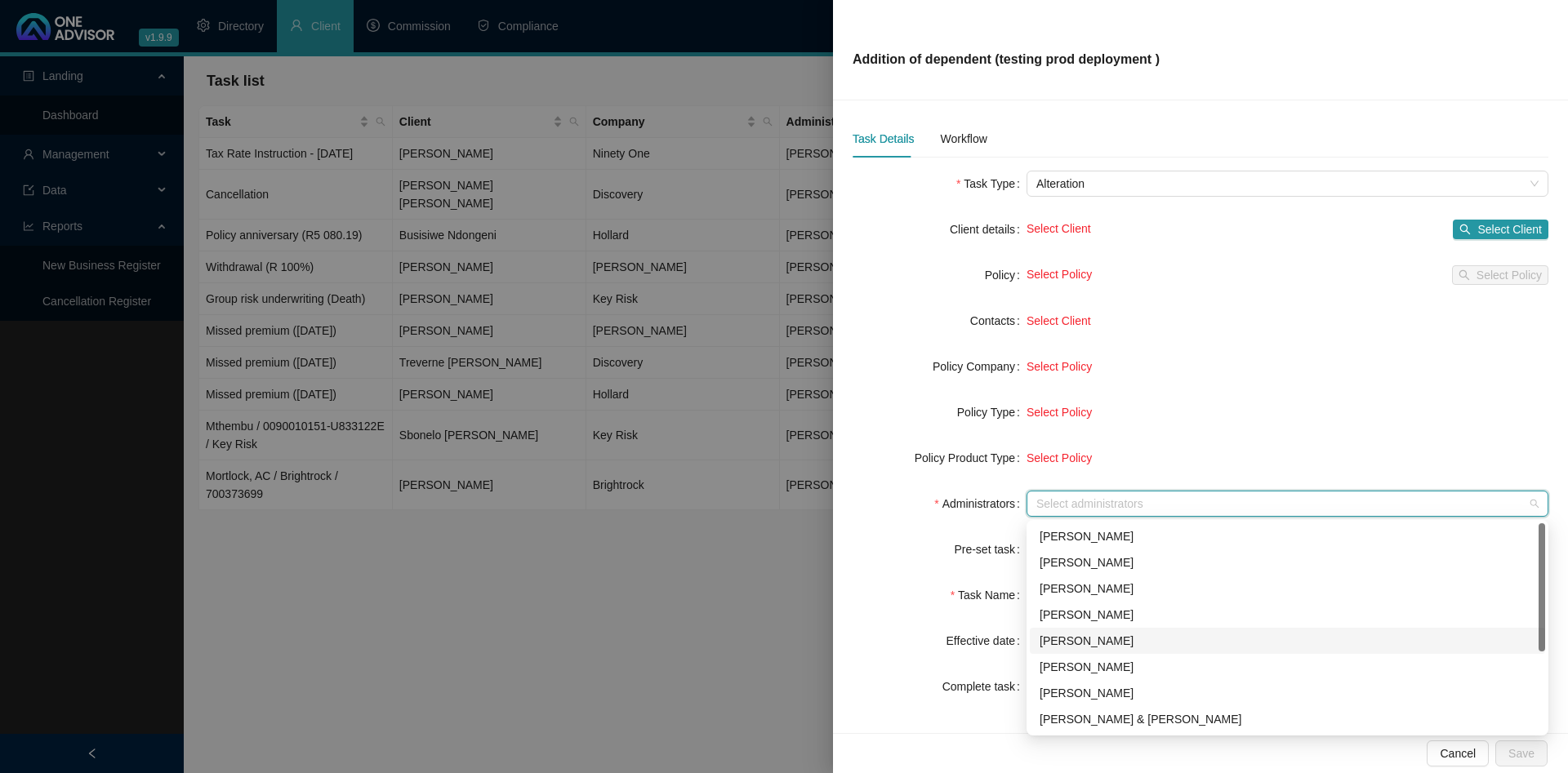
scroll to position [130, 0]
click at [1108, 720] on div "[PERSON_NAME]" at bounding box center [1286, 719] width 495 height 18
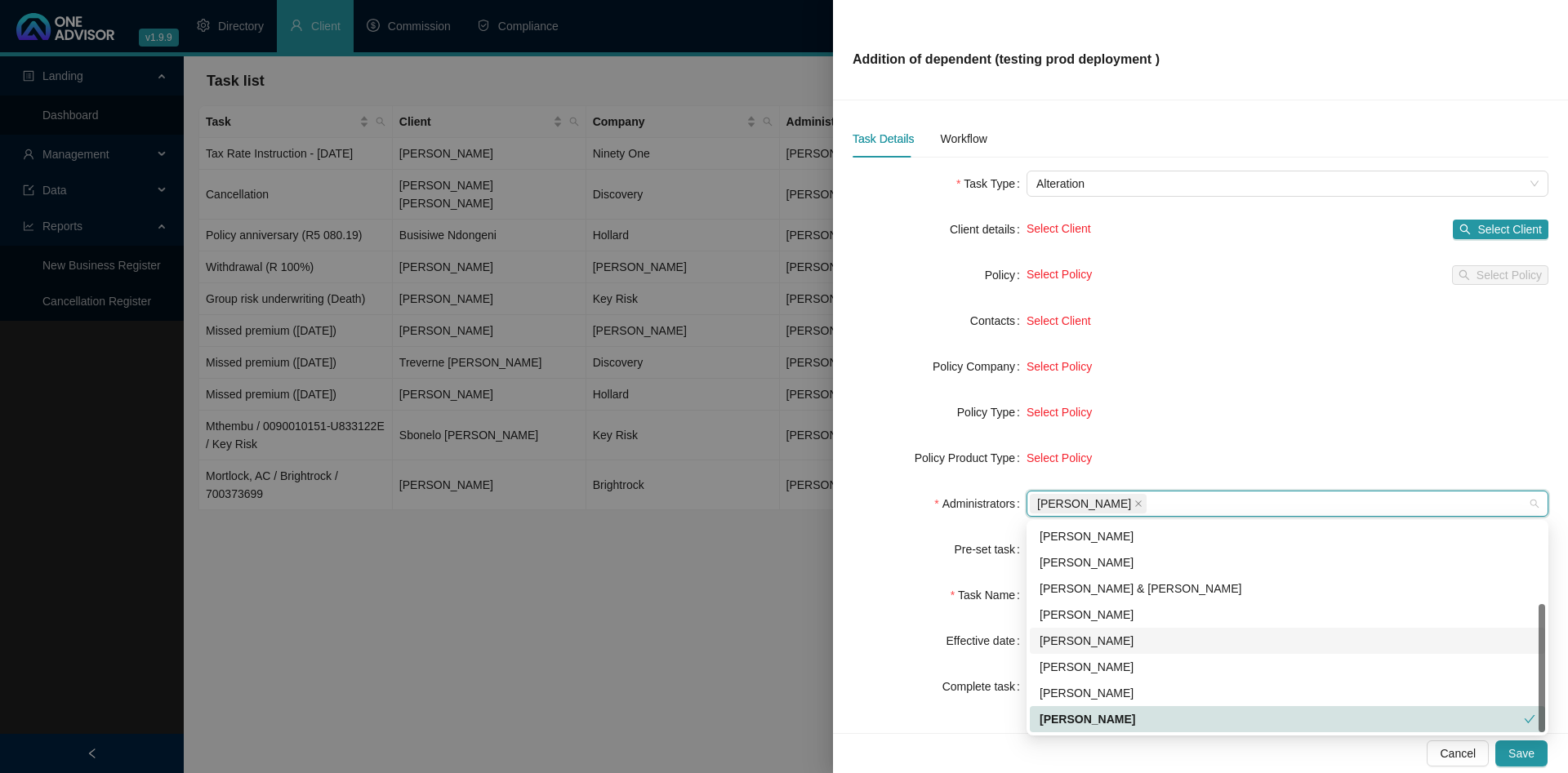
click at [887, 535] on form "Task Type Alteration Client details Select Client Select Client Policy Select P…" at bounding box center [1200, 435] width 695 height 529
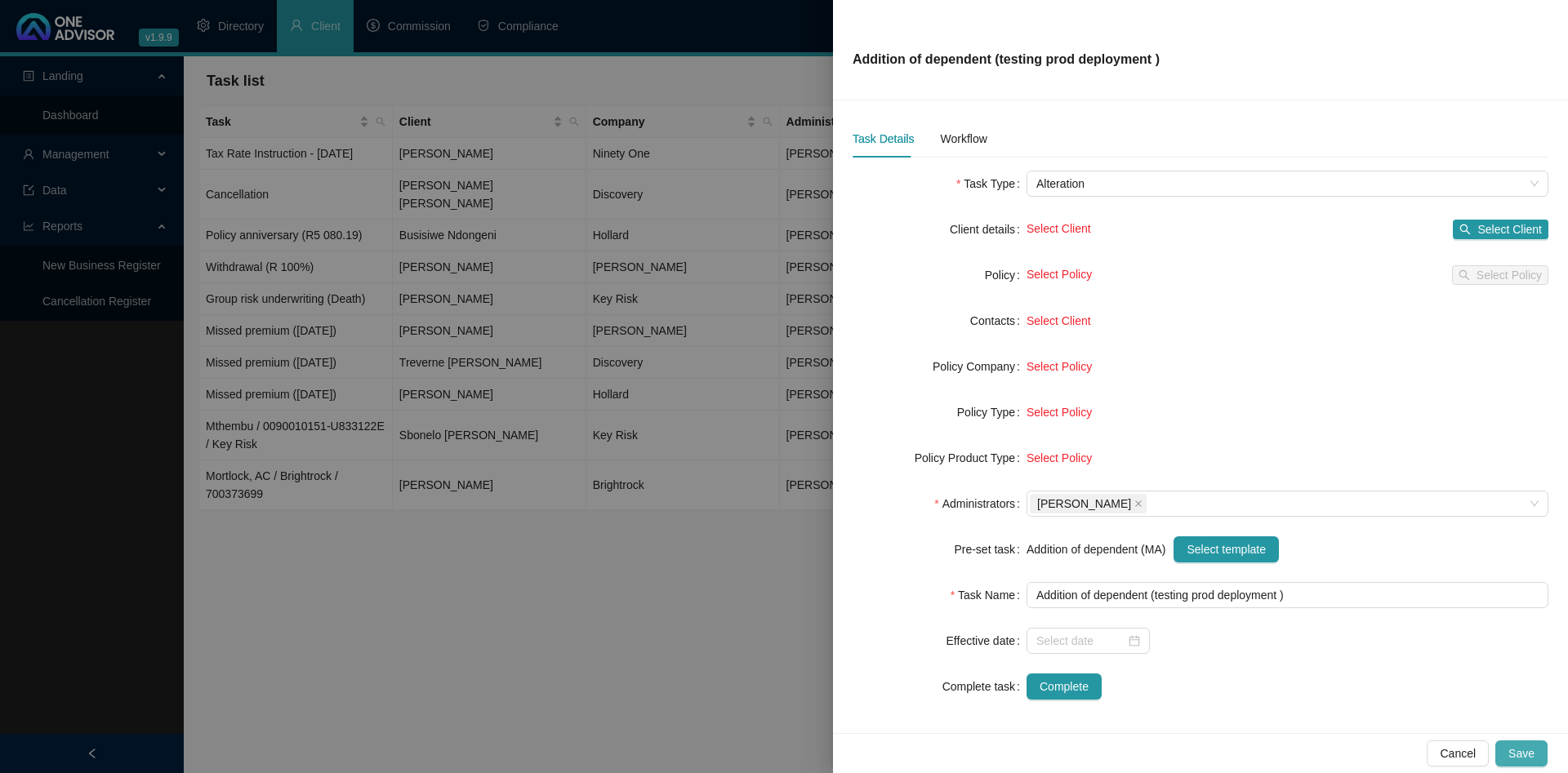
click at [1525, 756] on span "Save" at bounding box center [1520, 753] width 26 height 18
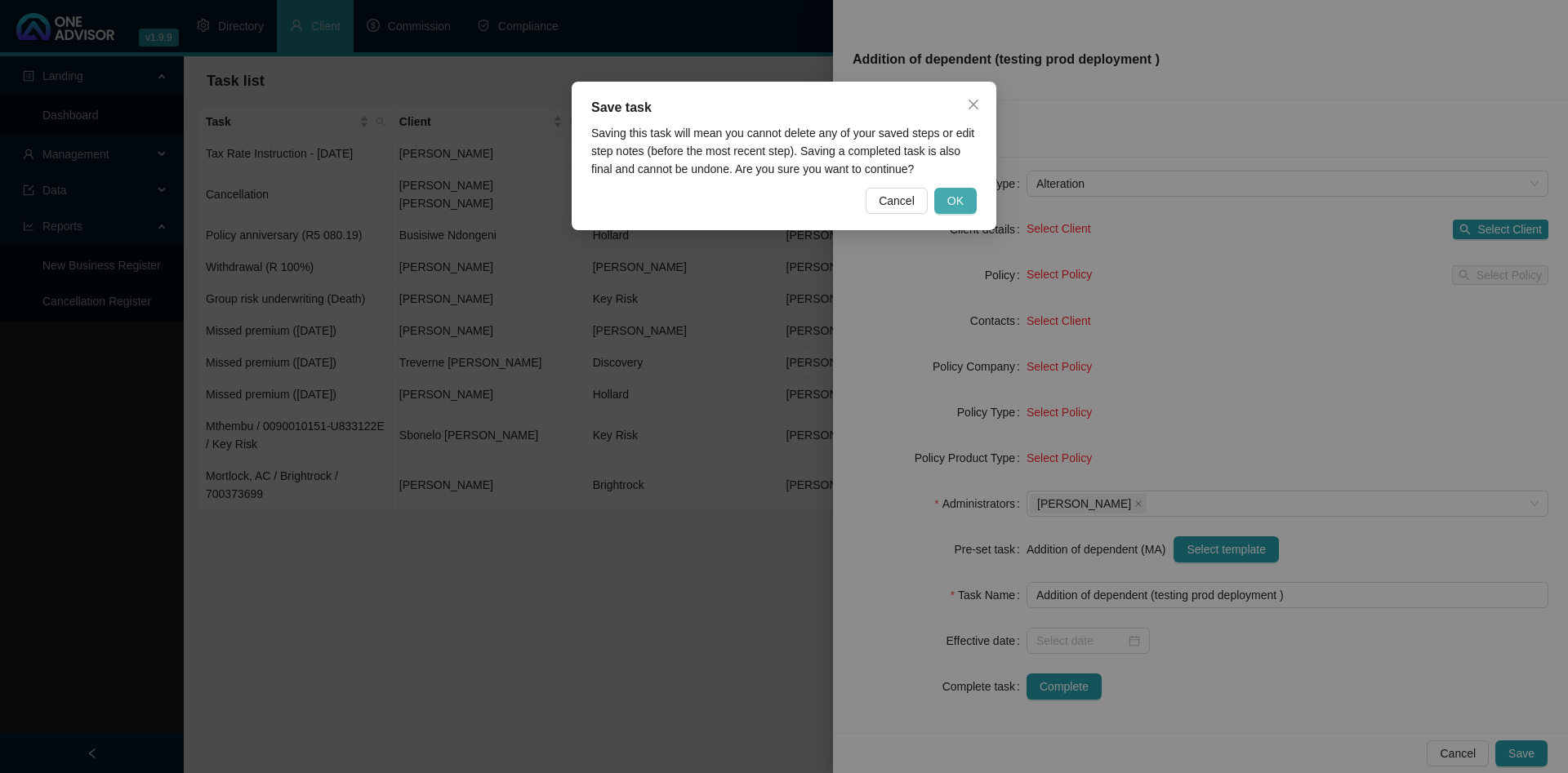
click at [959, 195] on span "OK" at bounding box center [955, 200] width 16 height 18
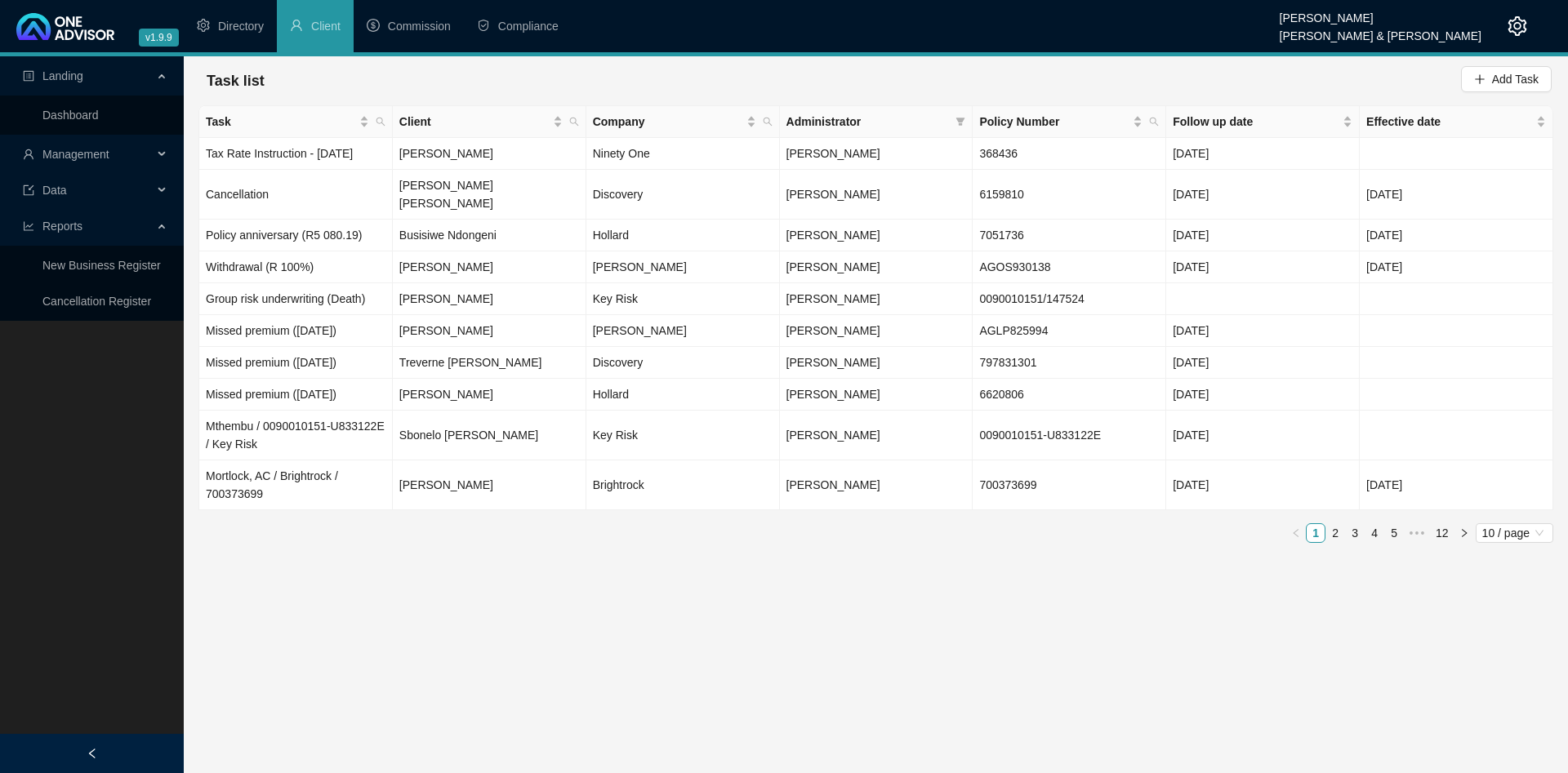
click at [449, 76] on div "Task list Add Task" at bounding box center [875, 81] width 1352 height 36
click at [1498, 81] on span "Add Task" at bounding box center [1514, 79] width 47 height 18
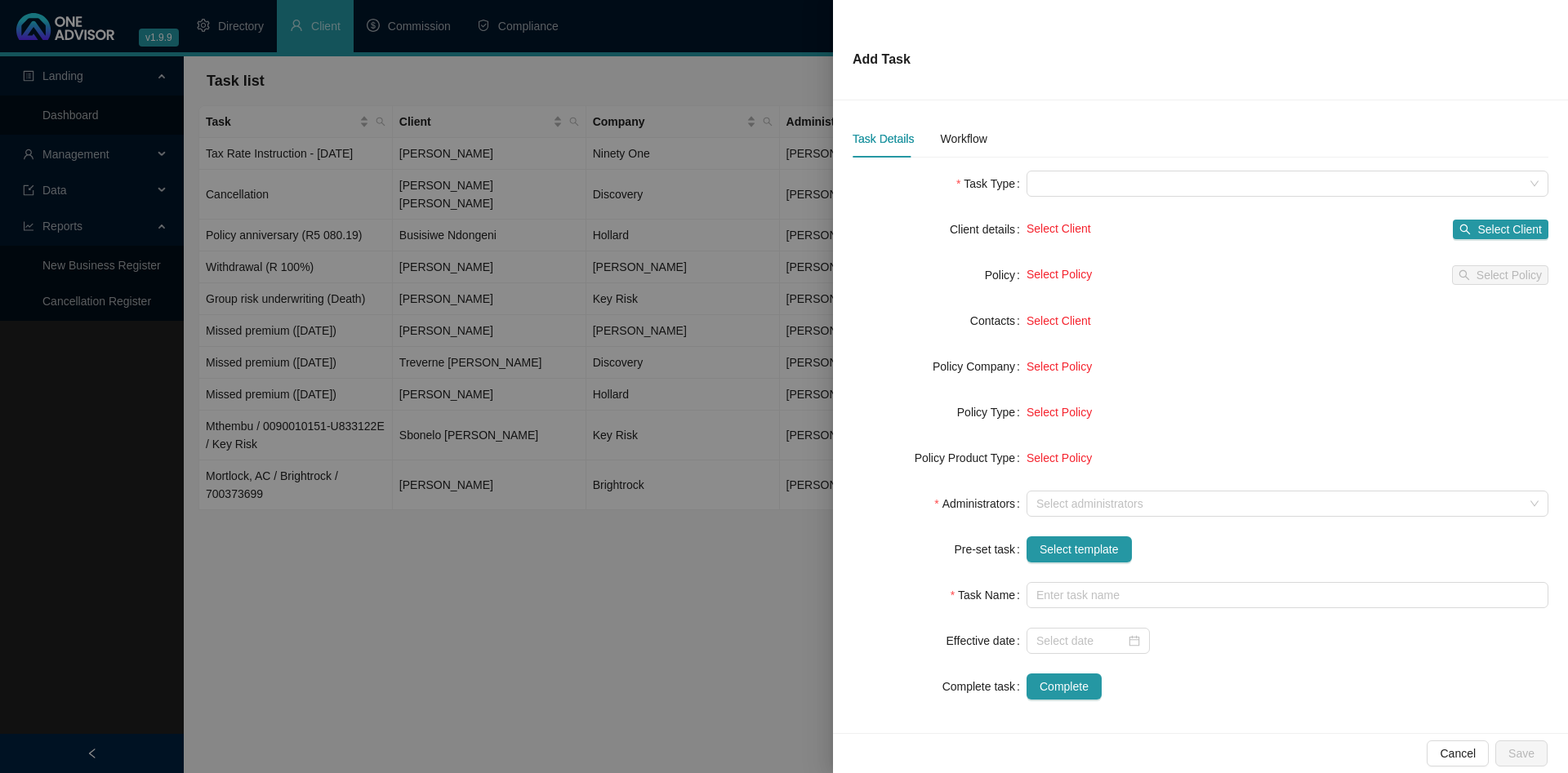
click at [424, 91] on div at bounding box center [784, 386] width 1568 height 773
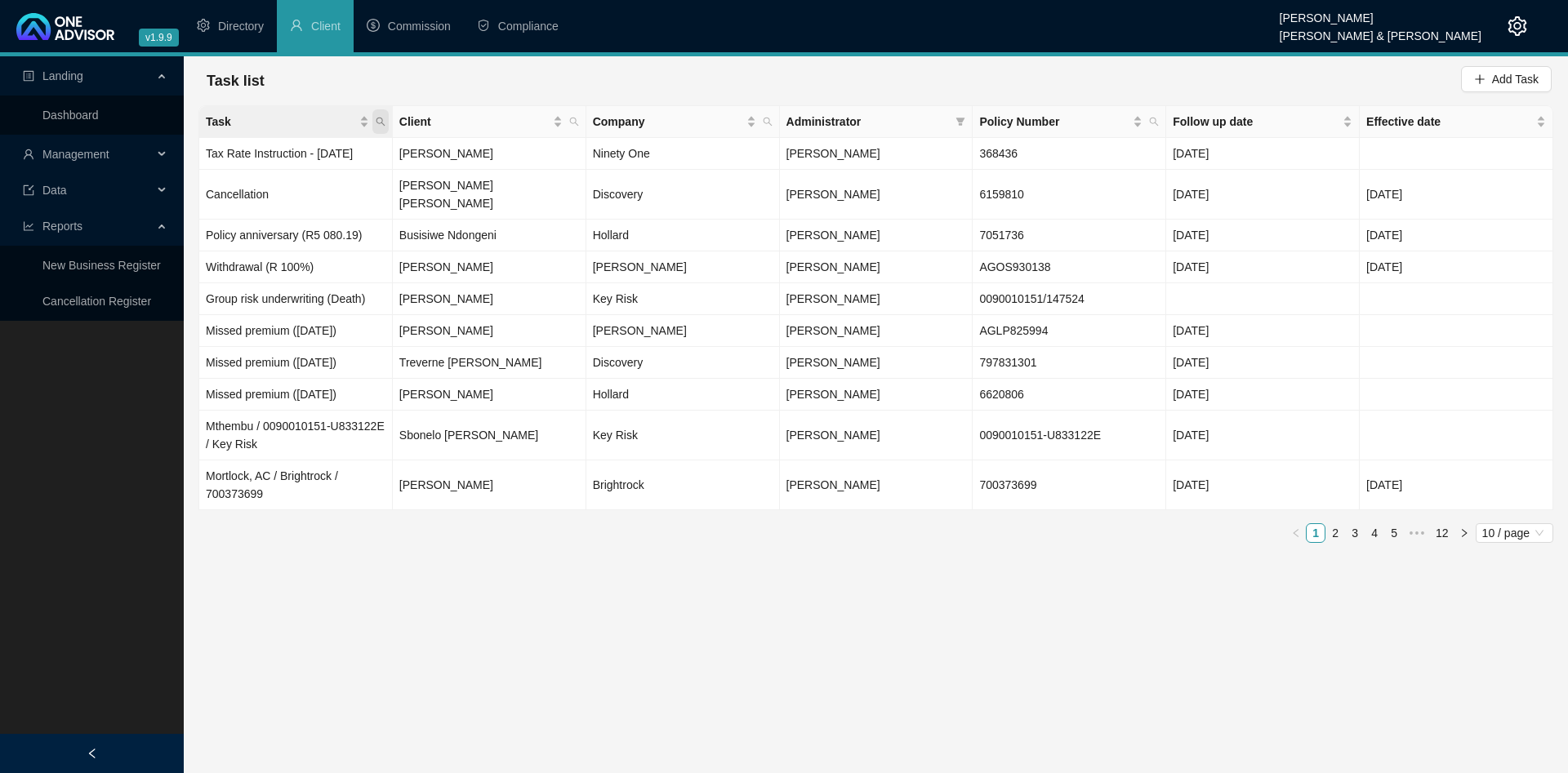
click at [381, 124] on icon "search" at bounding box center [380, 122] width 10 height 10
type input "testing prod"
click at [259, 192] on span "Search" at bounding box center [275, 186] width 36 height 18
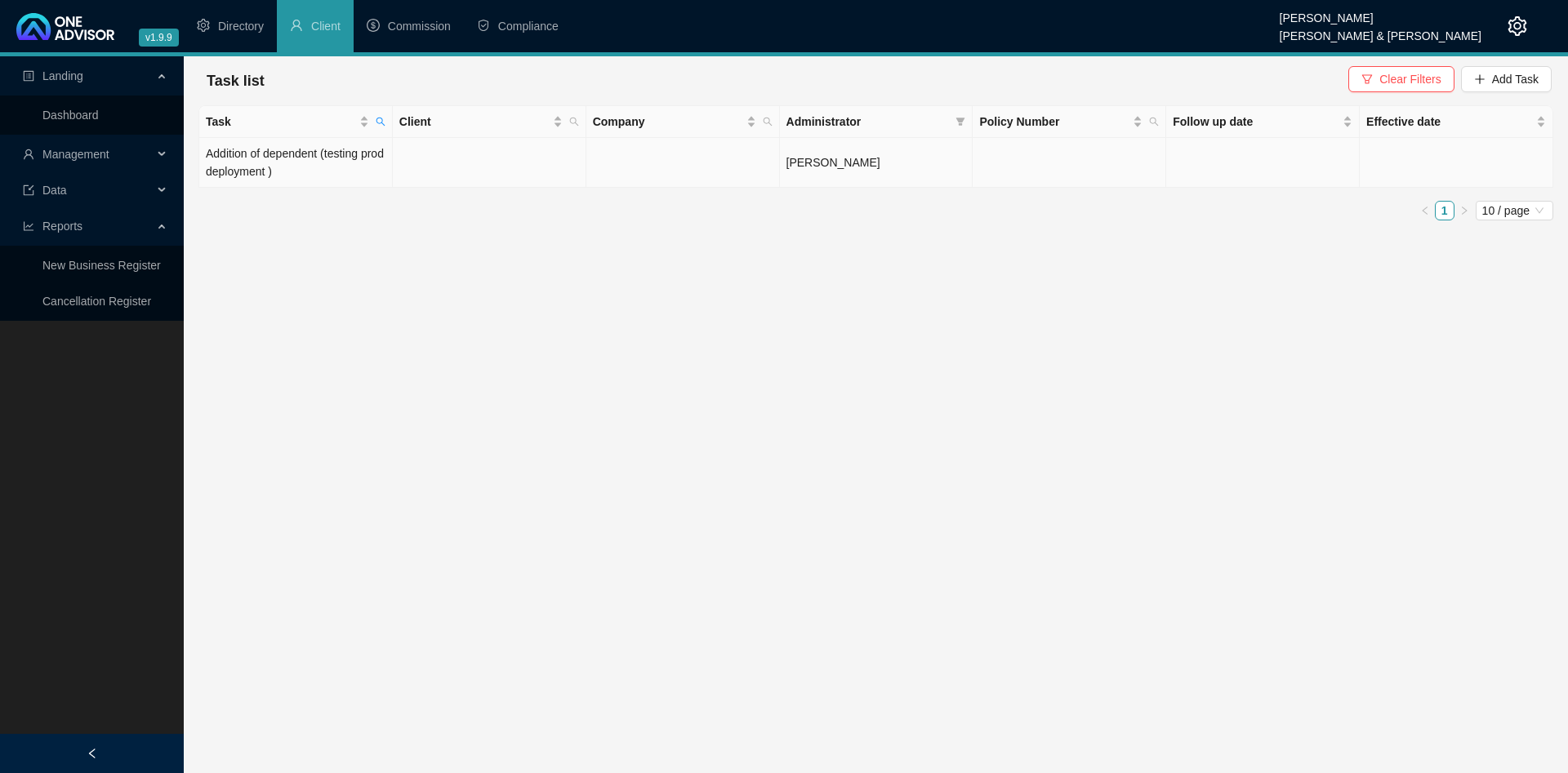
click at [326, 180] on td "Addition of dependent (testing prod deployment )" at bounding box center [296, 163] width 193 height 50
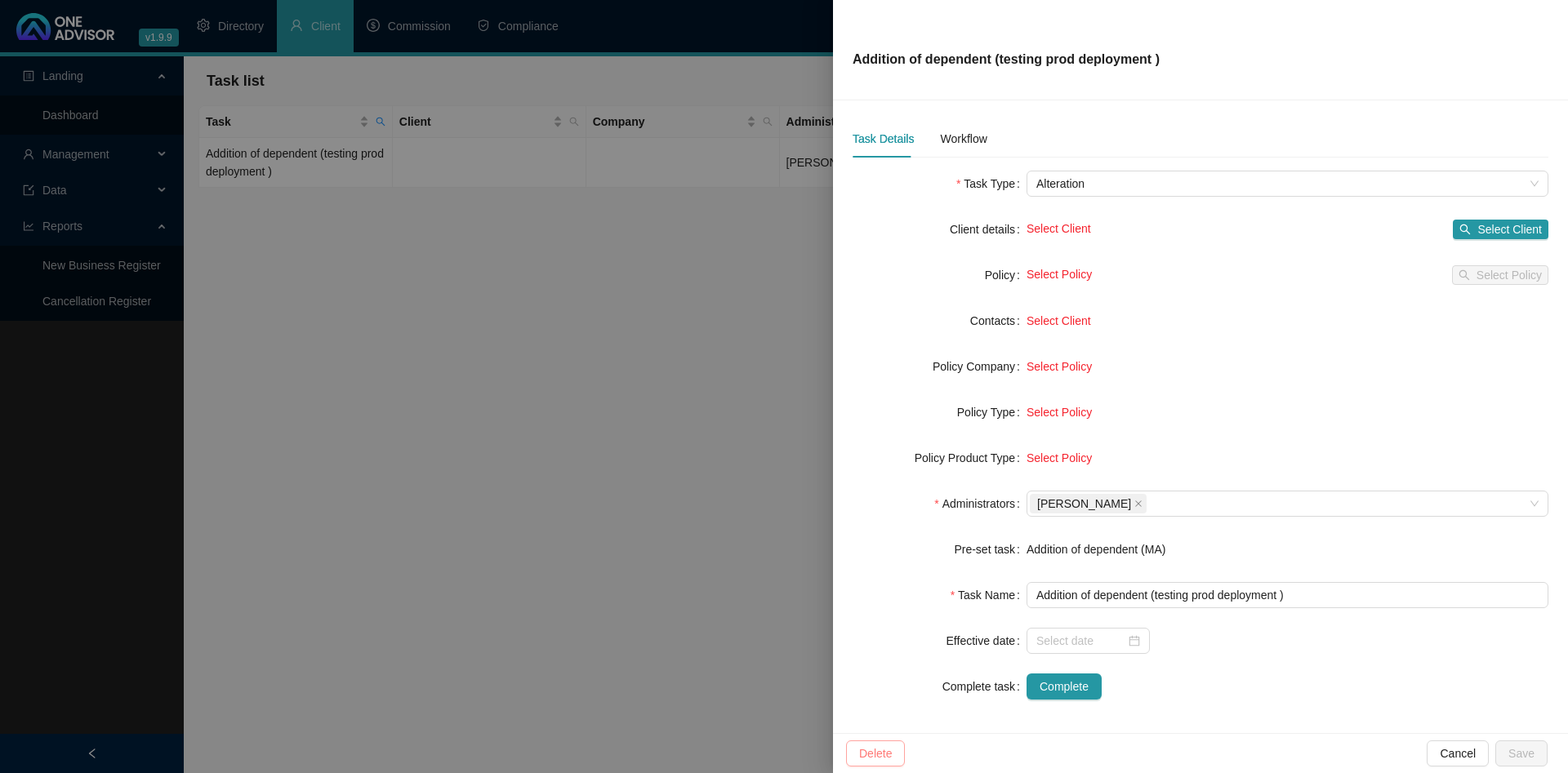
click at [875, 747] on span "Delete" at bounding box center [875, 753] width 33 height 18
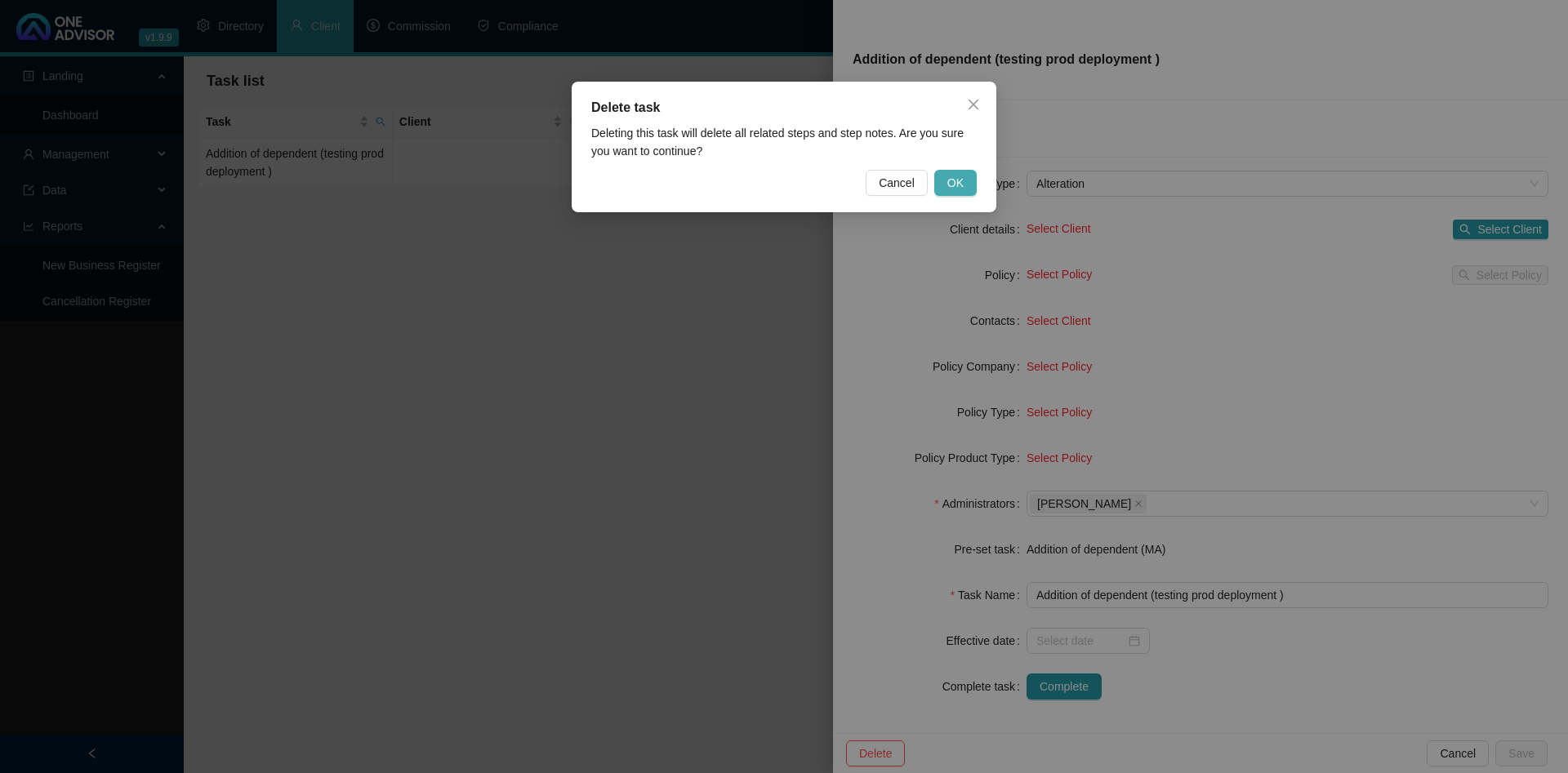
click at [966, 175] on button "OK" at bounding box center [955, 182] width 42 height 26
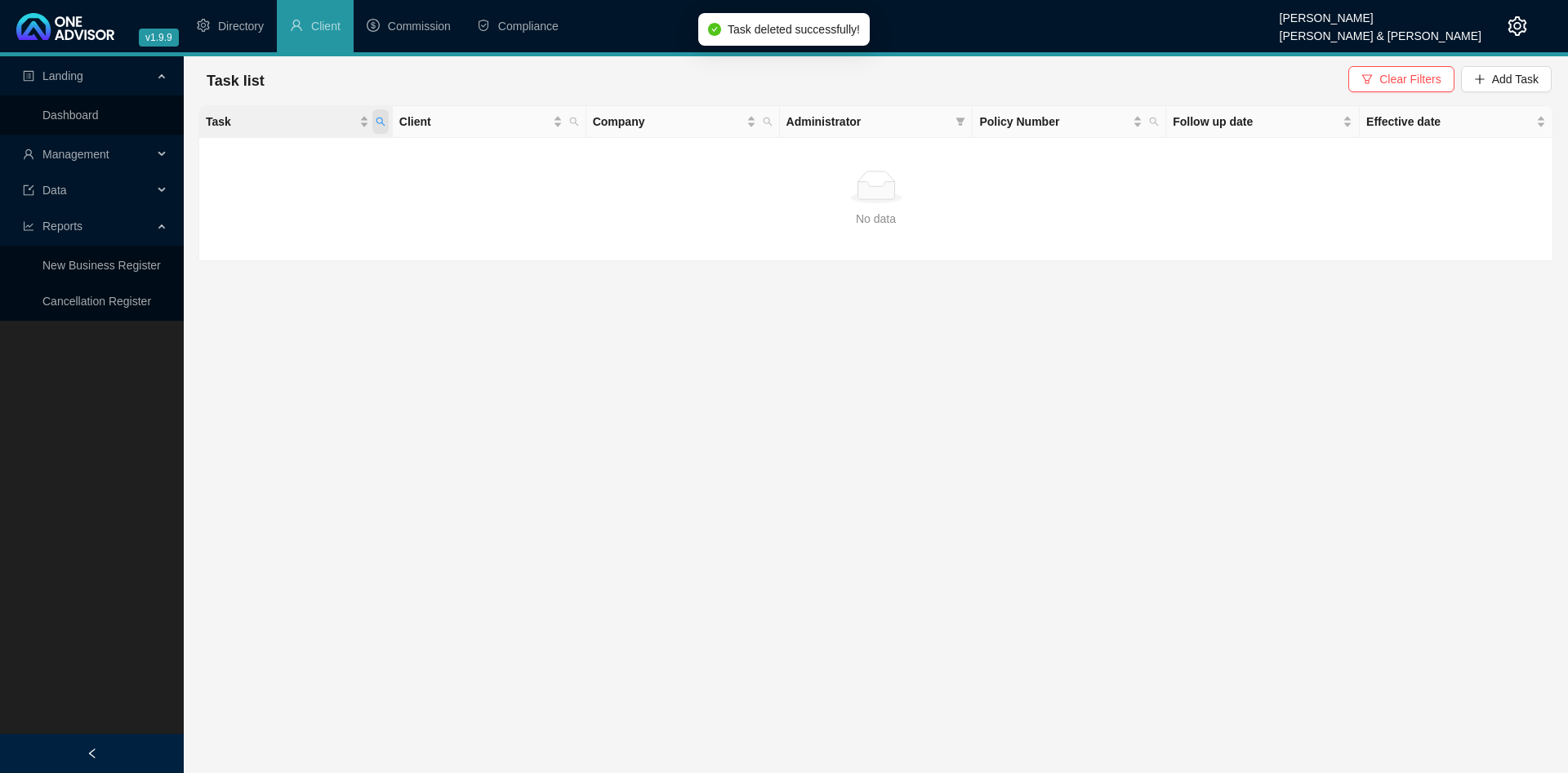
click at [379, 122] on icon "search" at bounding box center [380, 122] width 10 height 10
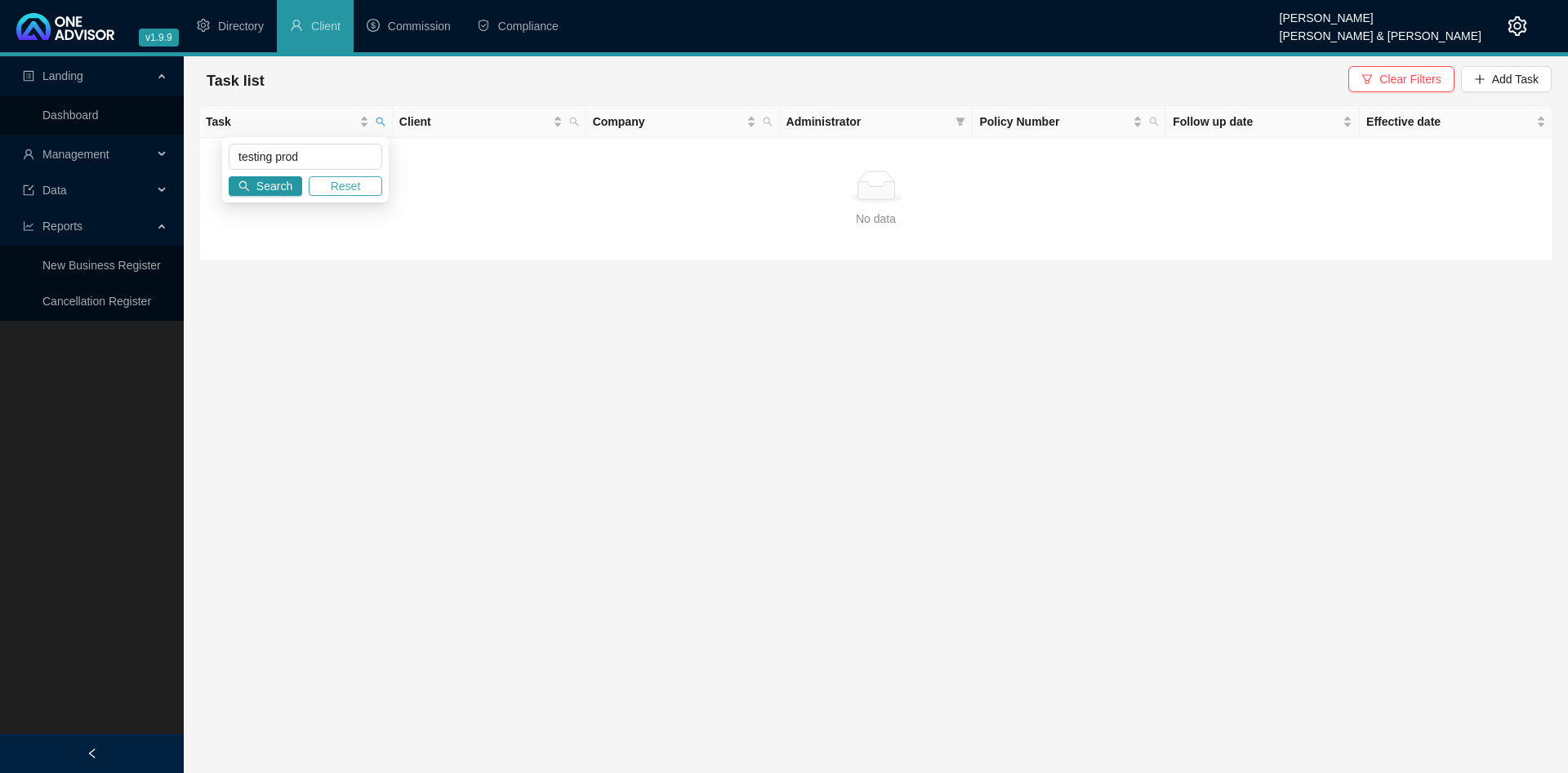
click at [355, 184] on span "Reset" at bounding box center [346, 186] width 31 height 18
click at [280, 186] on span "Search" at bounding box center [275, 186] width 36 height 18
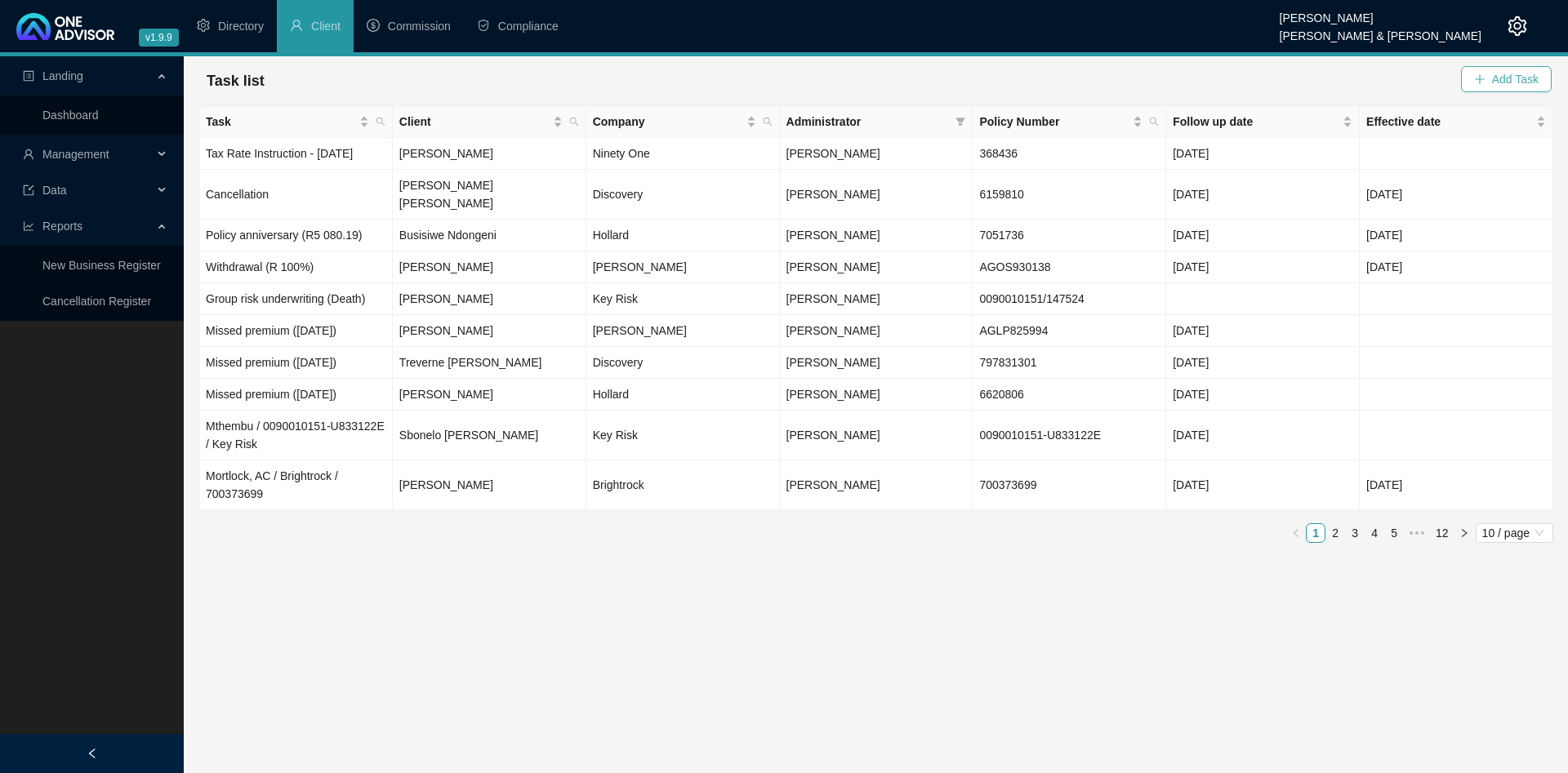
click at [1518, 80] on span "Add Task" at bounding box center [1514, 79] width 47 height 18
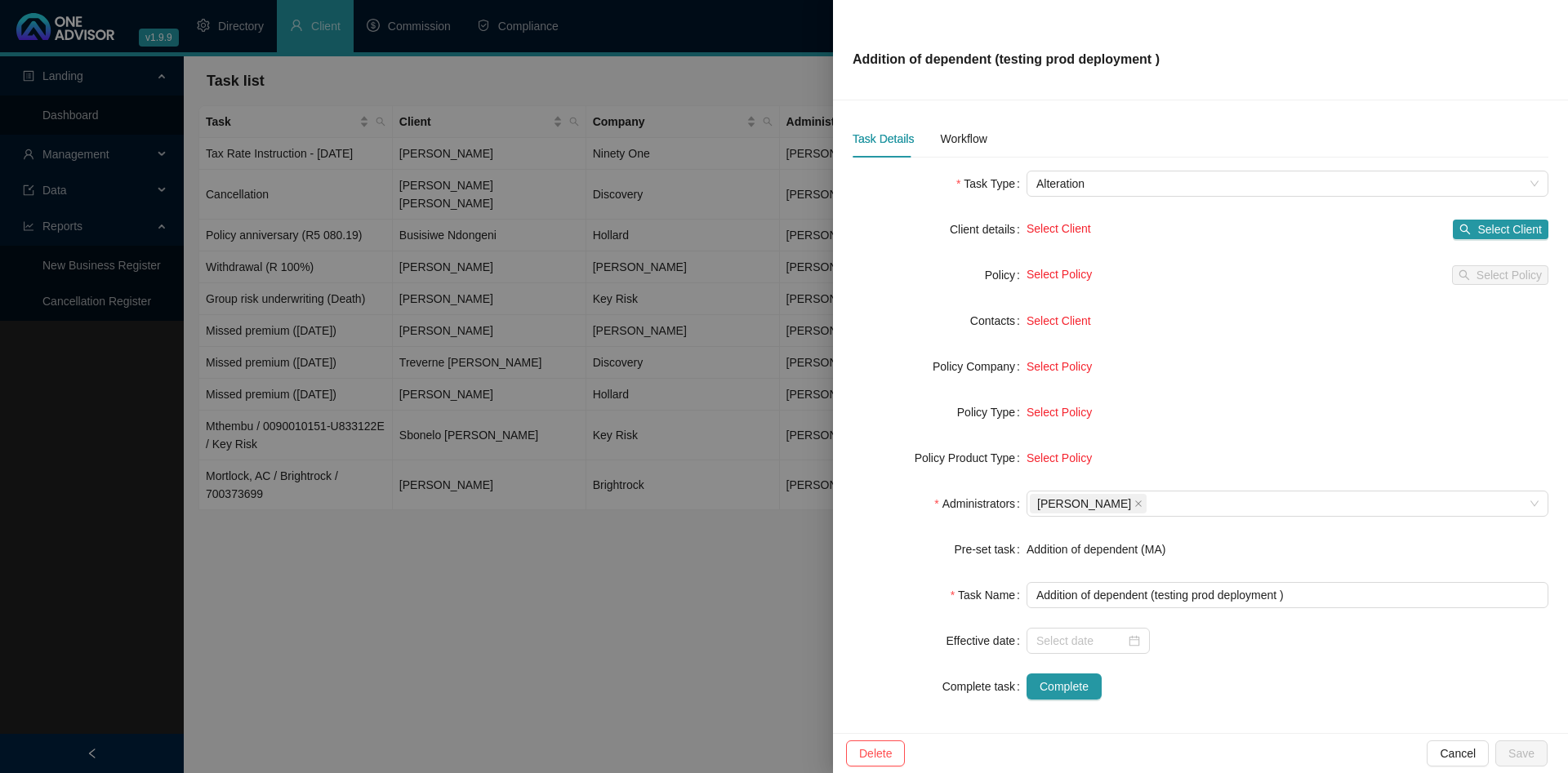
click at [422, 303] on div at bounding box center [784, 386] width 1568 height 773
